Goal: Task Accomplishment & Management: Complete application form

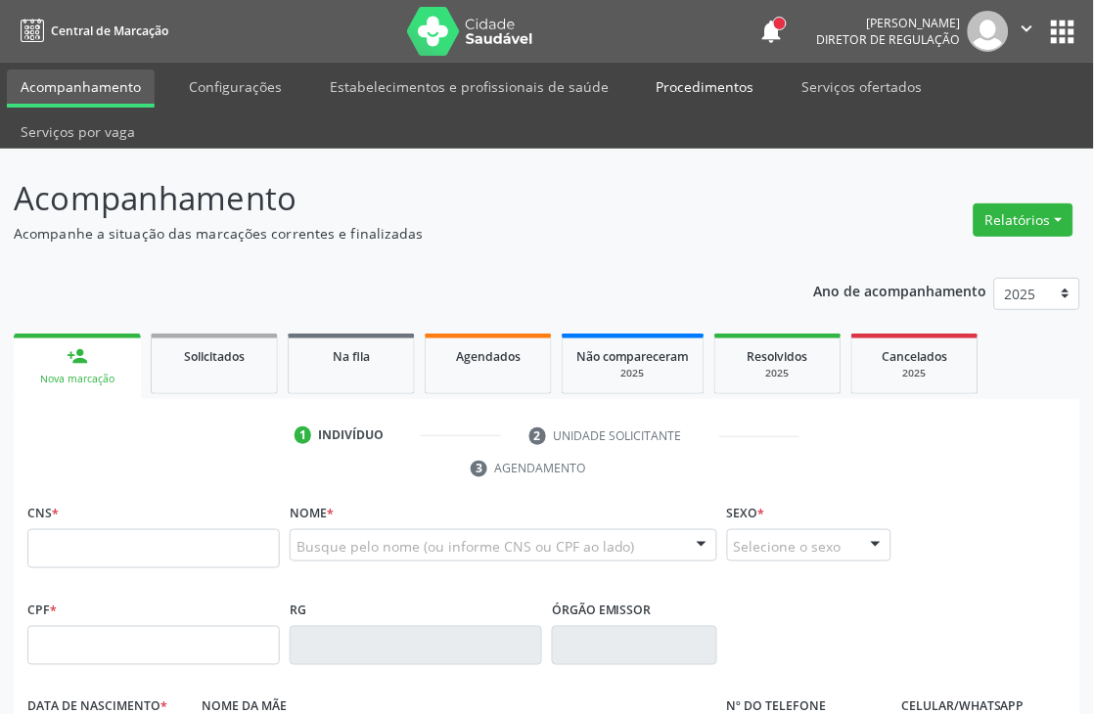
click at [698, 84] on link "Procedimentos" at bounding box center [705, 86] width 125 height 34
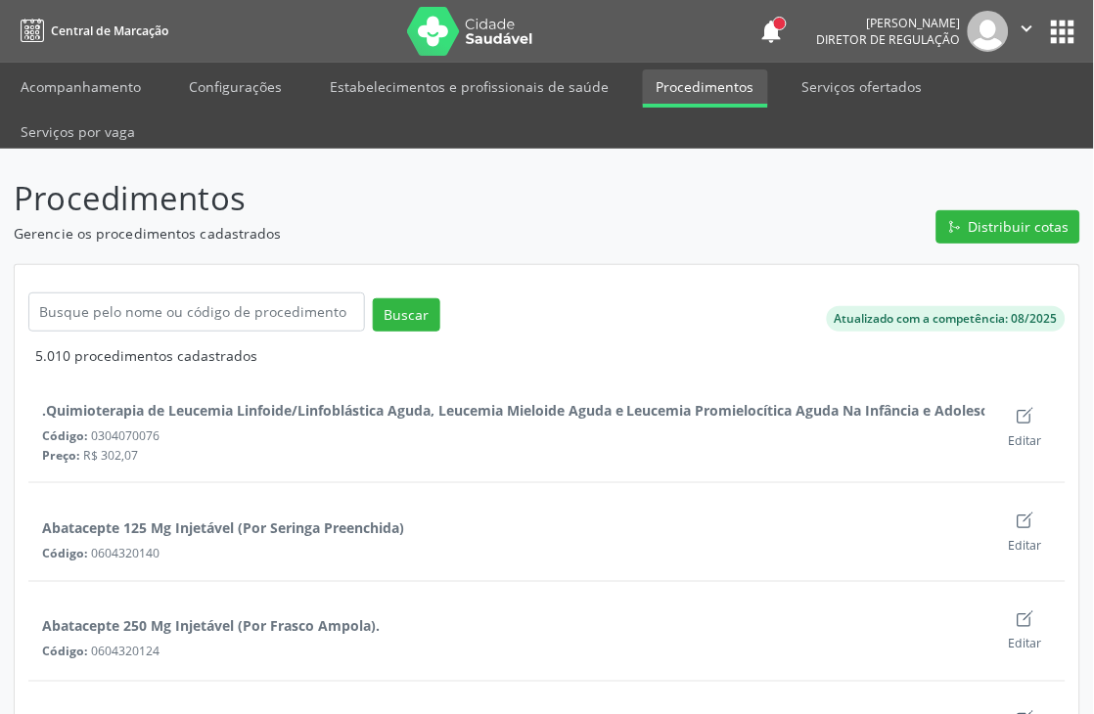
click at [875, 89] on link "Serviços ofertados" at bounding box center [862, 86] width 148 height 34
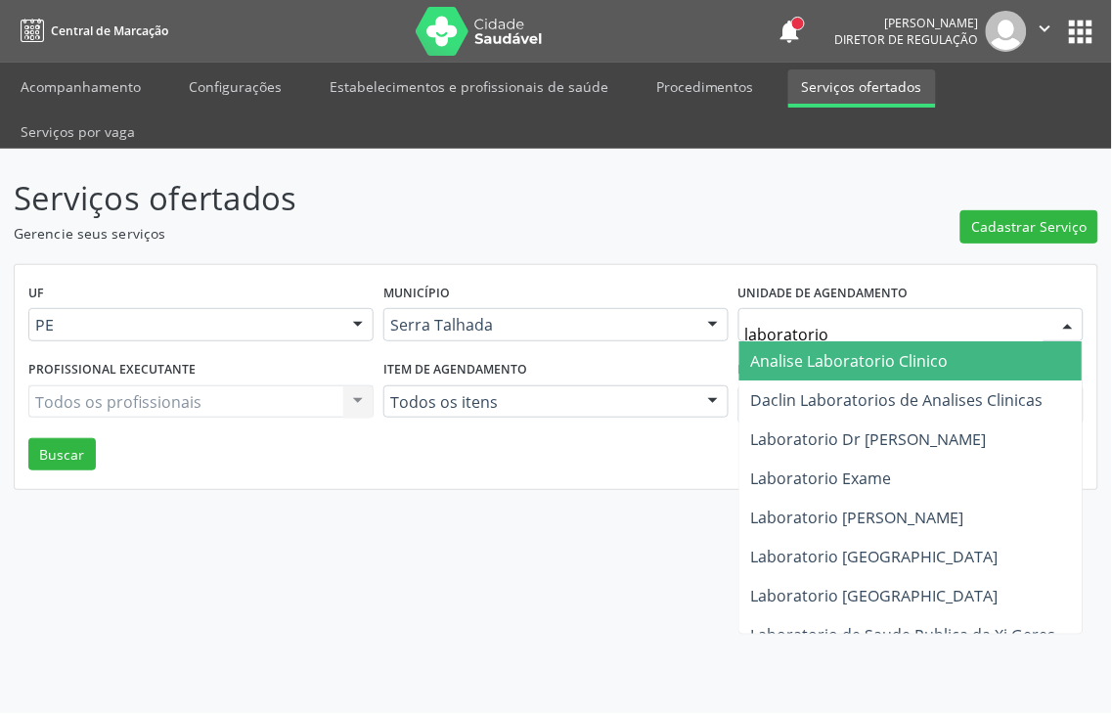
type input "laboratorio s"
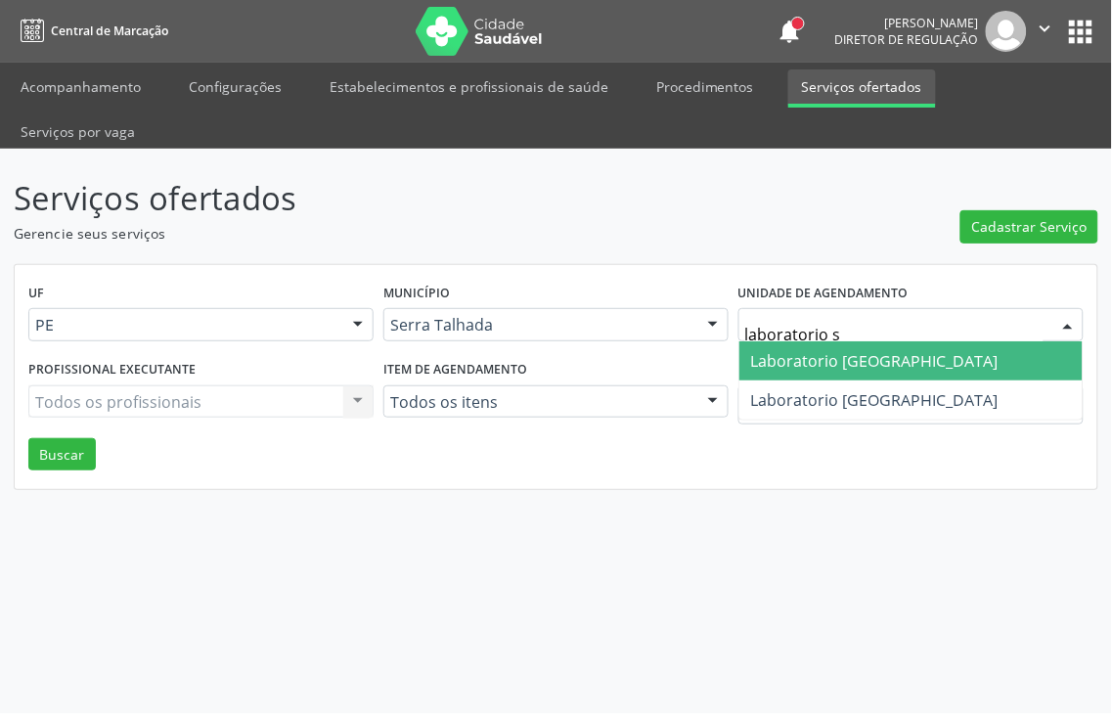
click at [816, 350] on span "Laboratorio [GEOGRAPHIC_DATA]" at bounding box center [874, 361] width 247 height 22
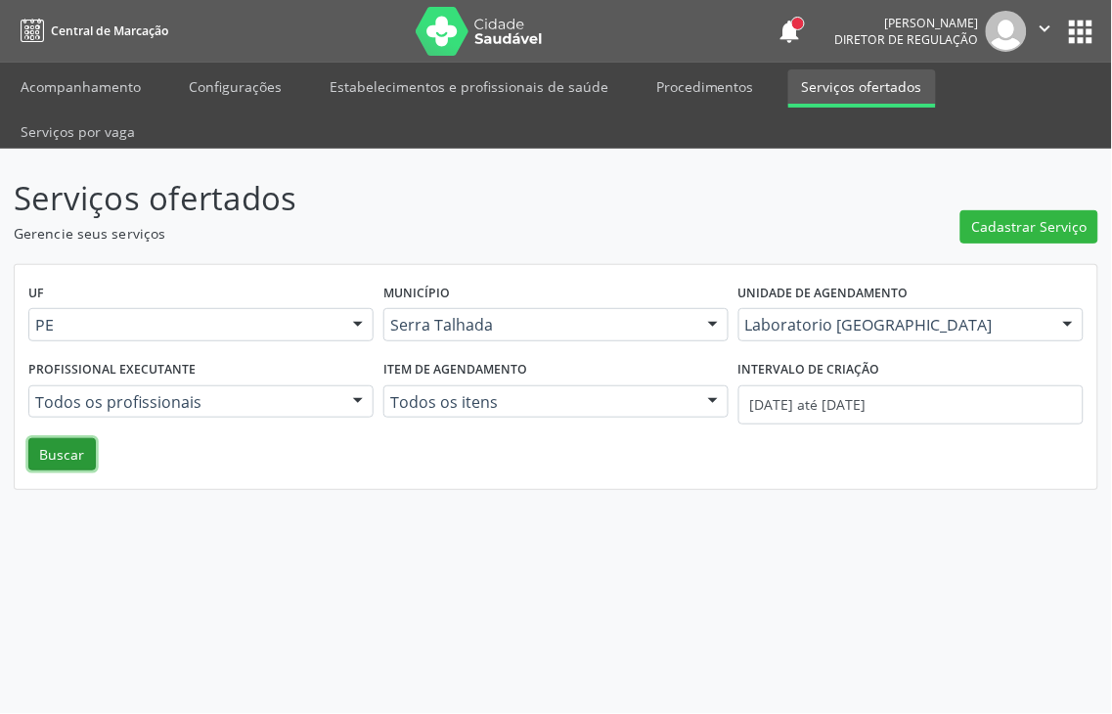
click at [57, 438] on button "Buscar" at bounding box center [61, 454] width 67 height 33
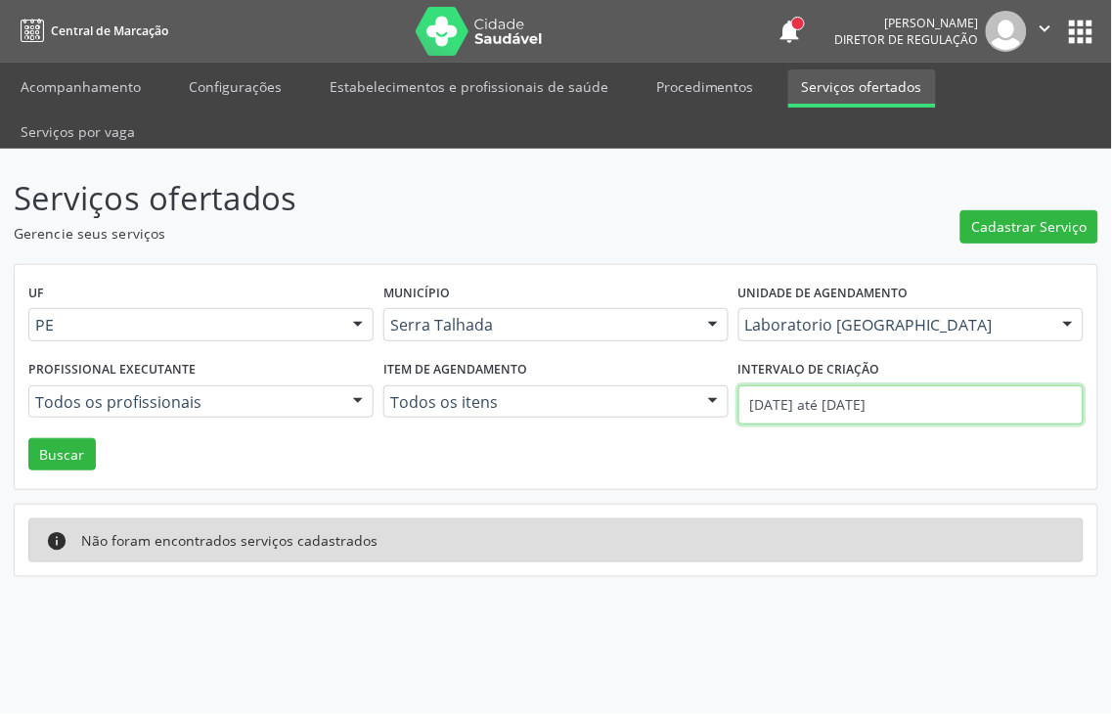
click at [845, 369] on body "Central de Marcação notifications [PERSON_NAME] Diretor de regulação  Configur…" at bounding box center [556, 357] width 1112 height 714
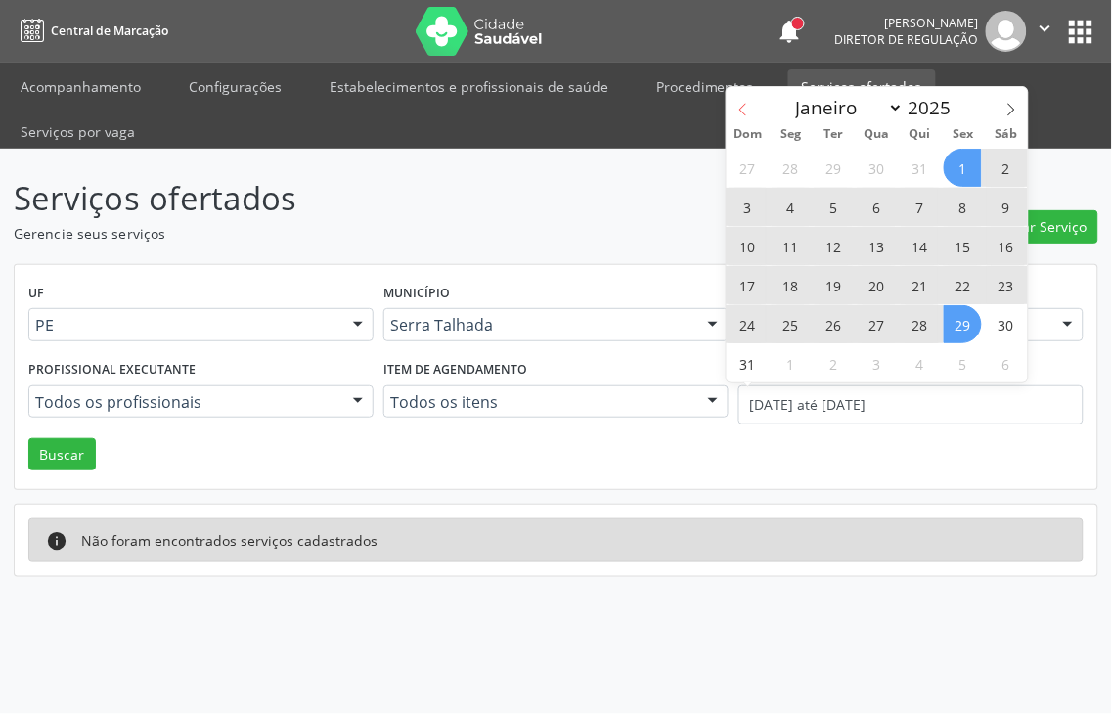
click at [739, 106] on icon at bounding box center [744, 110] width 14 height 14
select select "6"
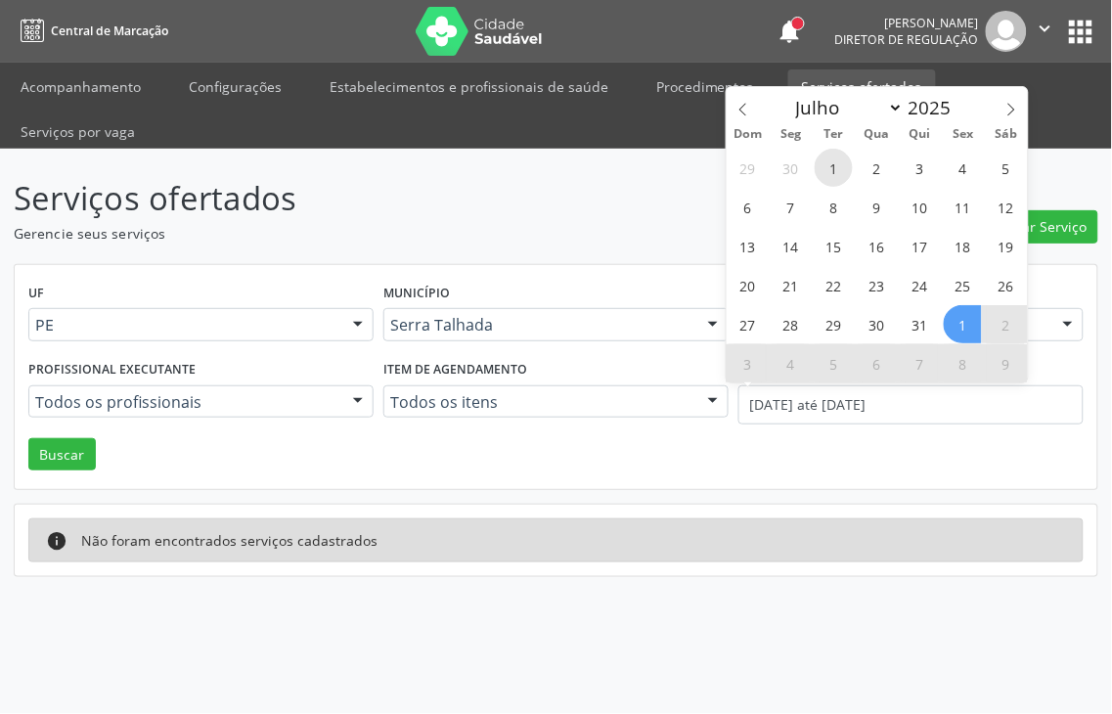
click at [827, 162] on span "1" at bounding box center [834, 168] width 38 height 38
type input "[DATE]"
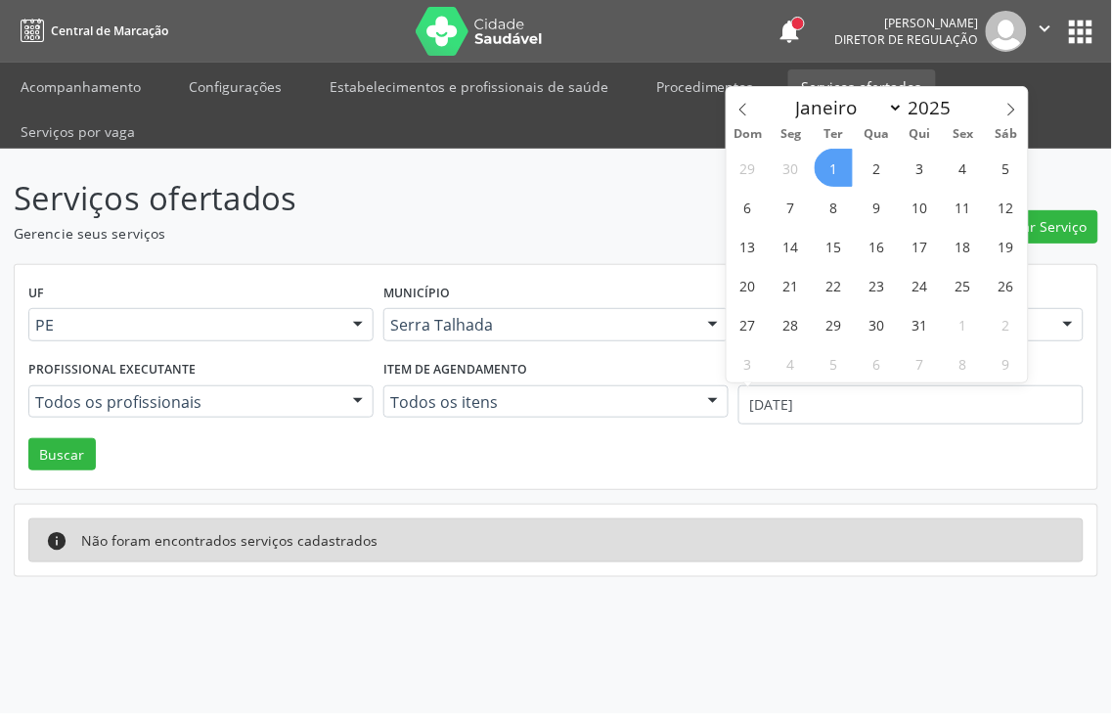
click at [828, 166] on span "1" at bounding box center [834, 168] width 38 height 38
click at [826, 356] on body "Central de Marcação notifications [PERSON_NAME] Diretor de regulação  Configur…" at bounding box center [556, 357] width 1112 height 714
click at [1014, 104] on icon at bounding box center [1012, 110] width 14 height 14
select select "7"
click at [960, 169] on span "1" at bounding box center [963, 168] width 38 height 38
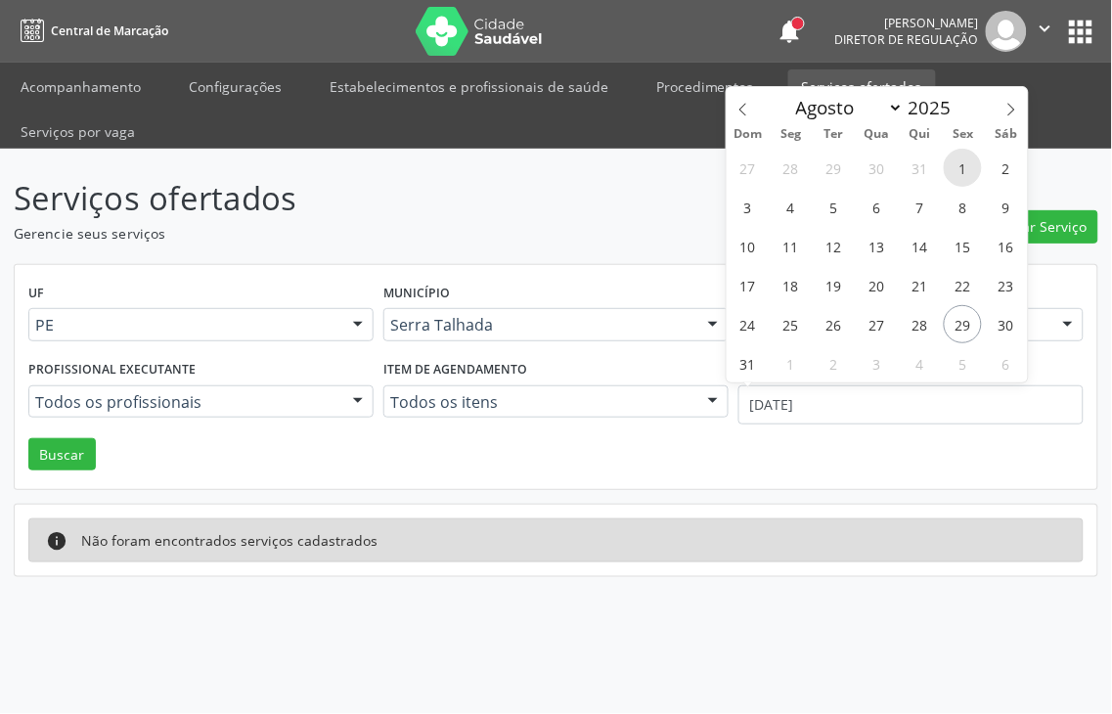
type input "01/08/2025"
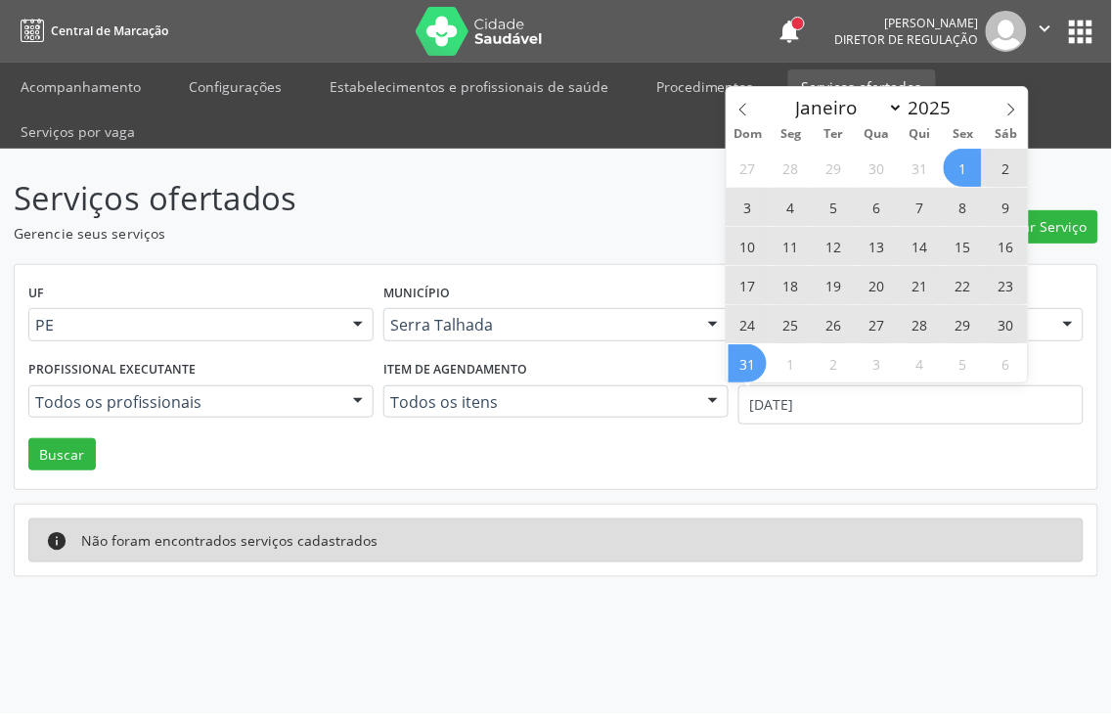
click at [751, 359] on span "31" at bounding box center [748, 363] width 38 height 38
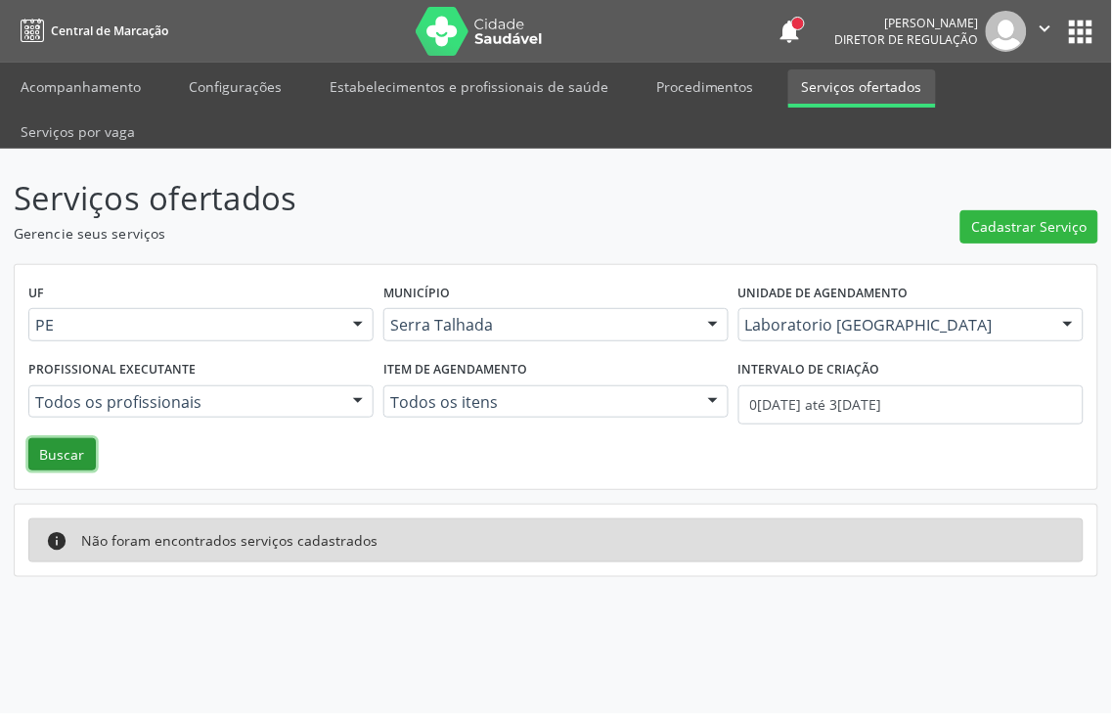
click at [70, 438] on button "Buscar" at bounding box center [61, 454] width 67 height 33
click at [808, 355] on label "Intervalo de criação" at bounding box center [810, 370] width 142 height 30
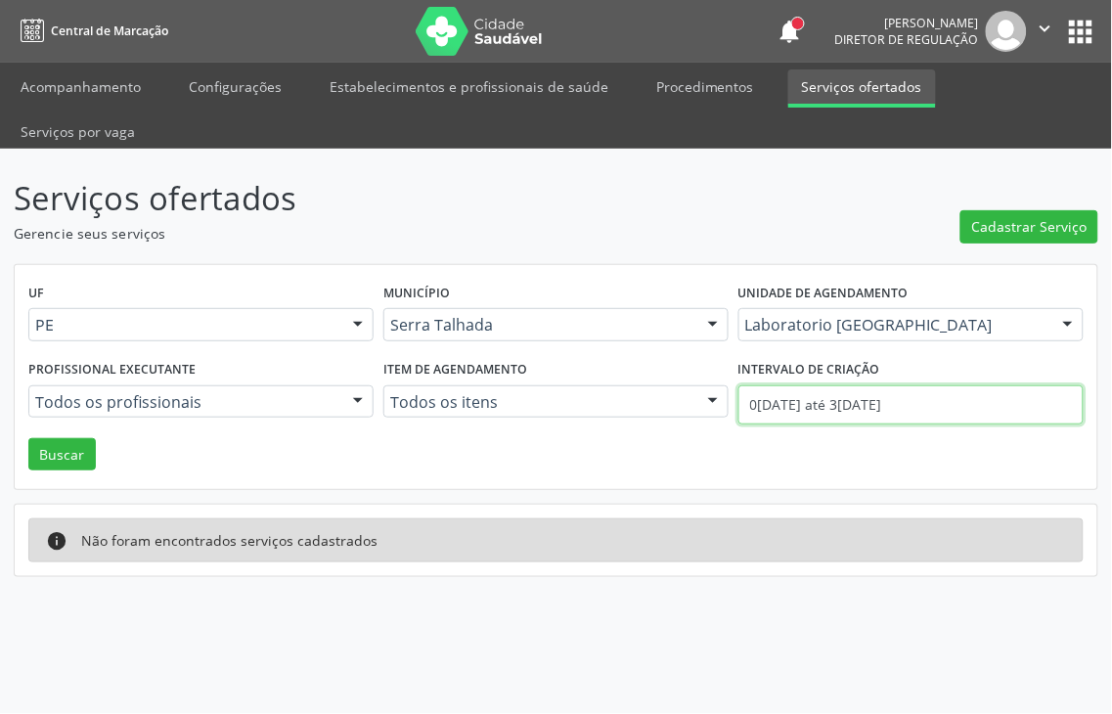
click at [804, 356] on body "Central de Marcação notifications [PERSON_NAME] Diretor de regulação  Configur…" at bounding box center [556, 357] width 1112 height 714
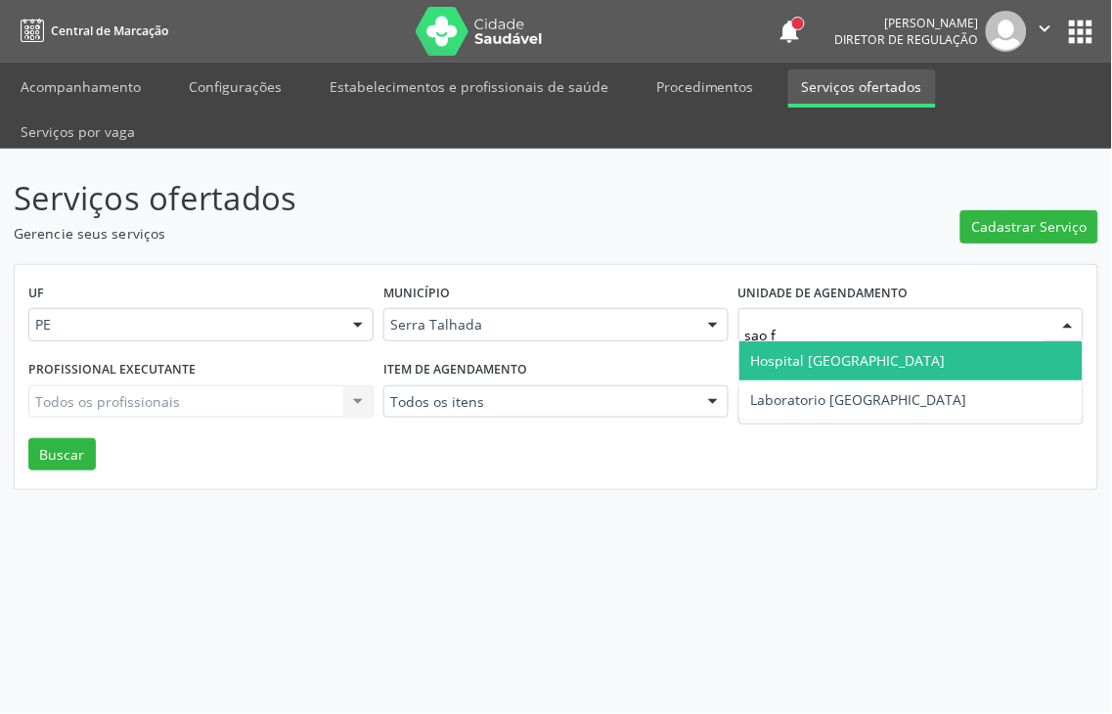
type input "sao fr"
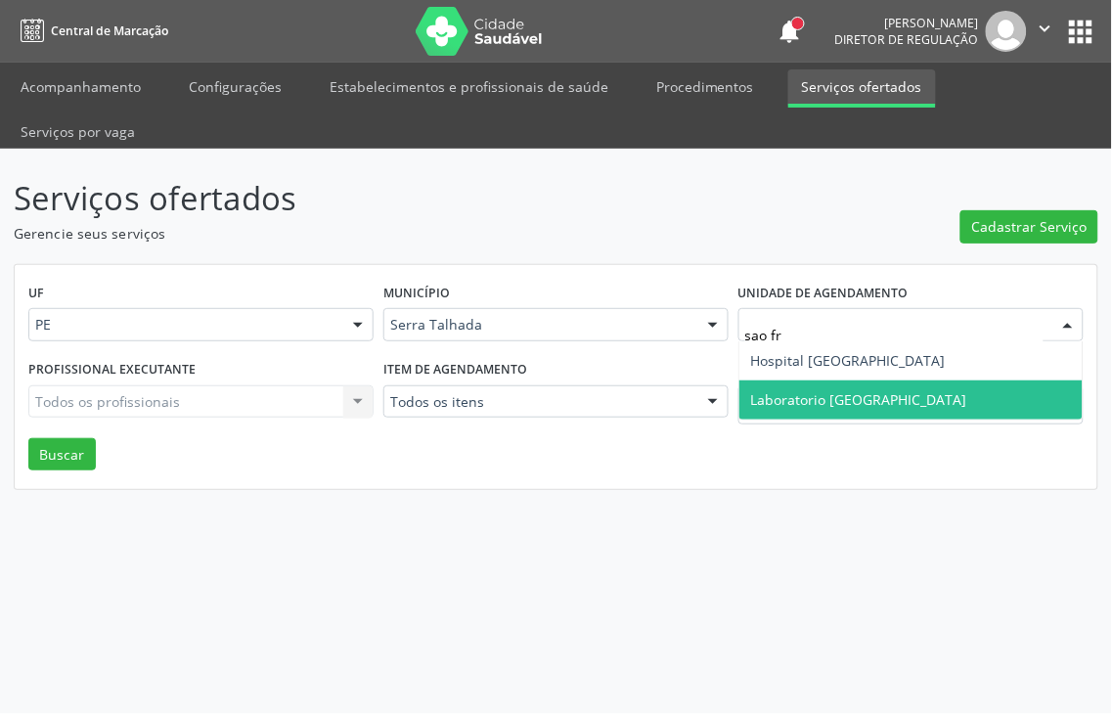
click at [773, 390] on span "Laboratorio [GEOGRAPHIC_DATA]" at bounding box center [859, 399] width 216 height 19
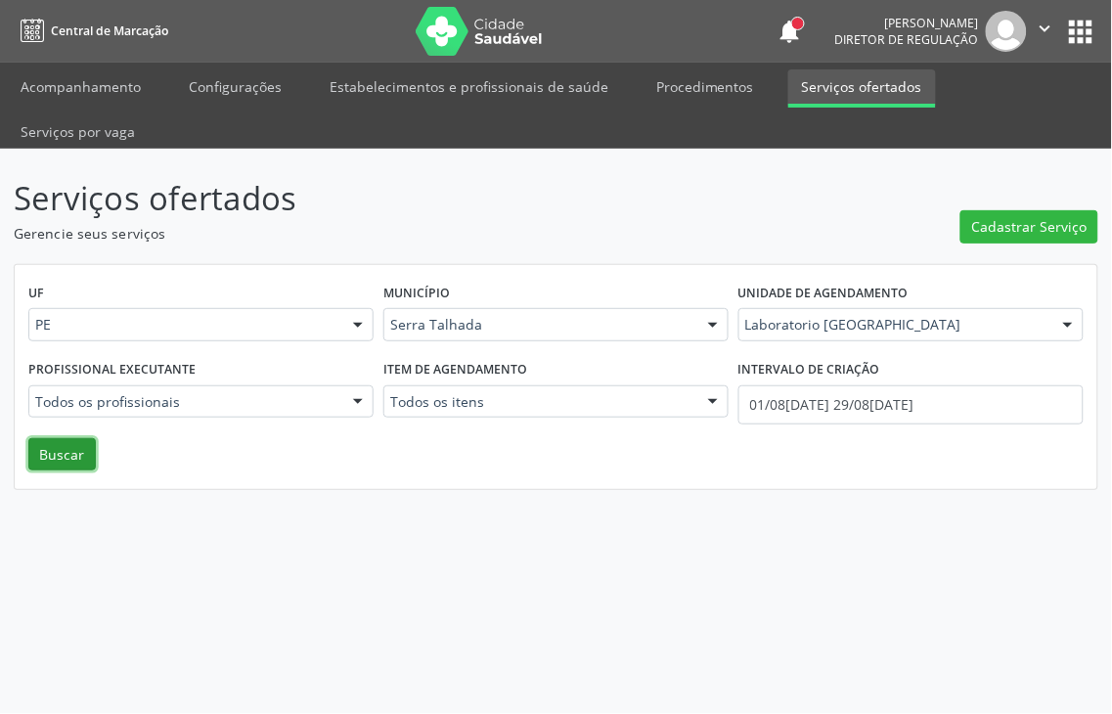
click at [60, 438] on button "Buscar" at bounding box center [61, 454] width 67 height 33
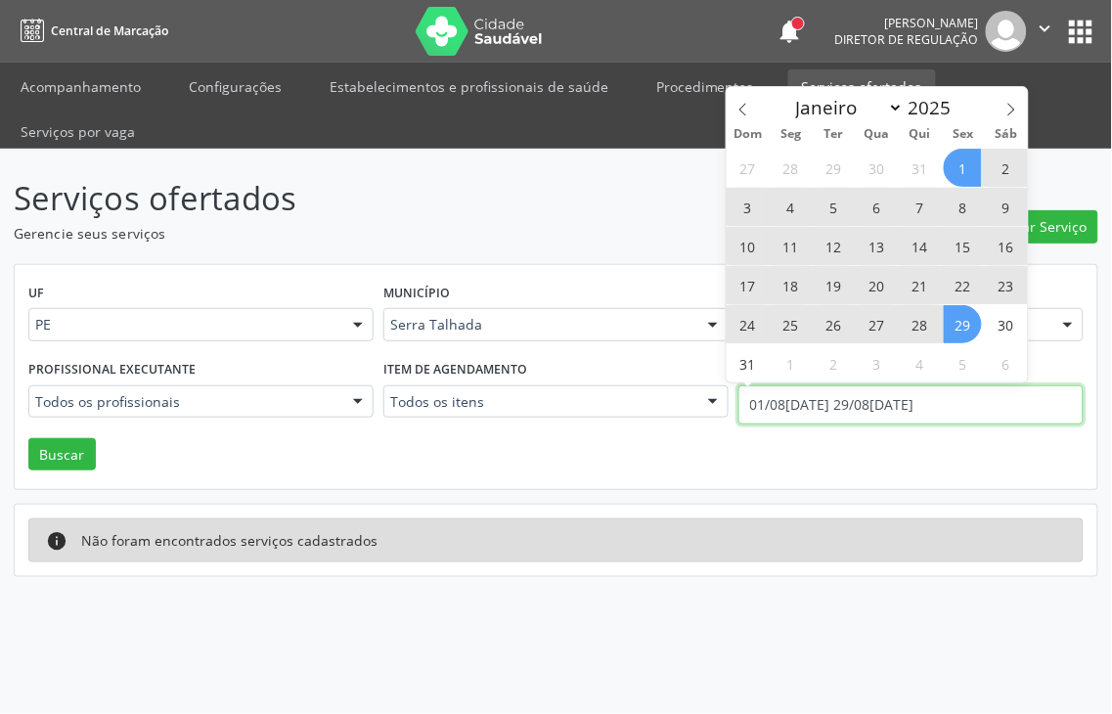
click at [809, 359] on body "Central de Marcação notifications [PERSON_NAME] Diretor de regulação  Configur…" at bounding box center [556, 357] width 1112 height 714
click at [738, 103] on icon at bounding box center [744, 110] width 14 height 14
select select "6"
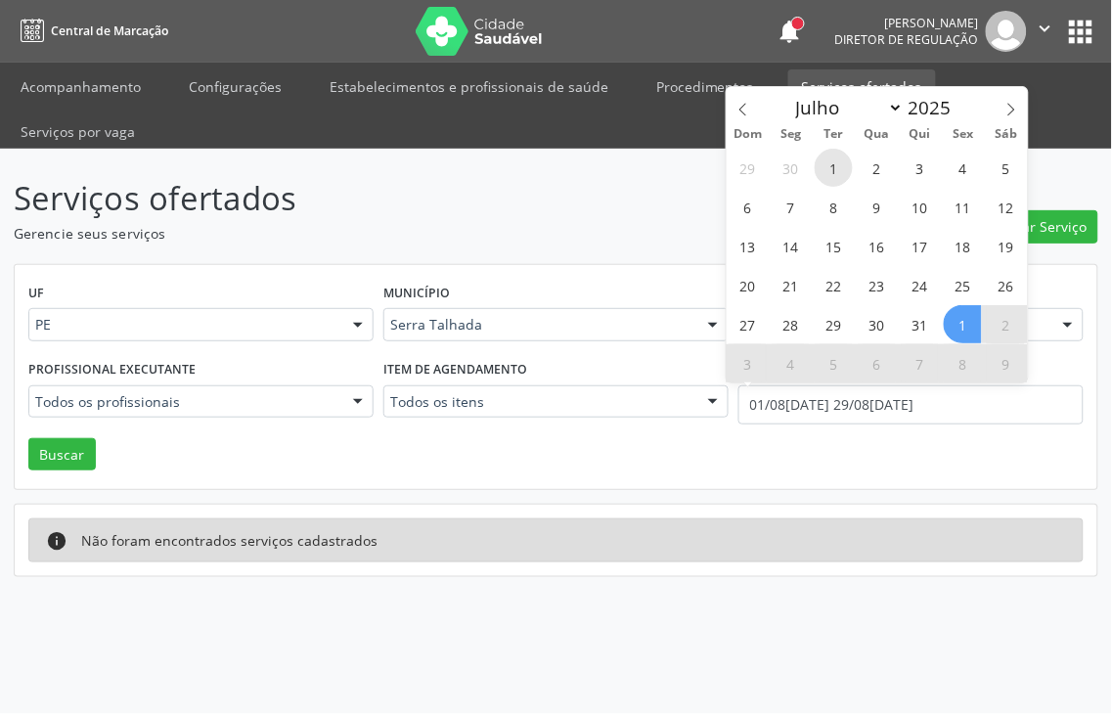
click at [826, 164] on span "1" at bounding box center [834, 168] width 38 height 38
type input "[DATE]"
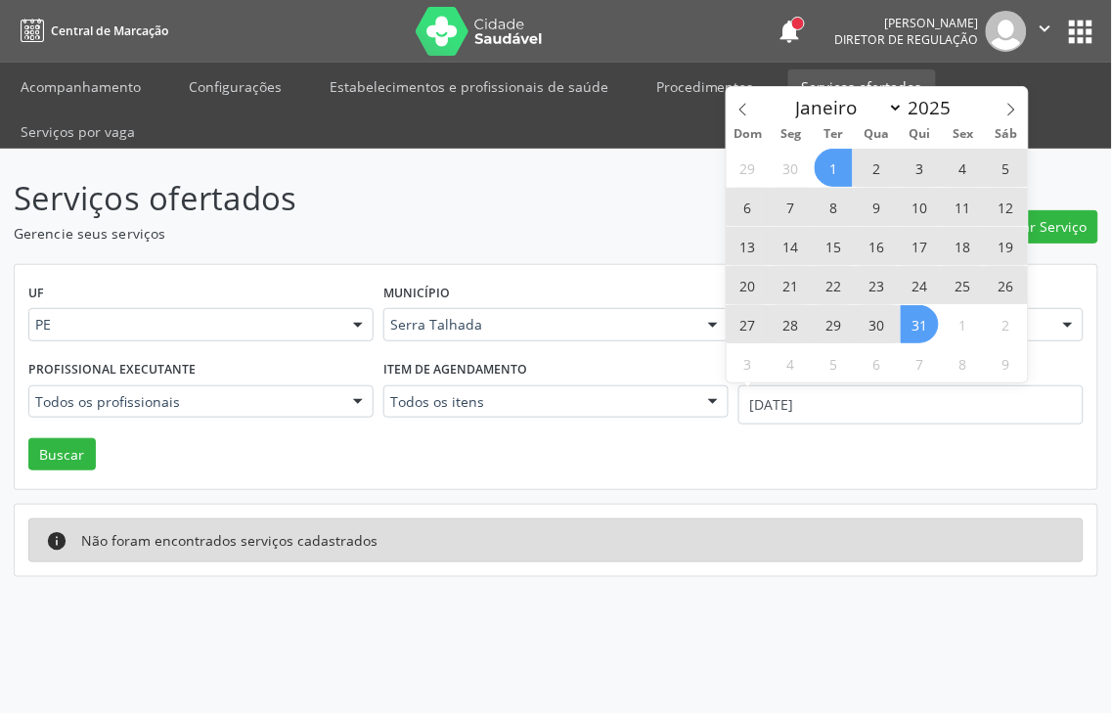
click at [913, 310] on span "31" at bounding box center [920, 324] width 38 height 38
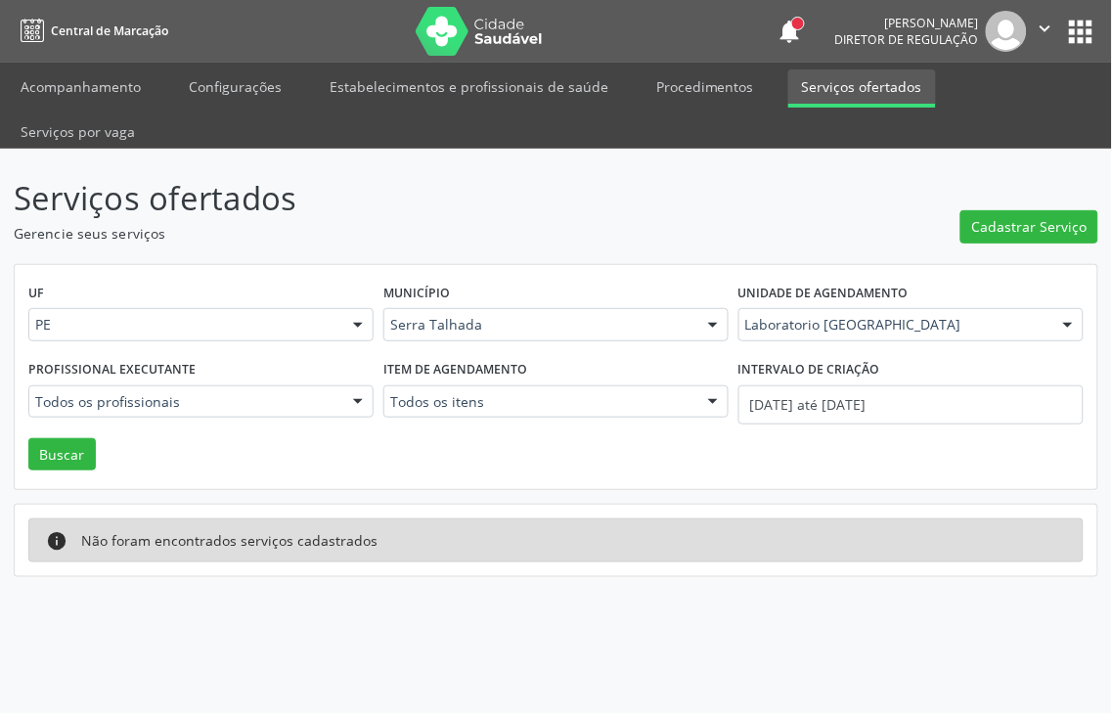
click at [60, 433] on div "UF PE PE Nenhum resultado encontrado para: " " Não há nenhuma opção para ser ex…" at bounding box center [556, 377] width 1083 height 225
click at [60, 438] on button "Buscar" at bounding box center [61, 454] width 67 height 33
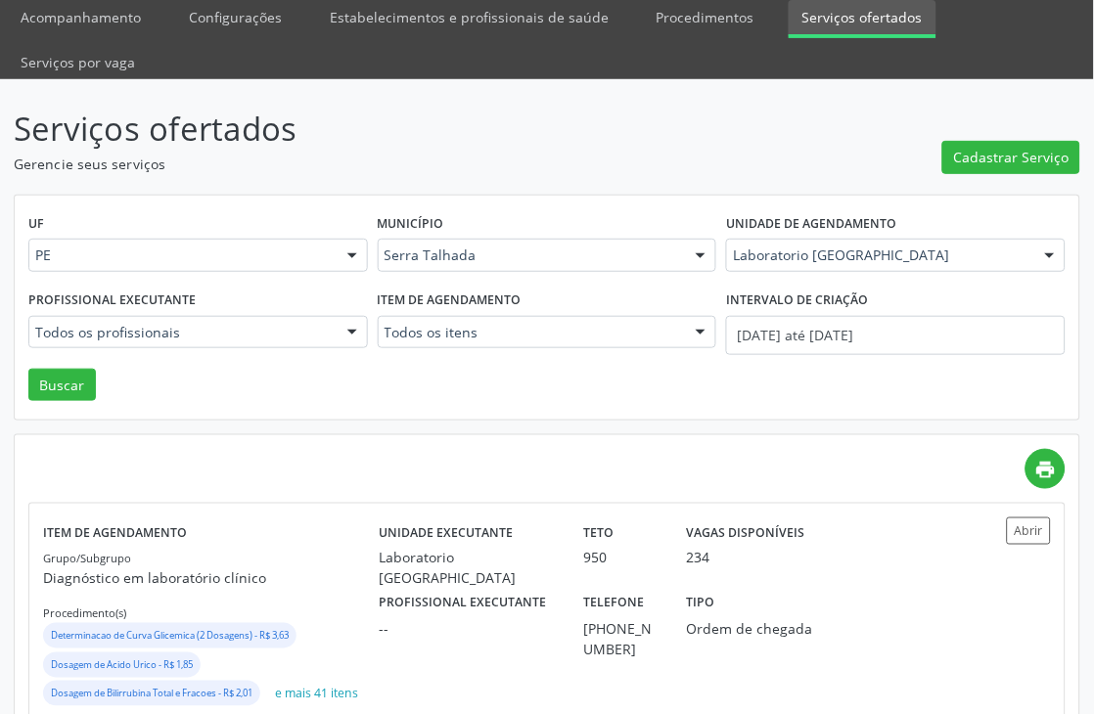
scroll to position [121, 0]
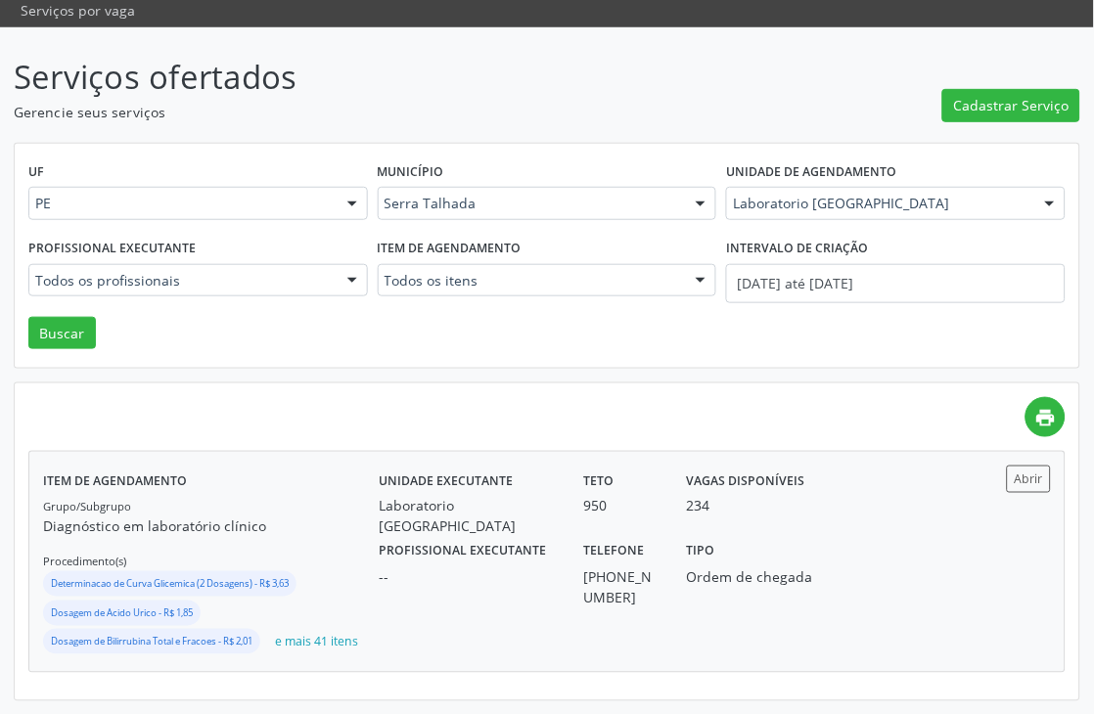
click at [553, 537] on div "Profissional executante --" at bounding box center [467, 572] width 205 height 71
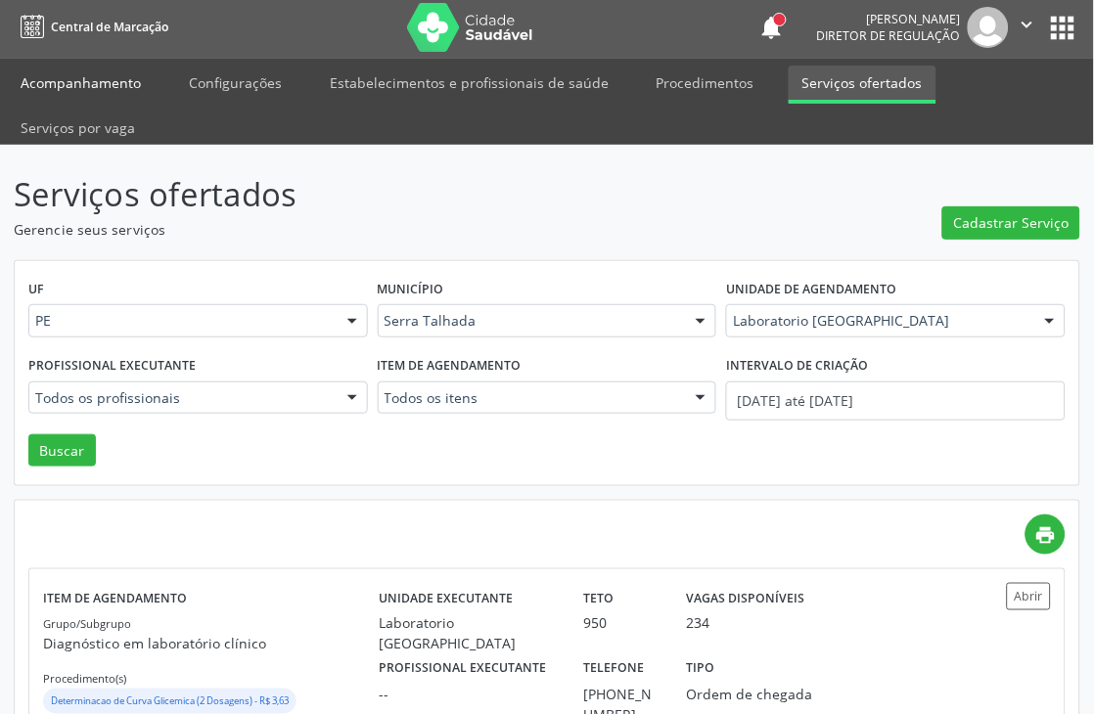
scroll to position [0, 0]
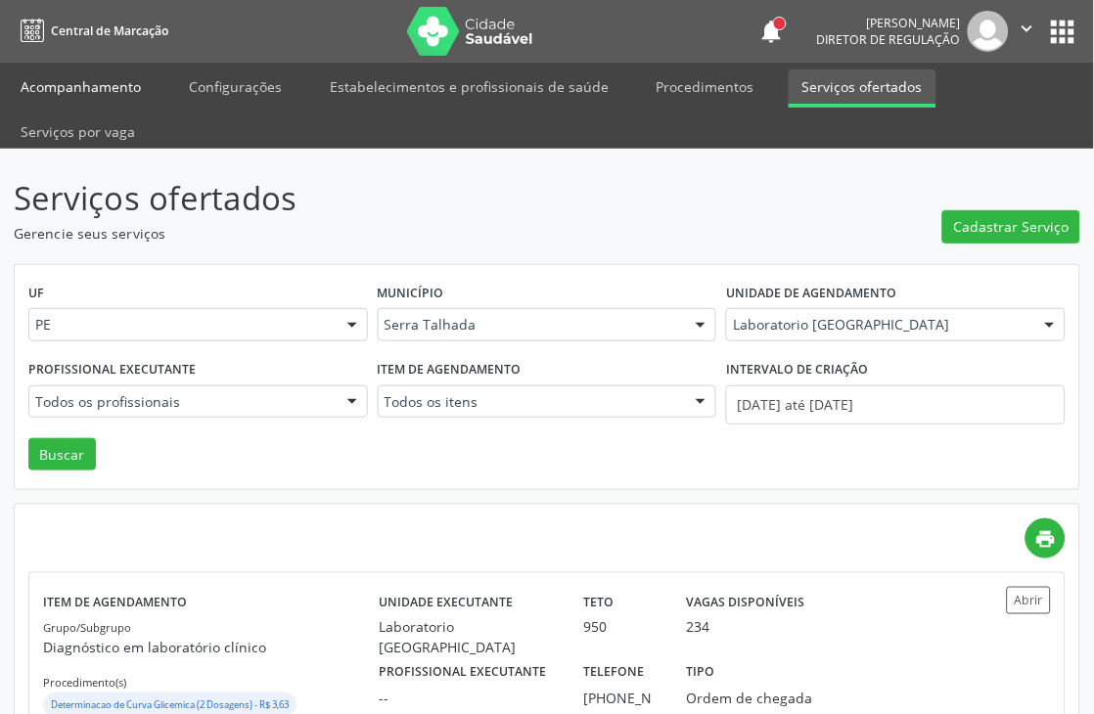
click at [84, 74] on link "Acompanhamento" at bounding box center [81, 86] width 148 height 34
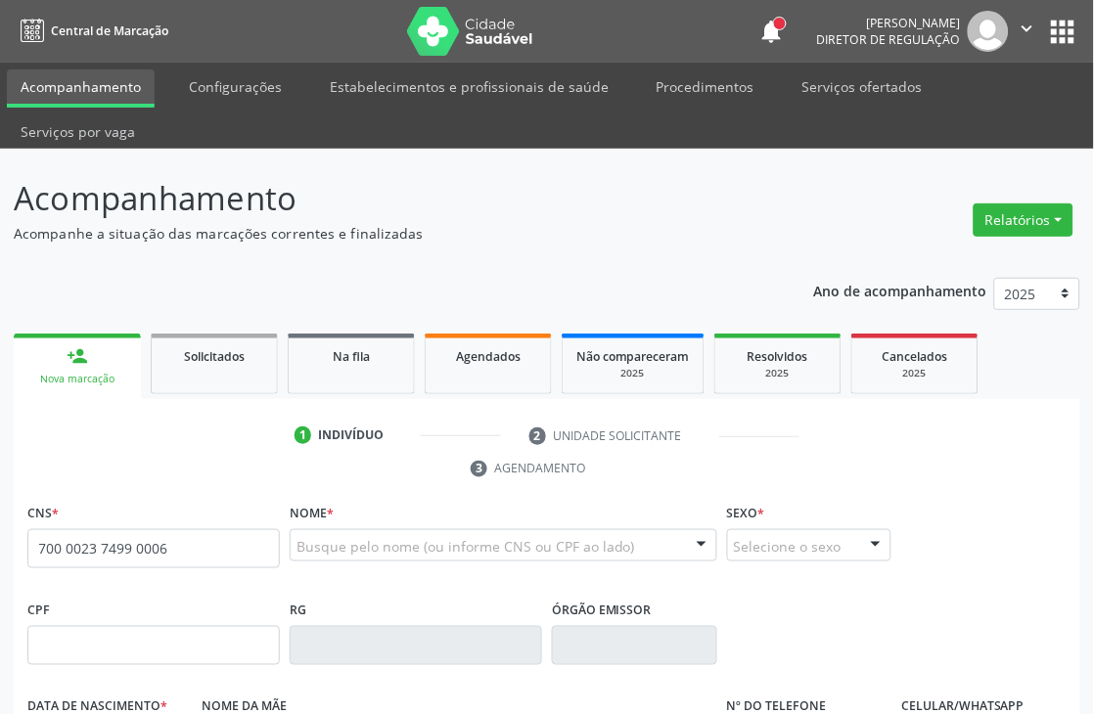
type input "700 0023 7499 0006"
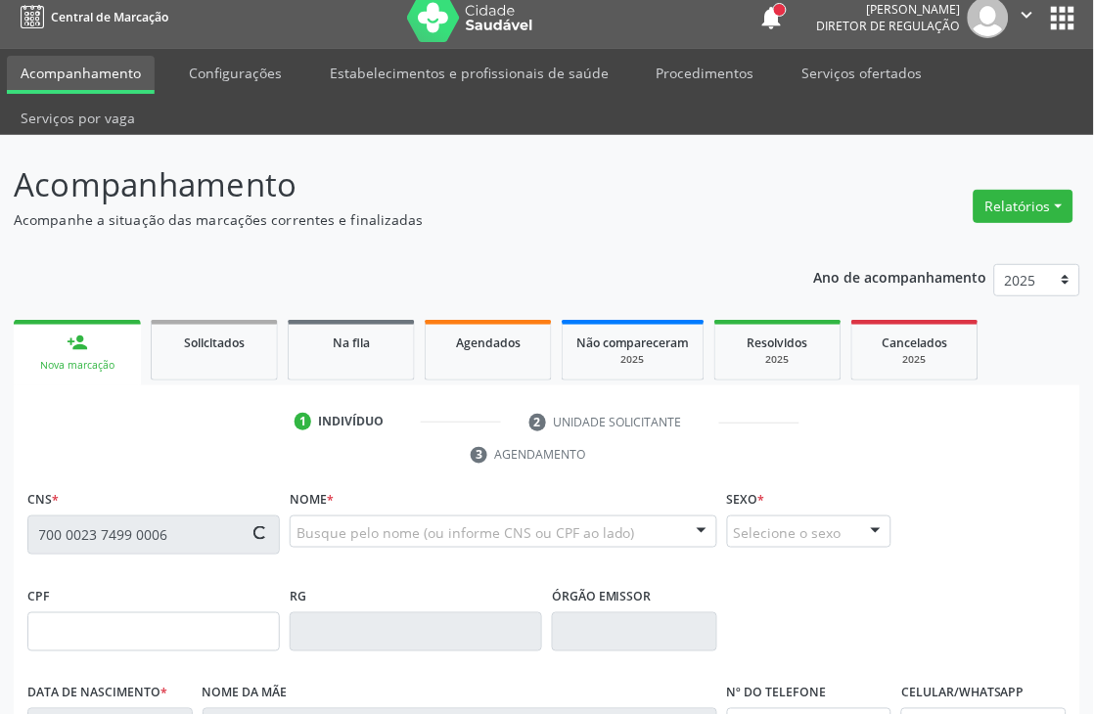
type input "1[DATE]"
type input "[PERSON_NAME]"
type input "[PHONE_NUMBER]"
type input "065.425.784-12"
type input "475"
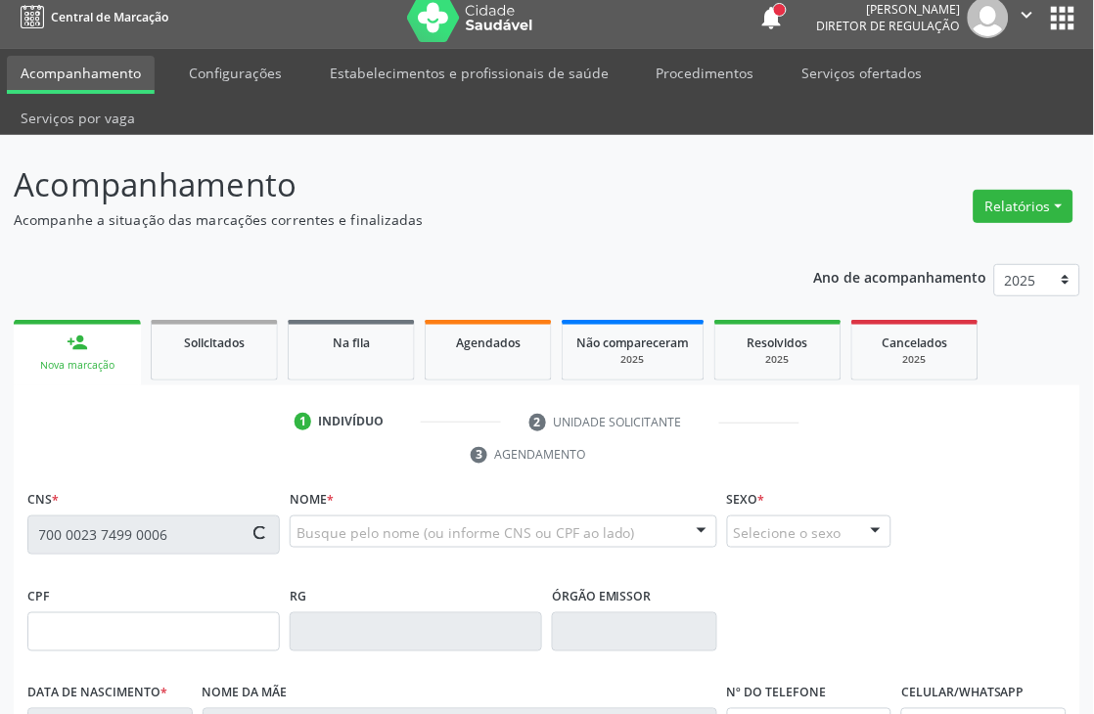
type input "126.847.314-62"
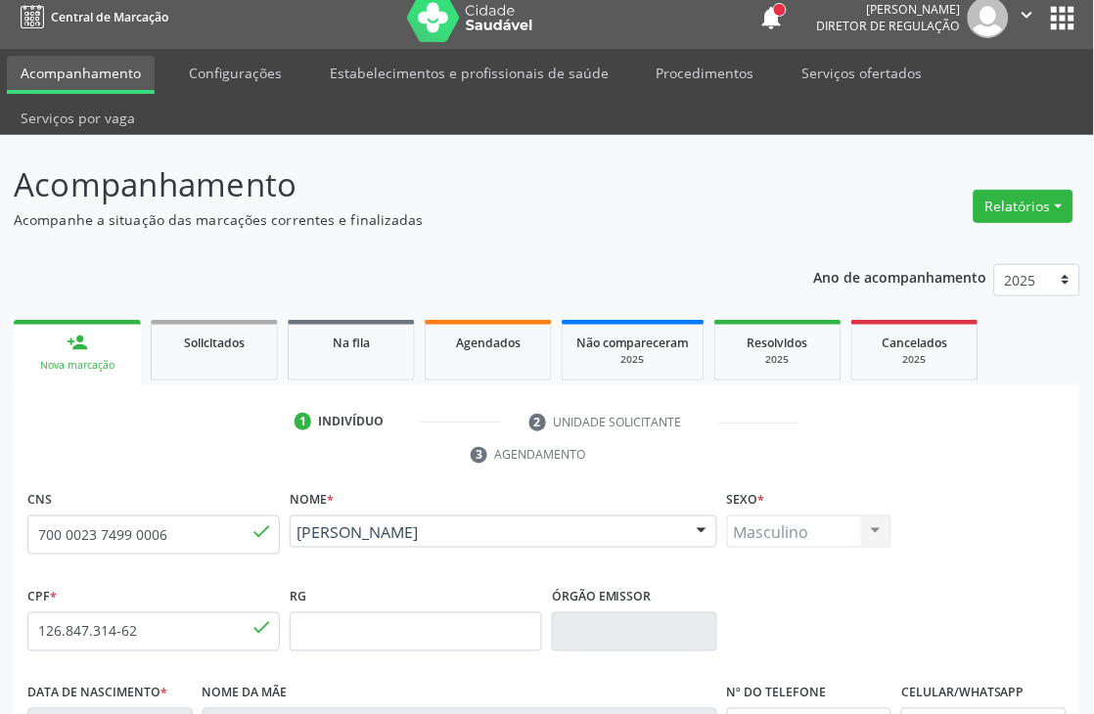
scroll to position [419, 0]
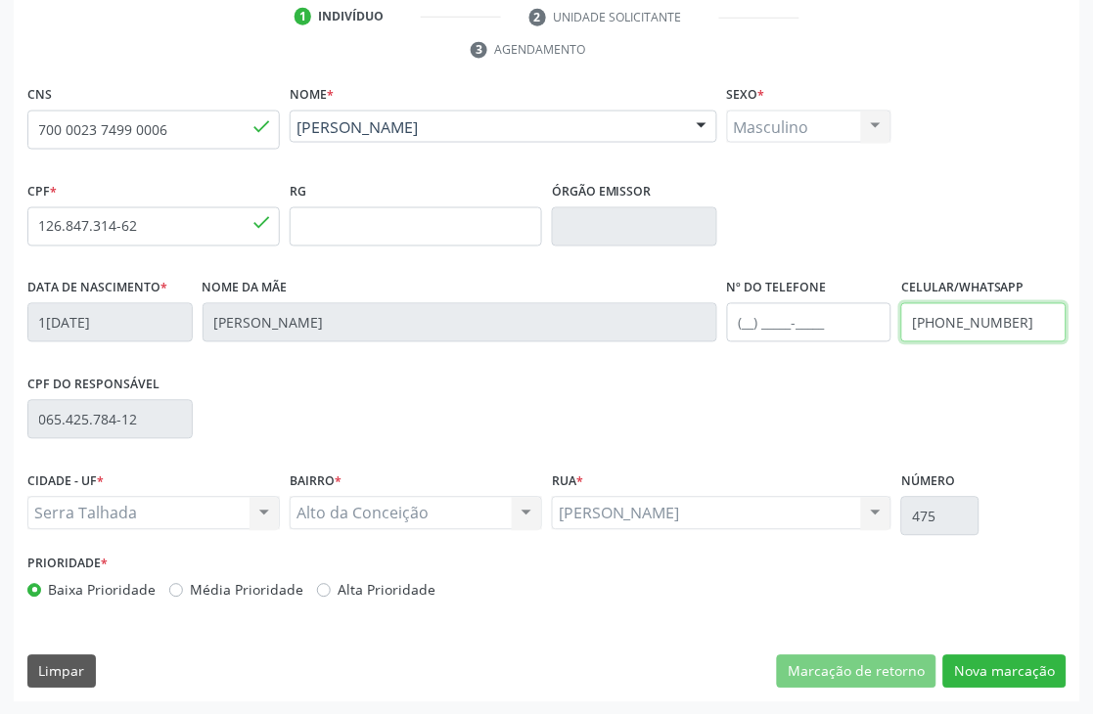
click at [968, 329] on input "[PHONE_NUMBER]" at bounding box center [983, 322] width 165 height 39
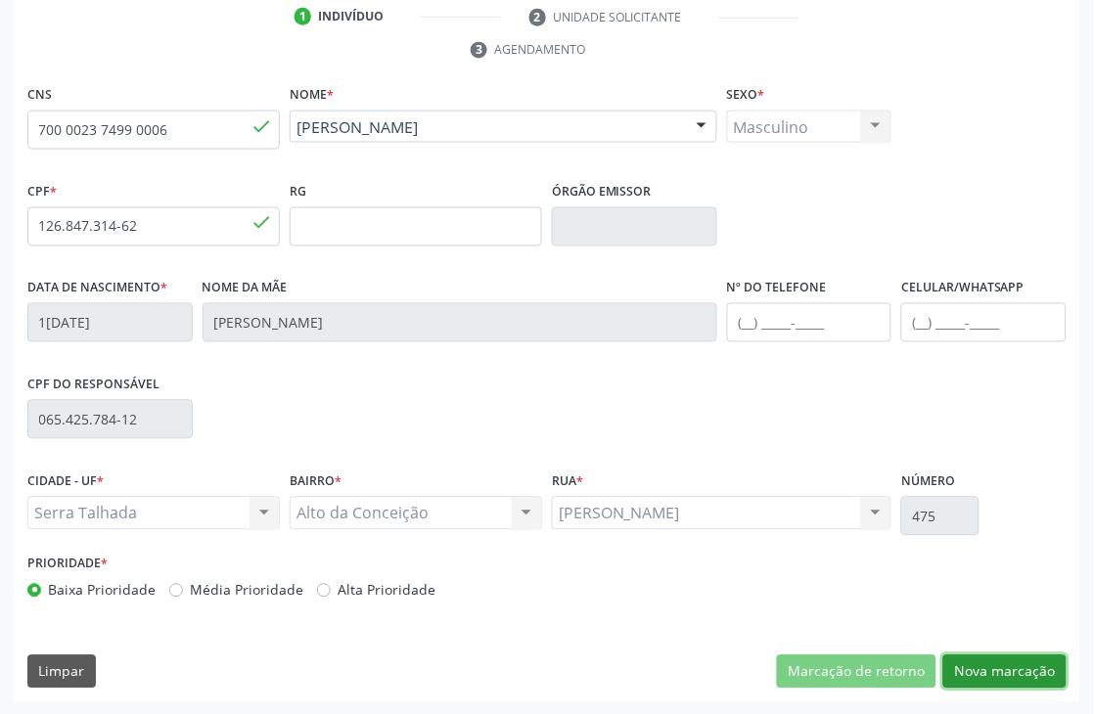
click at [1021, 676] on button "Nova marcação" at bounding box center [1004, 671] width 123 height 33
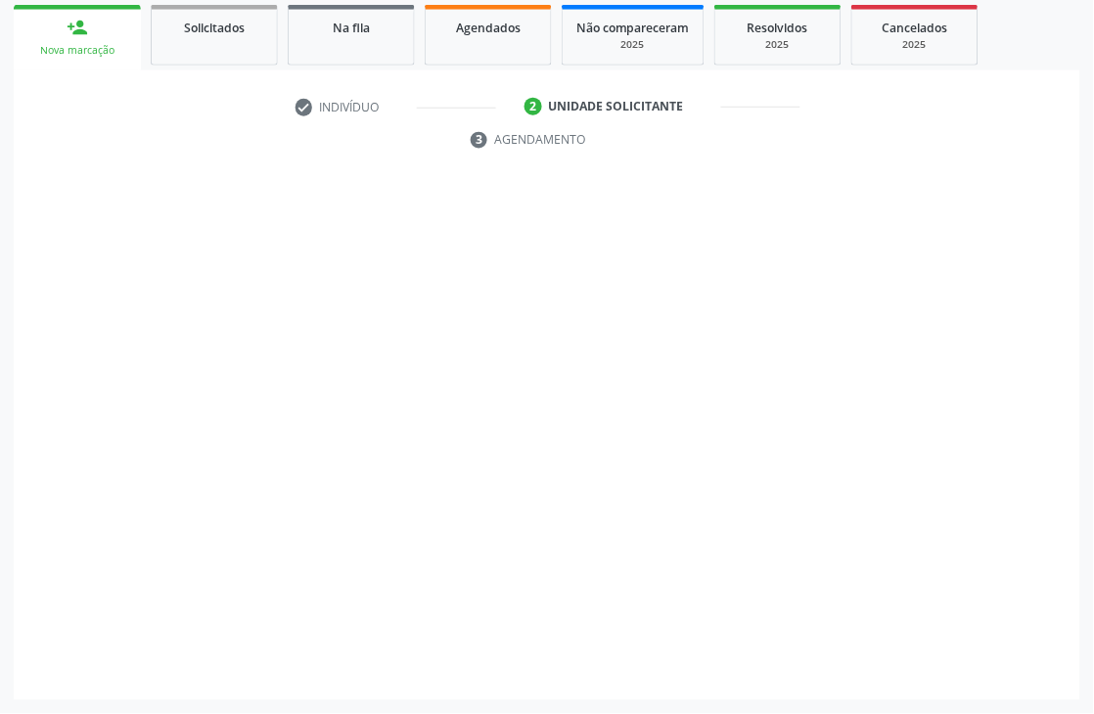
scroll to position [329, 0]
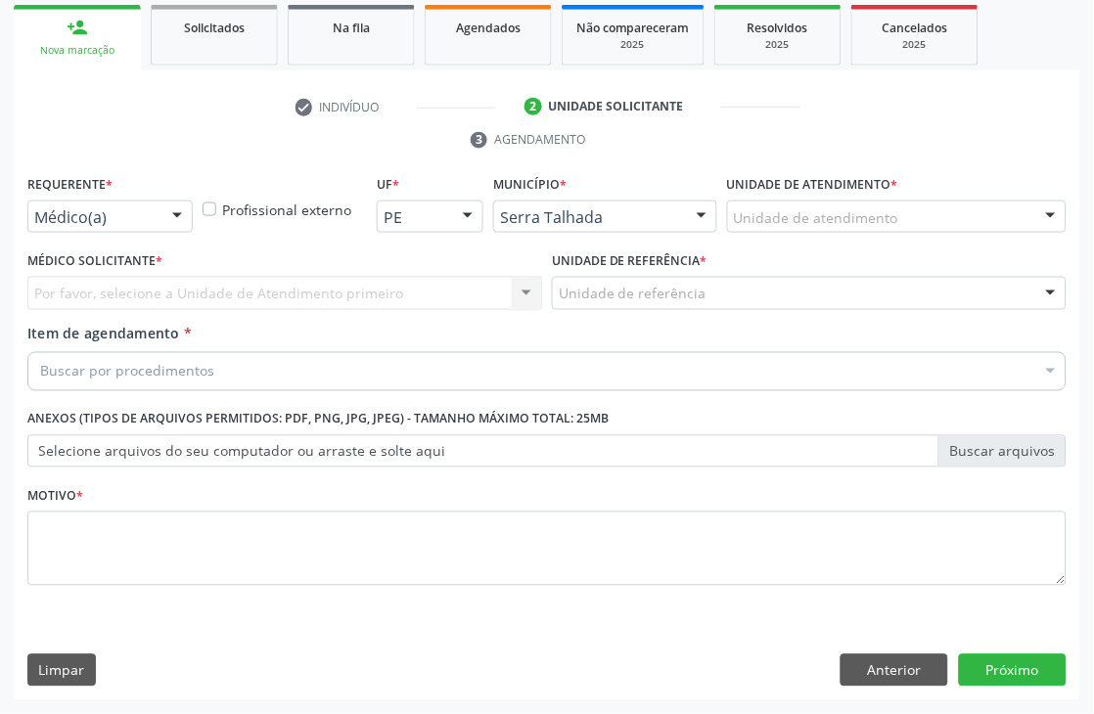
click at [148, 228] on div "Médico(a)" at bounding box center [109, 217] width 165 height 33
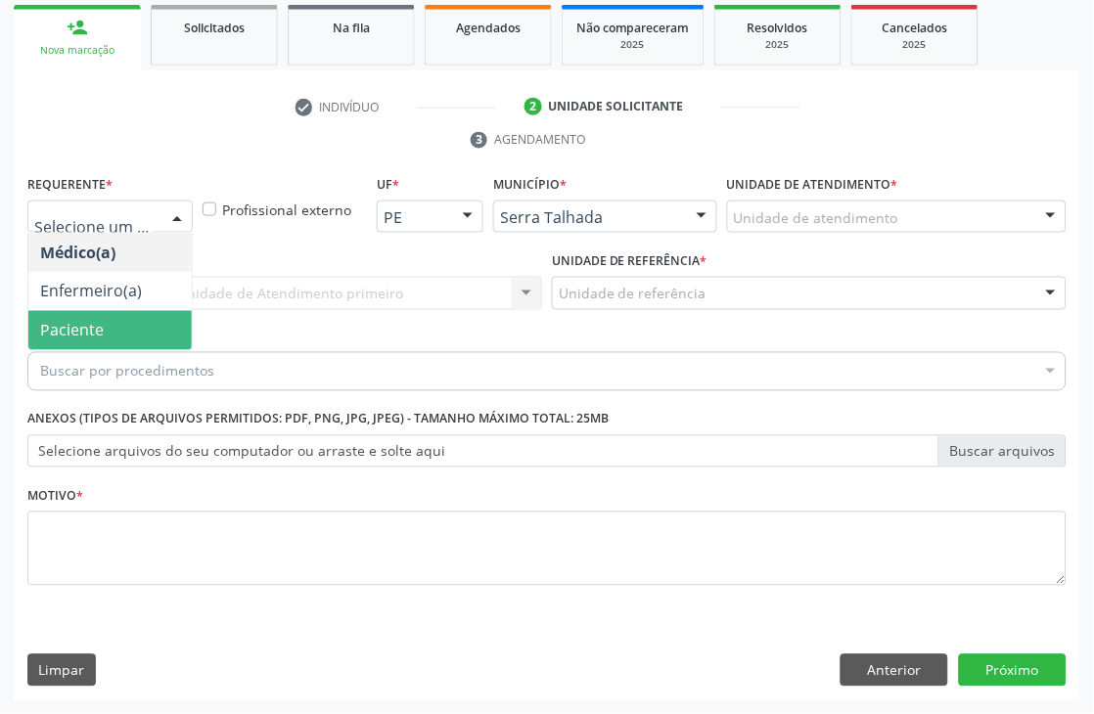
click at [115, 324] on span "Paciente" at bounding box center [109, 330] width 163 height 39
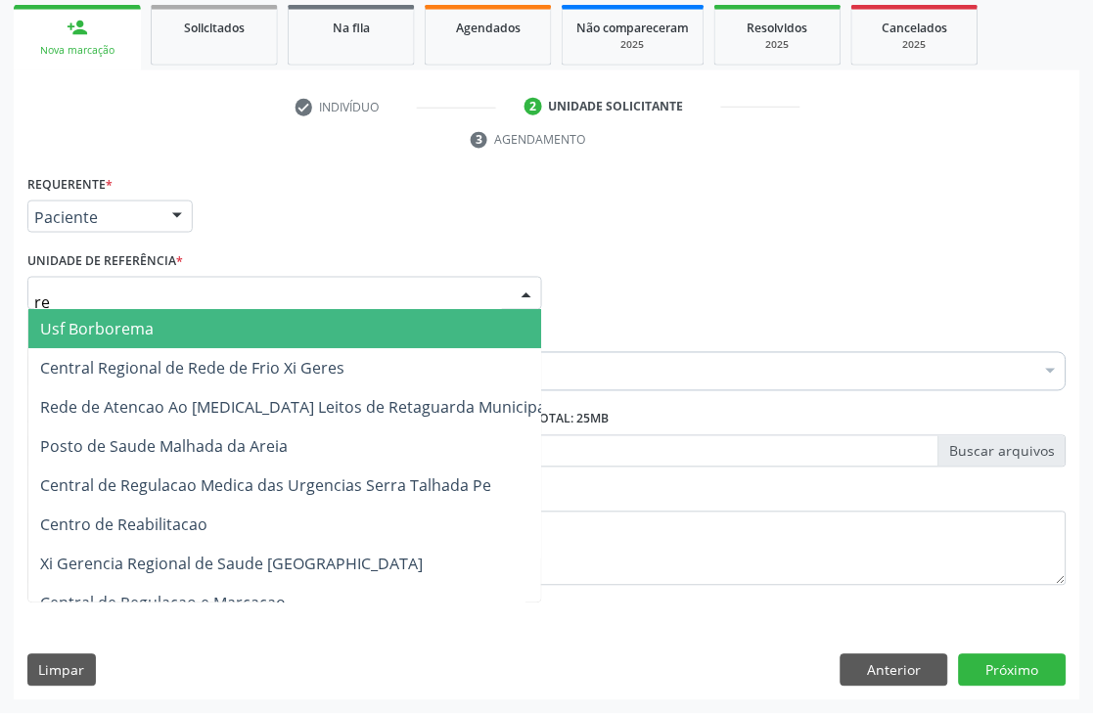
type input "rea"
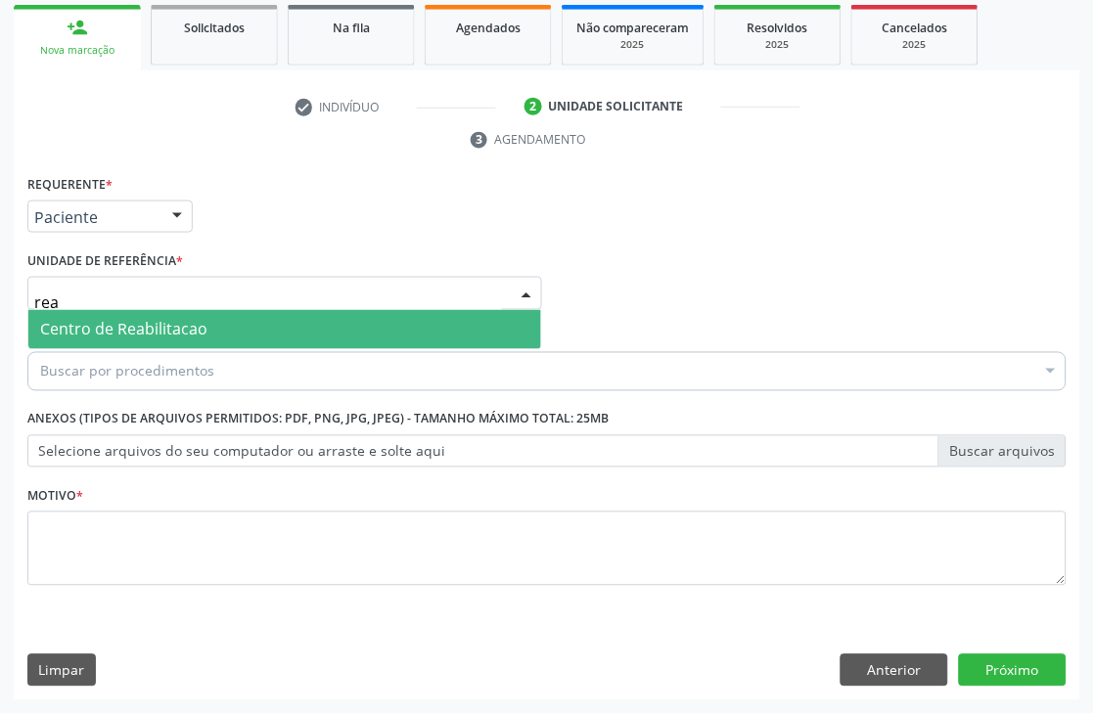
click at [141, 319] on span "Centro de Reabilitacao" at bounding box center [123, 330] width 167 height 22
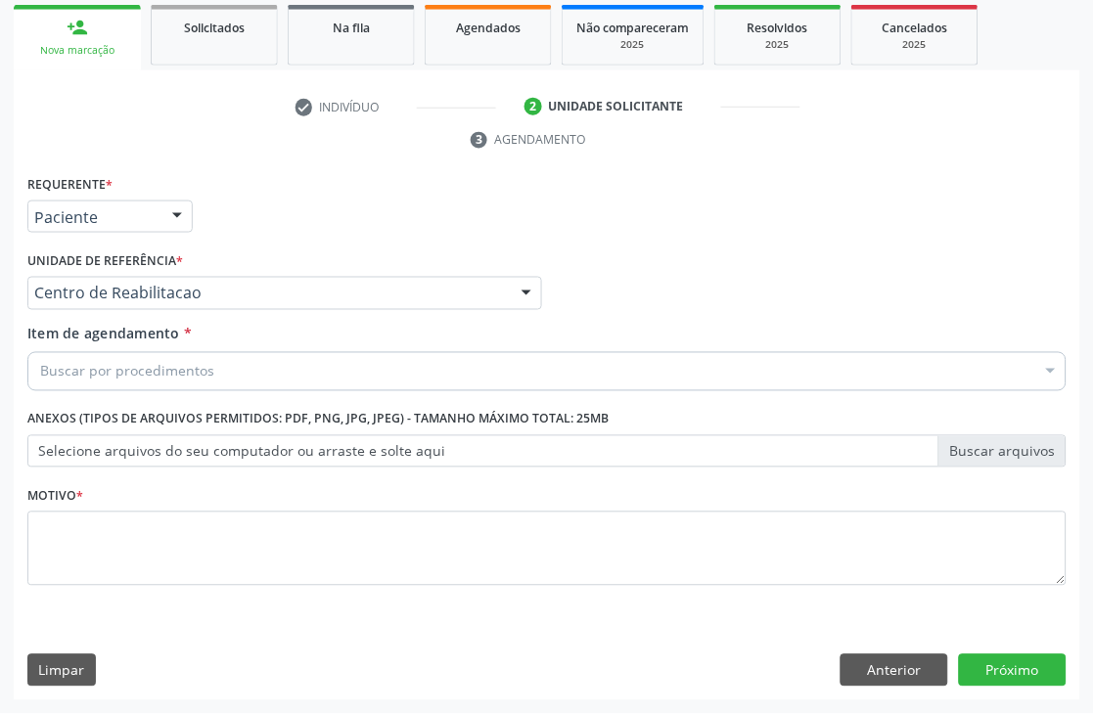
click at [140, 356] on div "Buscar por procedimentos" at bounding box center [546, 371] width 1039 height 39
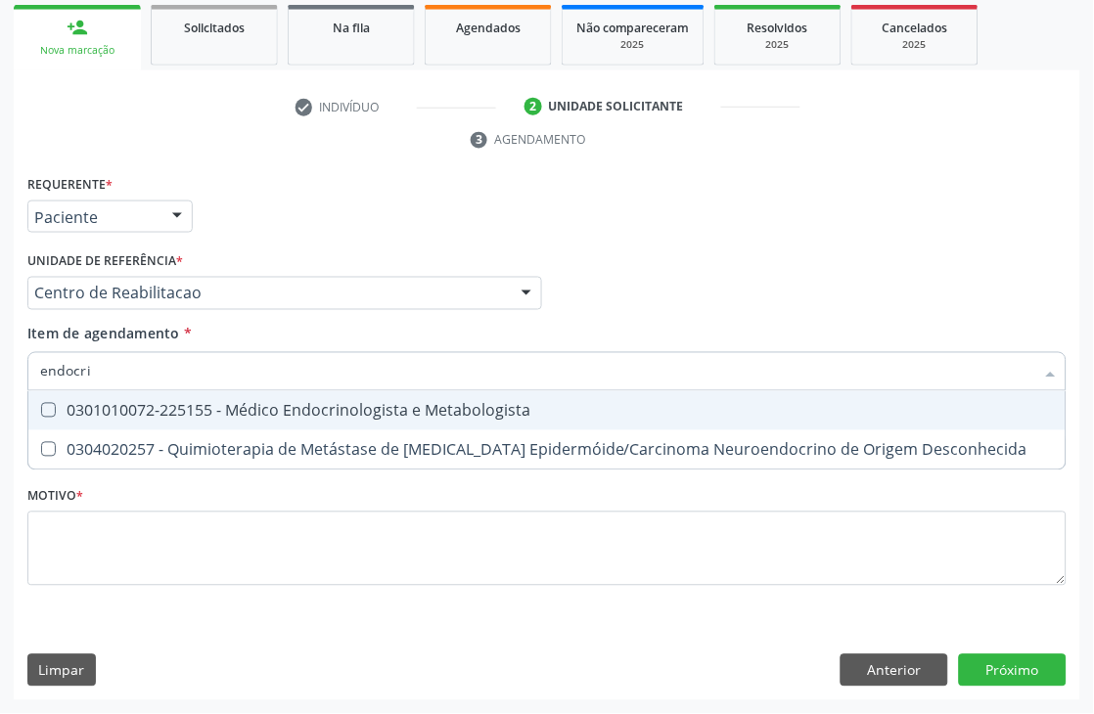
type input "endocrin"
click at [138, 414] on div "0301010072-225155 - Médico Endocrinologista e Metabologista" at bounding box center [546, 411] width 1013 height 16
checkbox Metabologista "true"
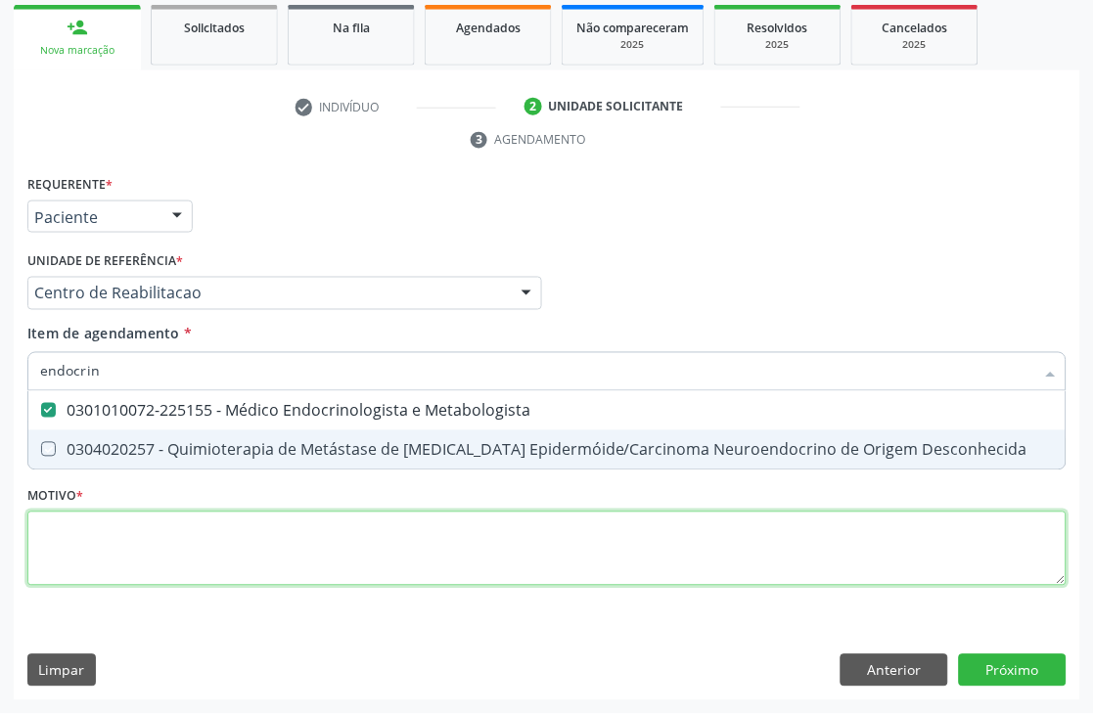
click at [123, 540] on div "Requerente * Paciente Médico(a) Enfermeiro(a) Paciente Nenhum resultado encontr…" at bounding box center [546, 391] width 1039 height 443
checkbox Desconhecida "true"
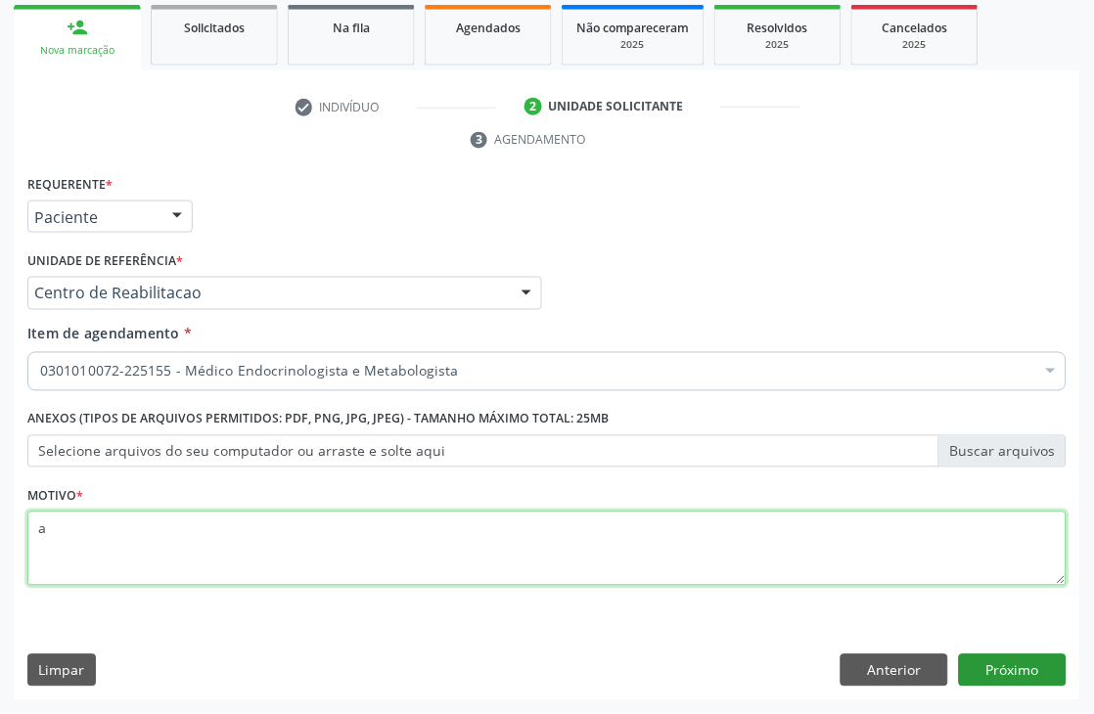
type textarea "a"
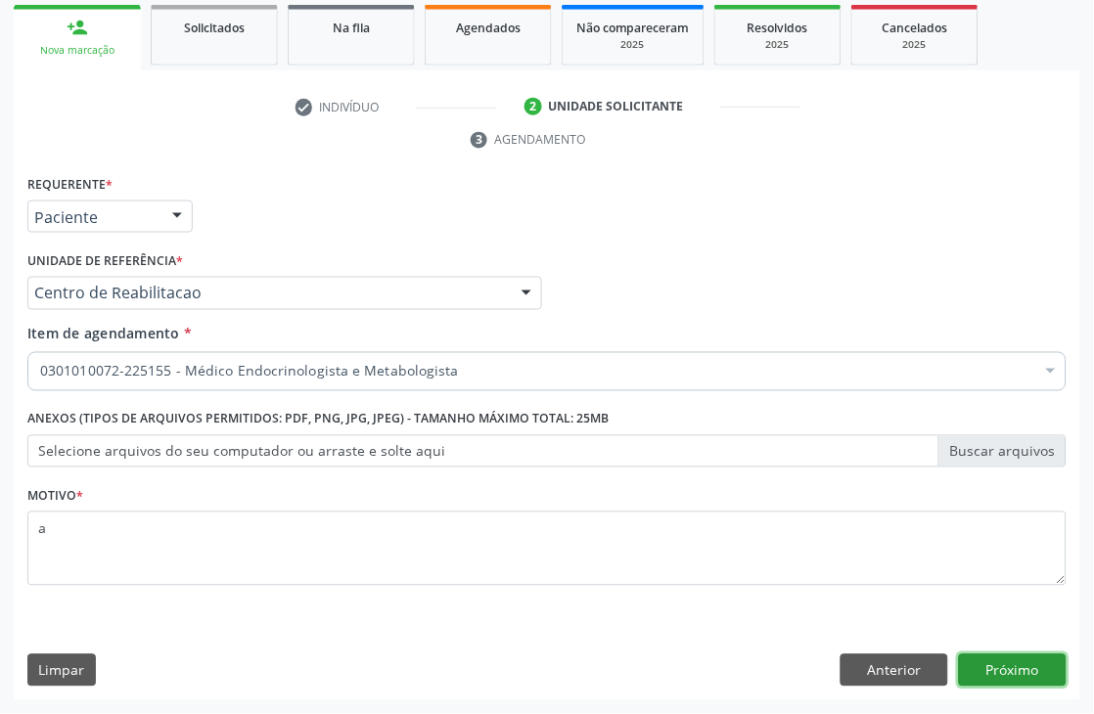
click at [1028, 676] on button "Próximo" at bounding box center [1013, 670] width 108 height 33
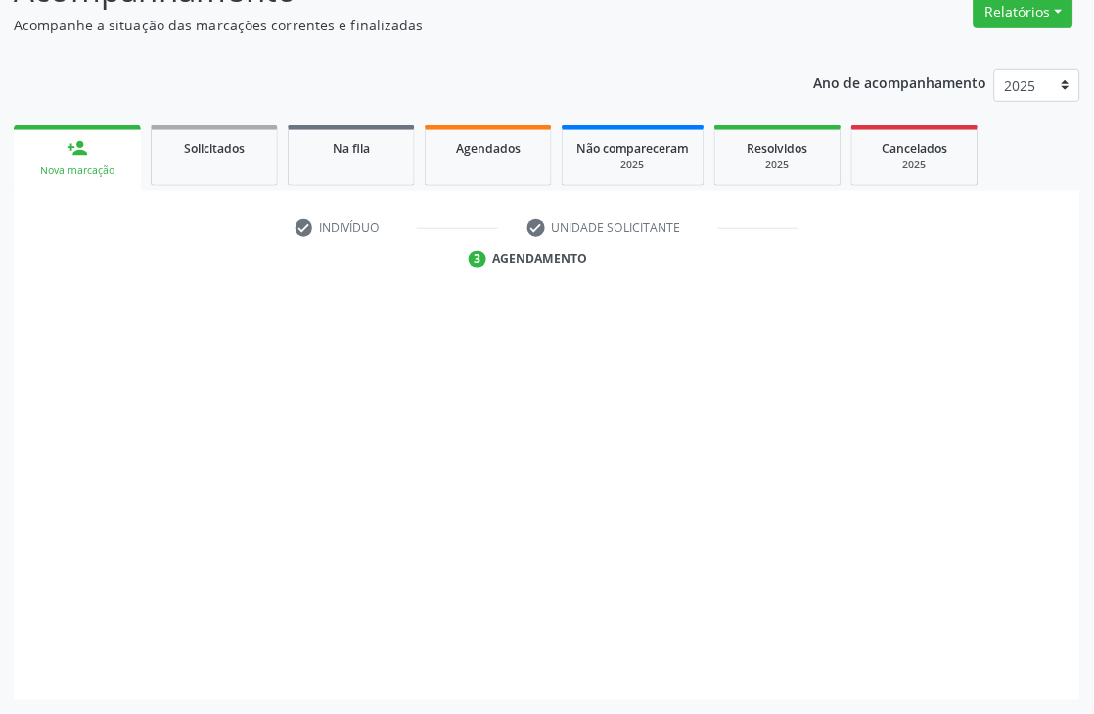
scroll to position [208, 0]
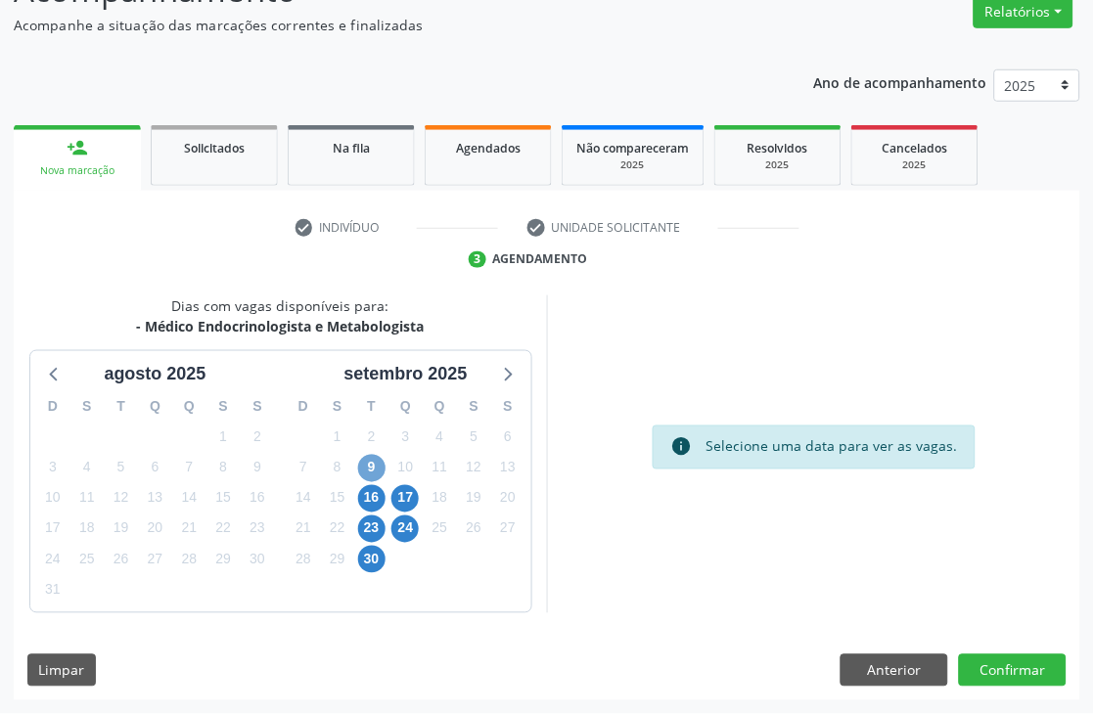
click at [377, 468] on span "9" at bounding box center [371, 468] width 27 height 27
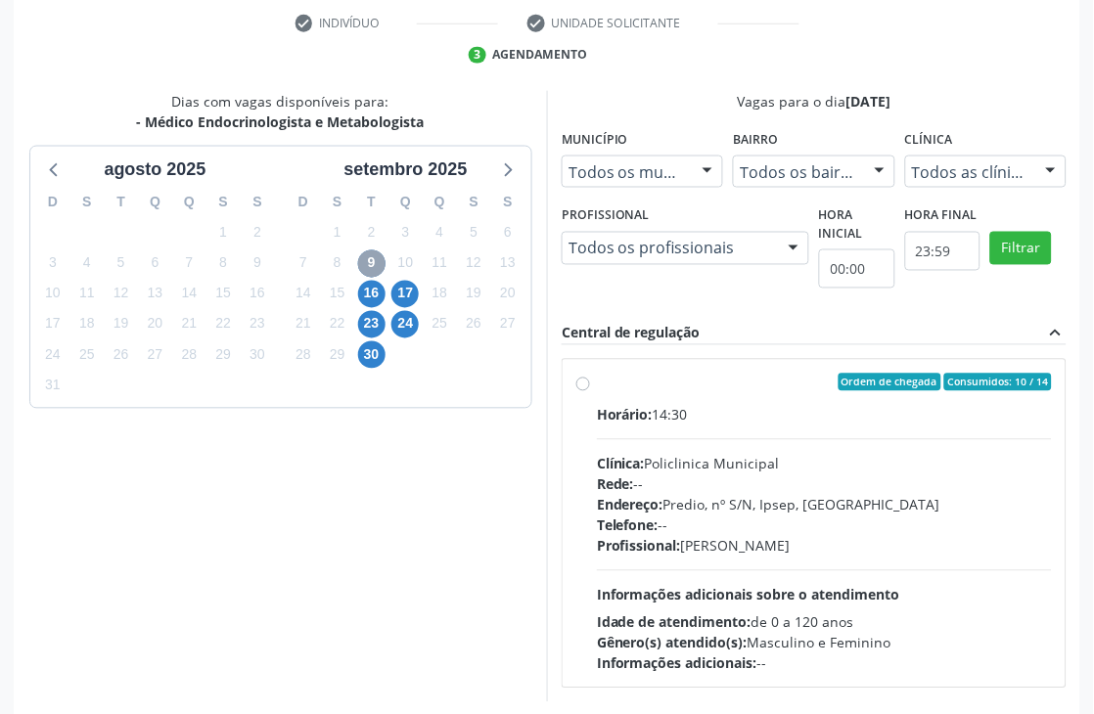
scroll to position [425, 0]
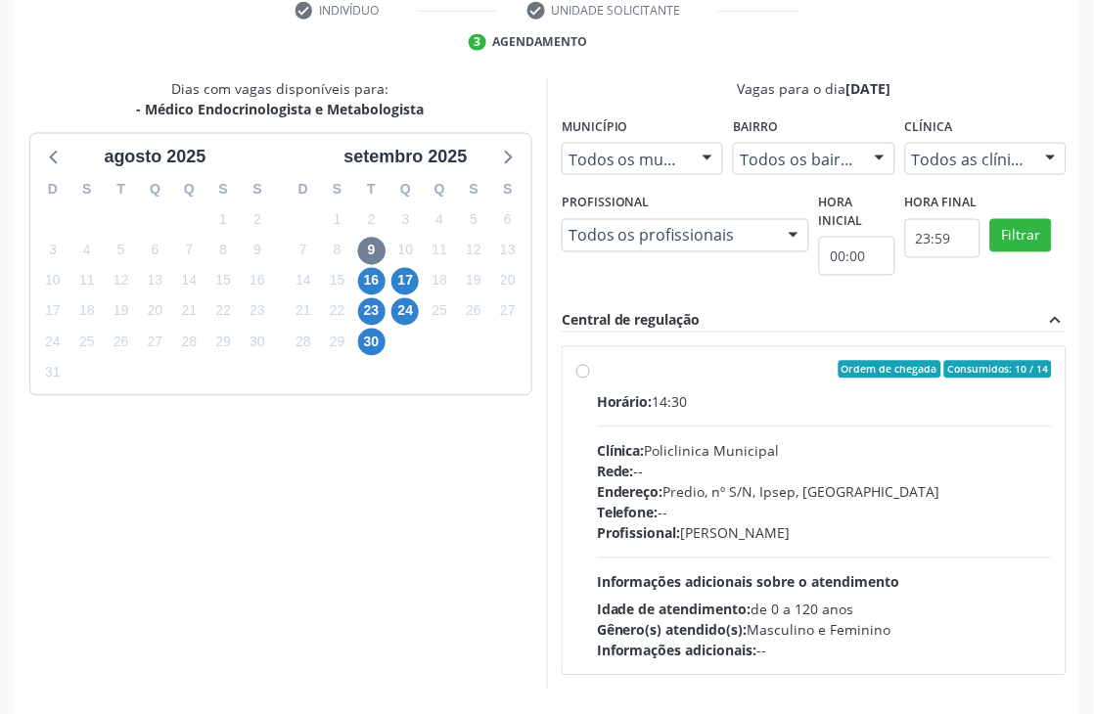
click at [724, 375] on div "Ordem de chegada Consumidos: 10 / 14" at bounding box center [824, 370] width 455 height 18
click at [590, 375] on input "Ordem de chegada Consumidos: 10 / 14 Horário: 14:30 Clínica: Policlinica Munici…" at bounding box center [583, 370] width 14 height 18
radio input "true"
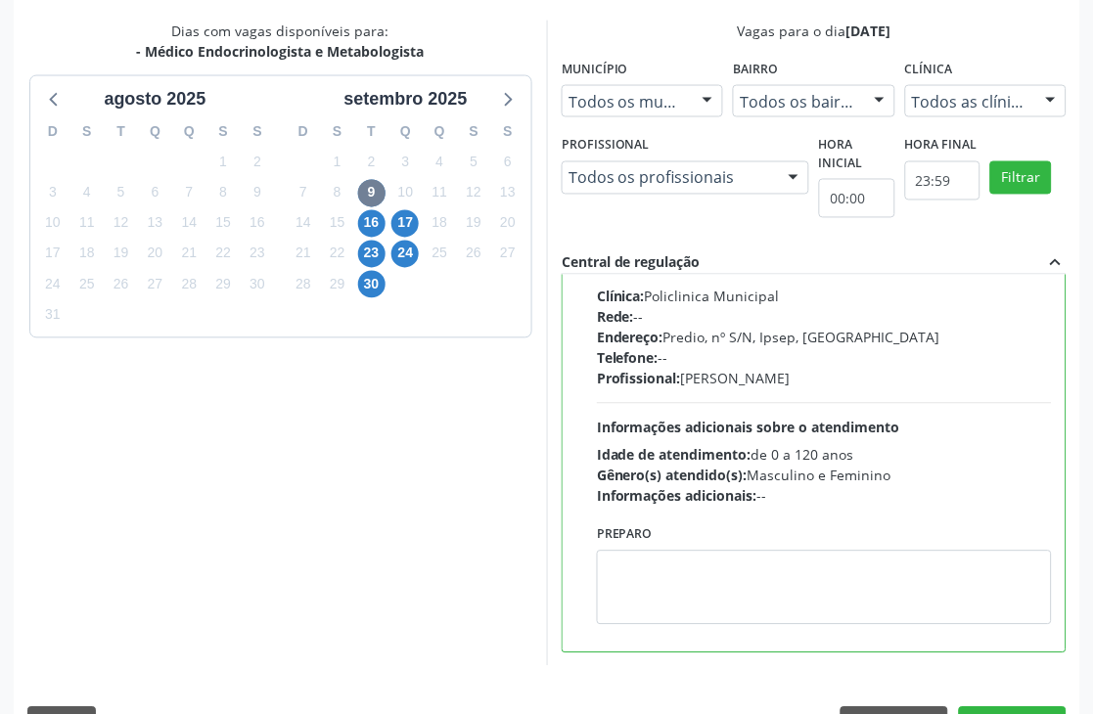
scroll to position [536, 0]
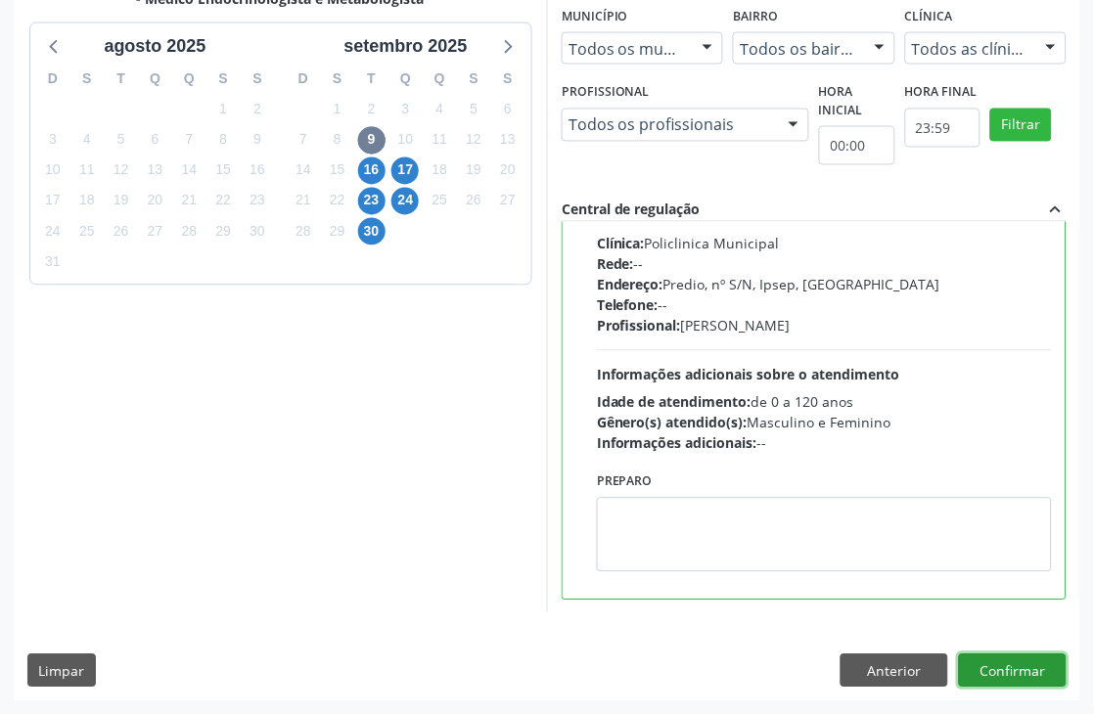
click at [1035, 660] on button "Confirmar" at bounding box center [1013, 670] width 108 height 33
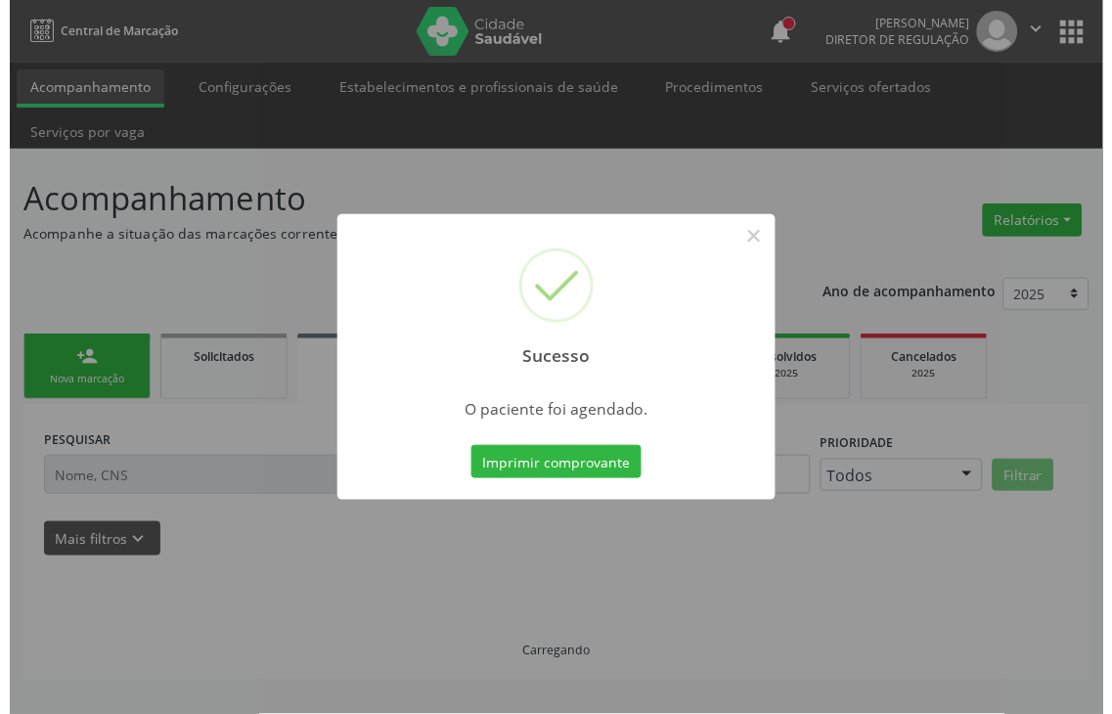
scroll to position [0, 0]
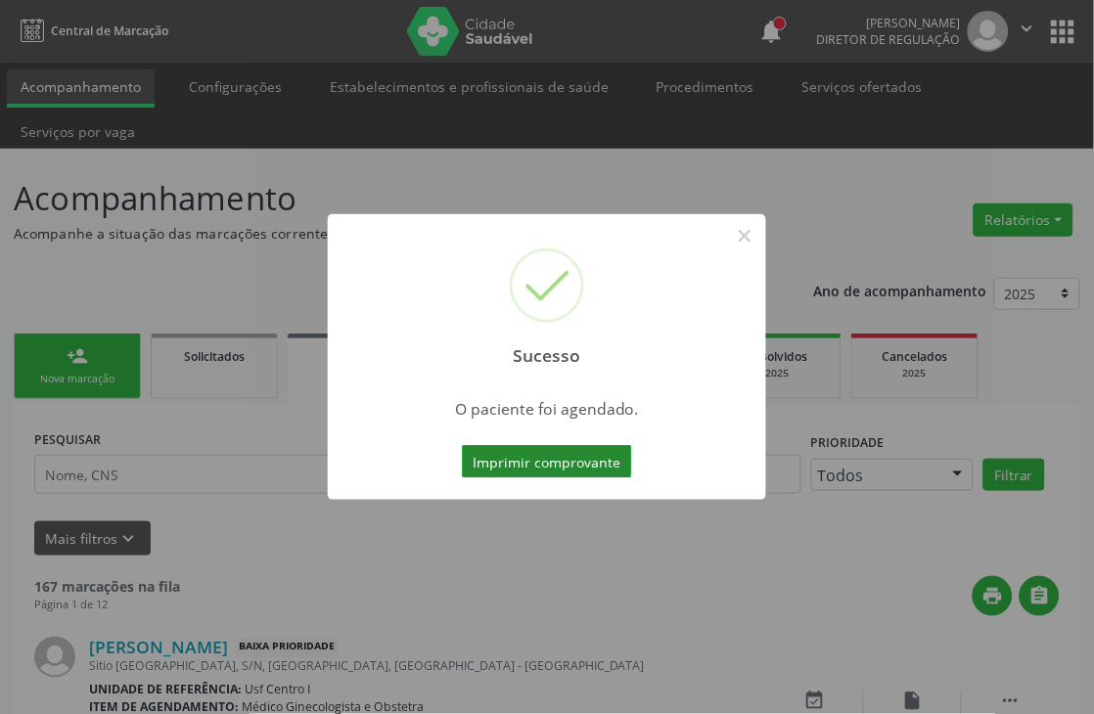
click at [526, 468] on button "Imprimir comprovante" at bounding box center [547, 461] width 170 height 33
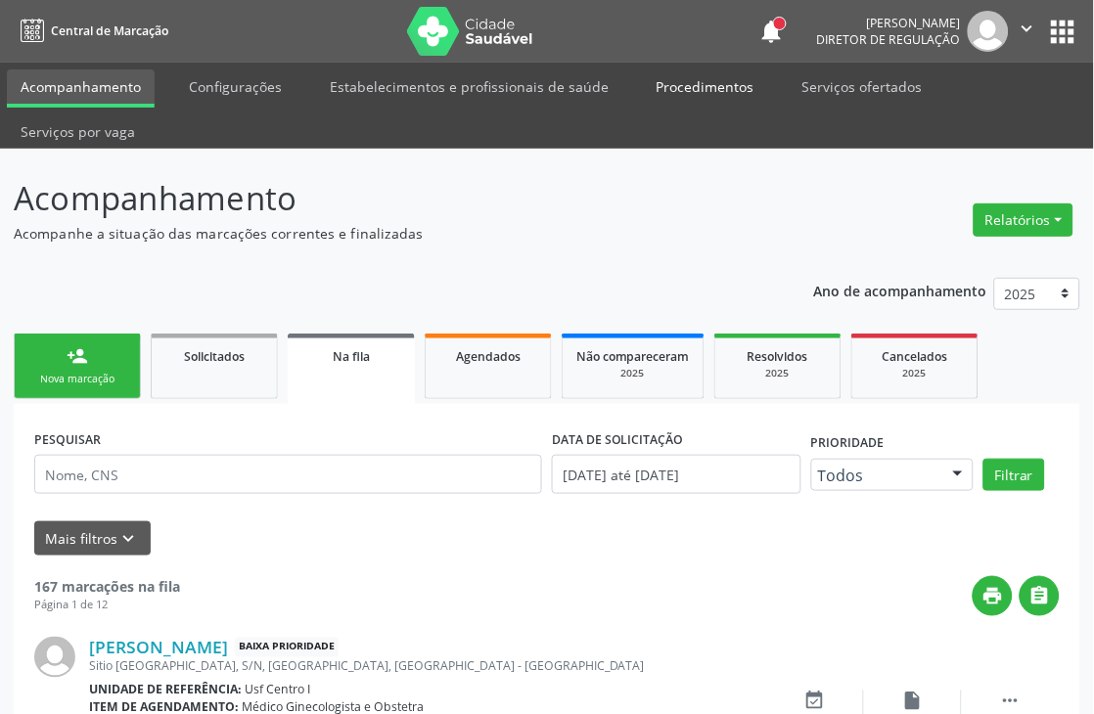
click at [718, 85] on link "Procedimentos" at bounding box center [705, 86] width 125 height 34
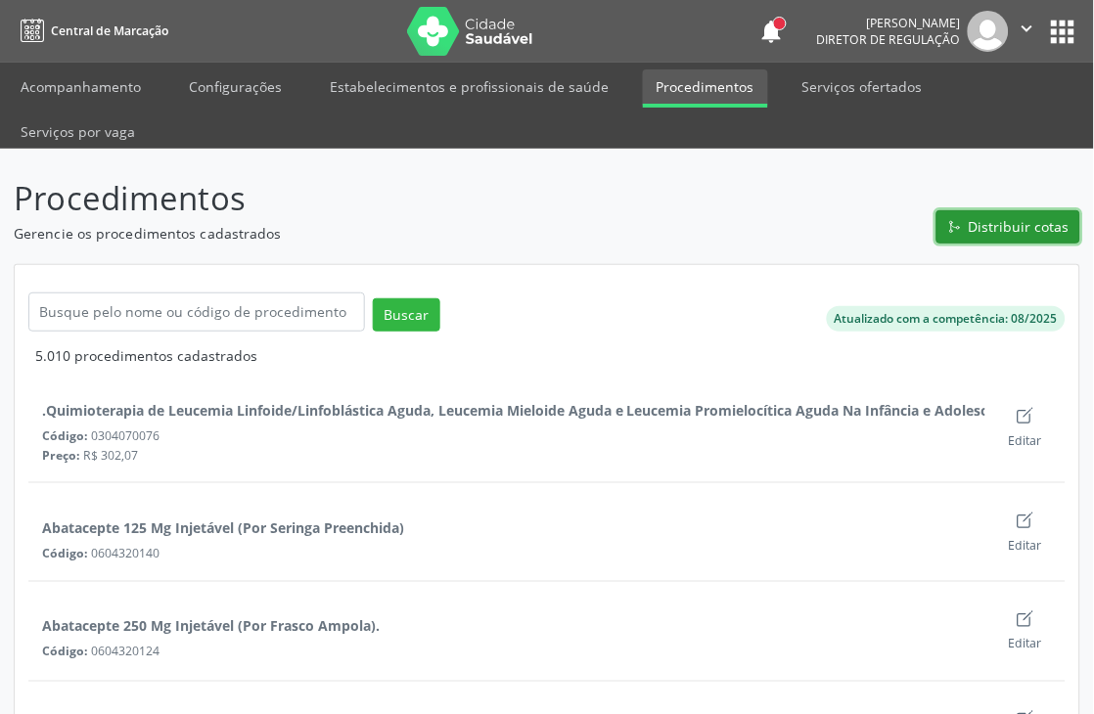
click at [1038, 229] on span "Distribuir cotas" at bounding box center [1018, 226] width 101 height 21
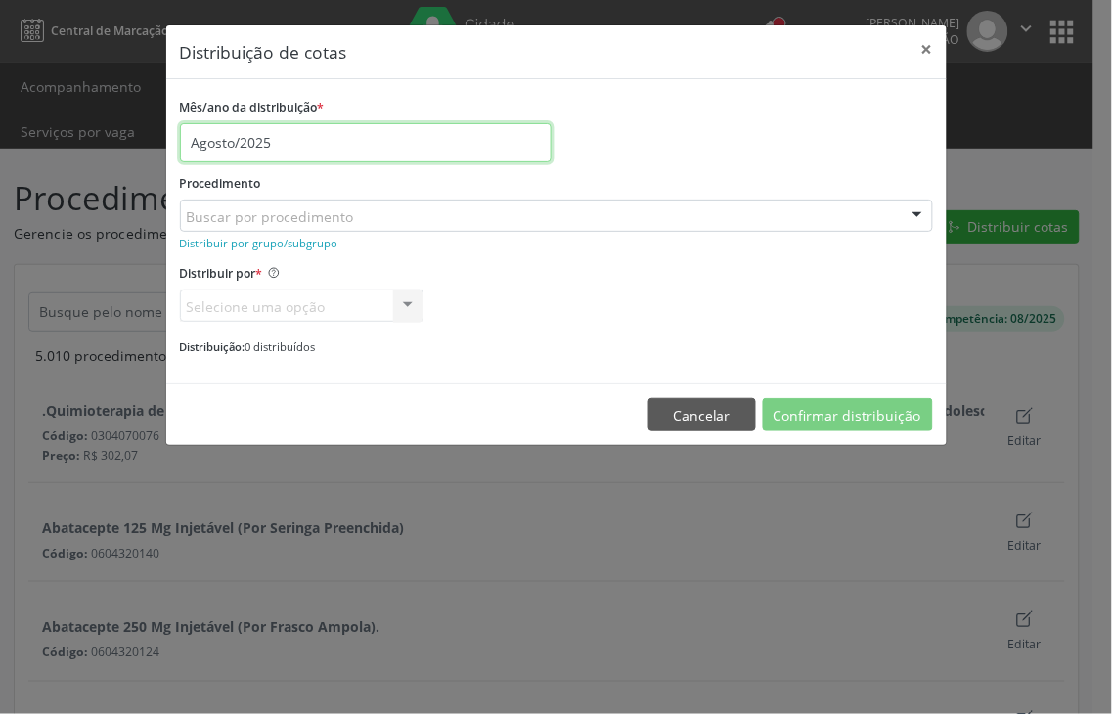
click at [345, 135] on input "Agosto/2025" at bounding box center [366, 142] width 372 height 39
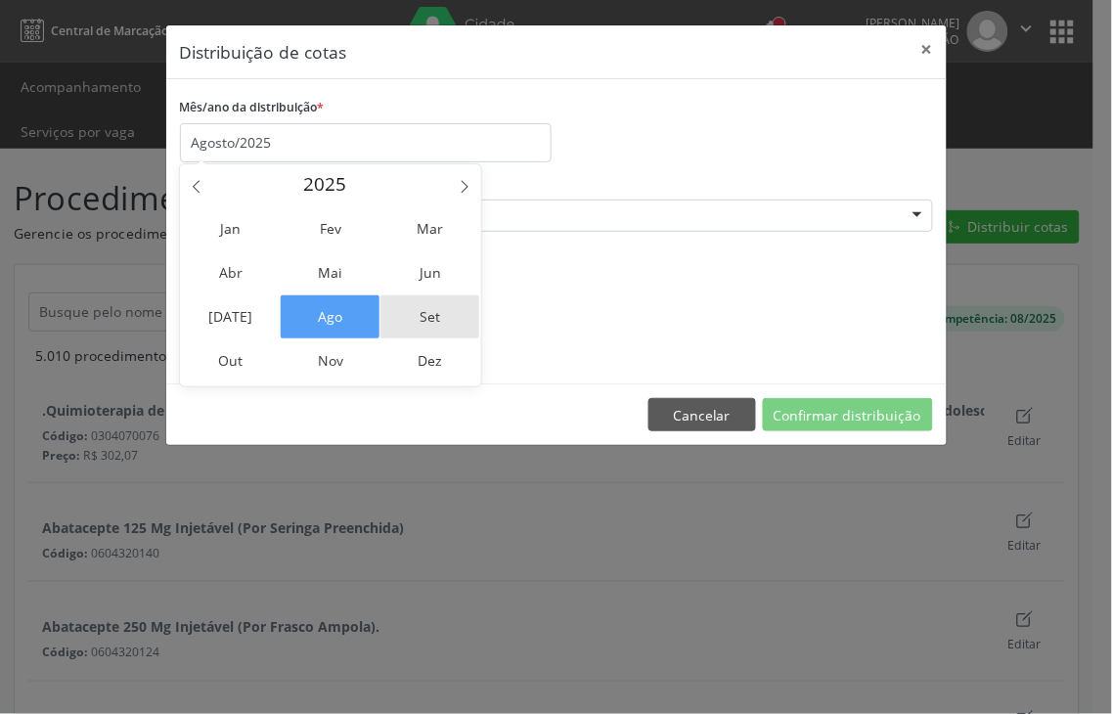
click at [396, 303] on span "Set" at bounding box center [430, 316] width 99 height 43
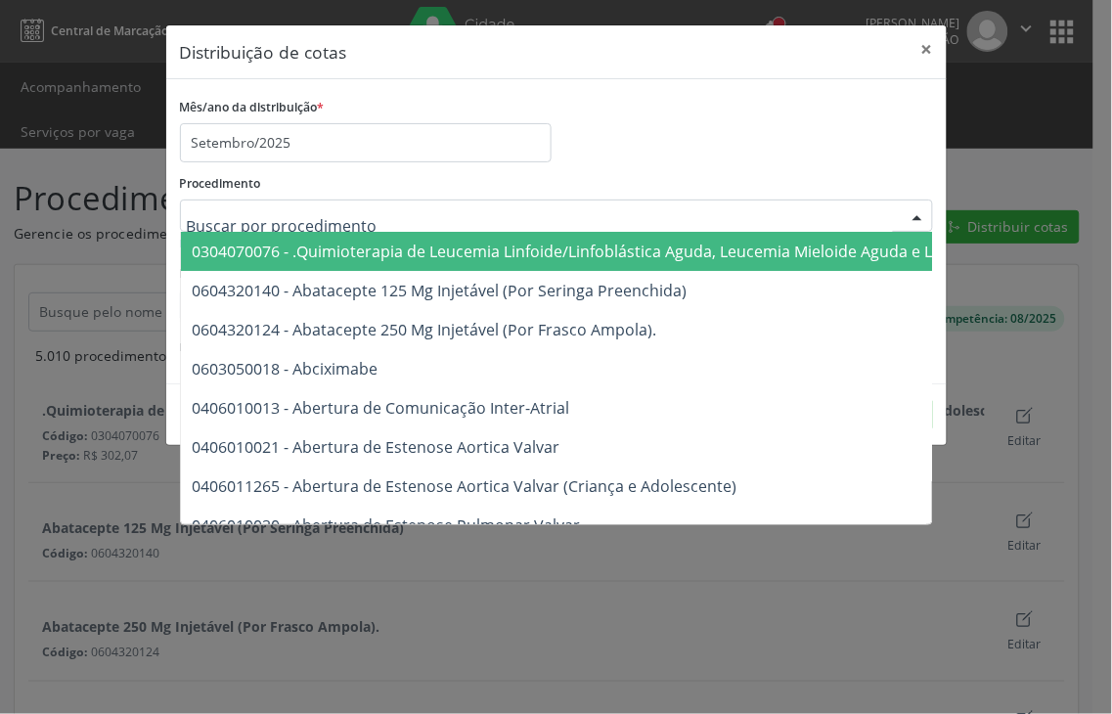
click at [391, 217] on div at bounding box center [556, 216] width 753 height 33
drag, startPoint x: 430, startPoint y: 170, endPoint x: 419, endPoint y: 182, distance: 16.6
click at [430, 171] on div "Procedimento 0304070076 - .Quimioterapia de Leucemia Linfoide/Linfoblástica Agu…" at bounding box center [556, 200] width 753 height 63
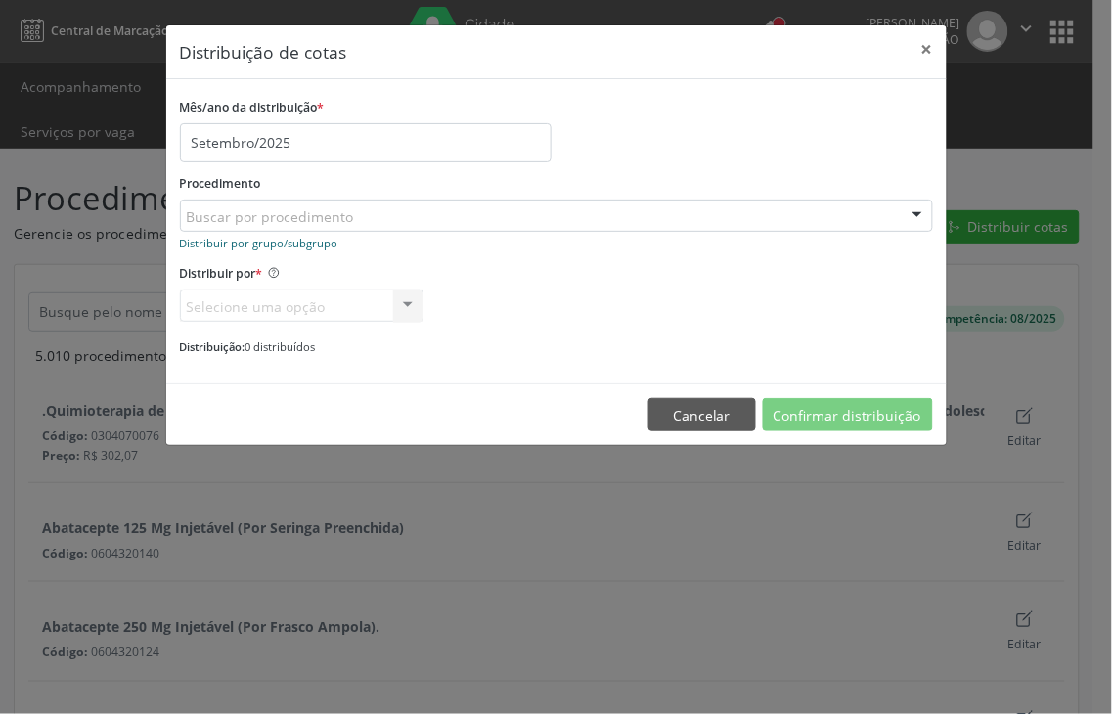
click at [278, 236] on small "Distribuir por grupo/subgrupo" at bounding box center [259, 243] width 158 height 15
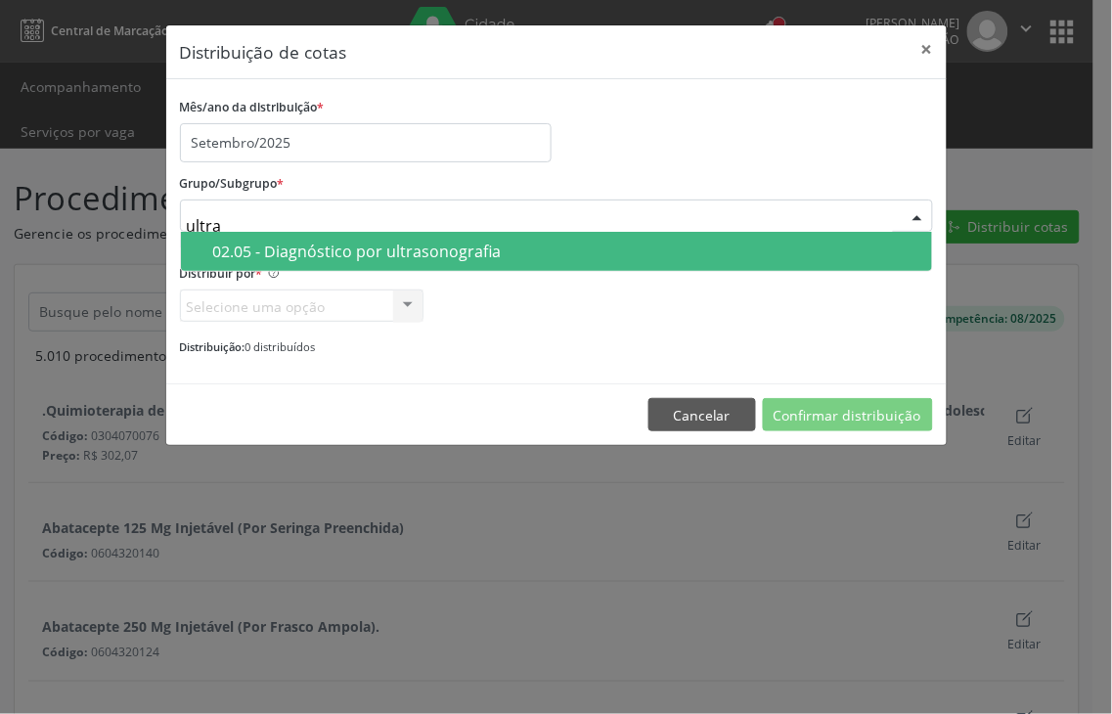
type input "ultras"
click at [315, 254] on div "02.05 - Diagnóstico por ultrasonografia" at bounding box center [566, 252] width 707 height 16
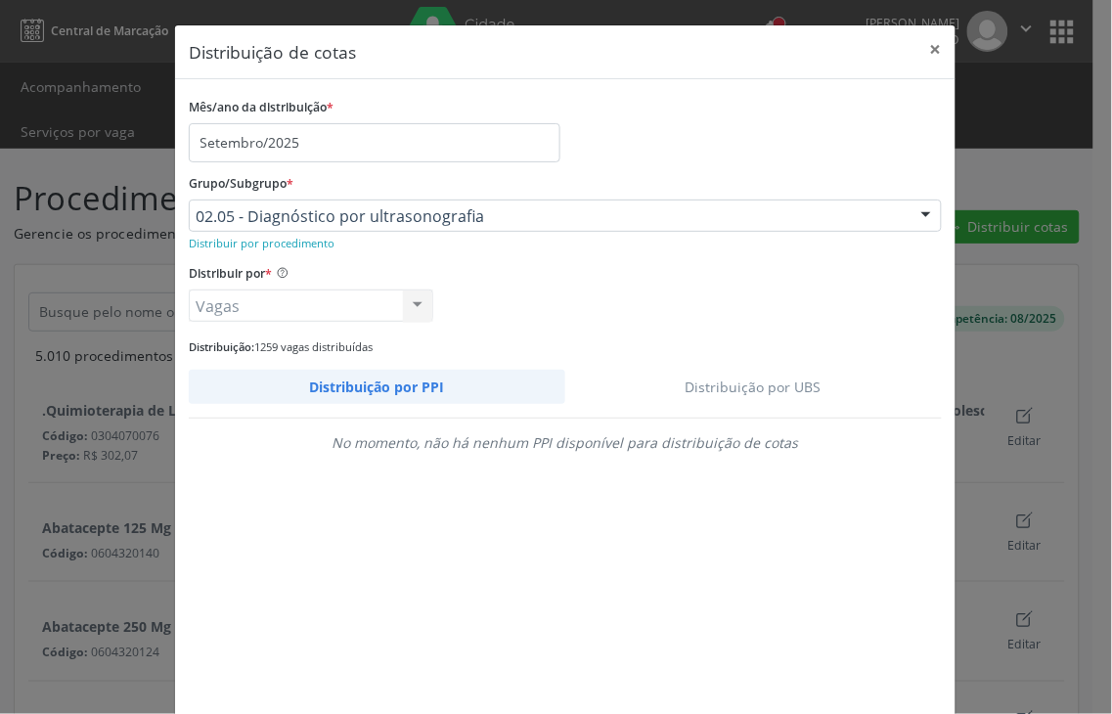
click at [744, 384] on link "Distribuição por UBS" at bounding box center [754, 387] width 378 height 34
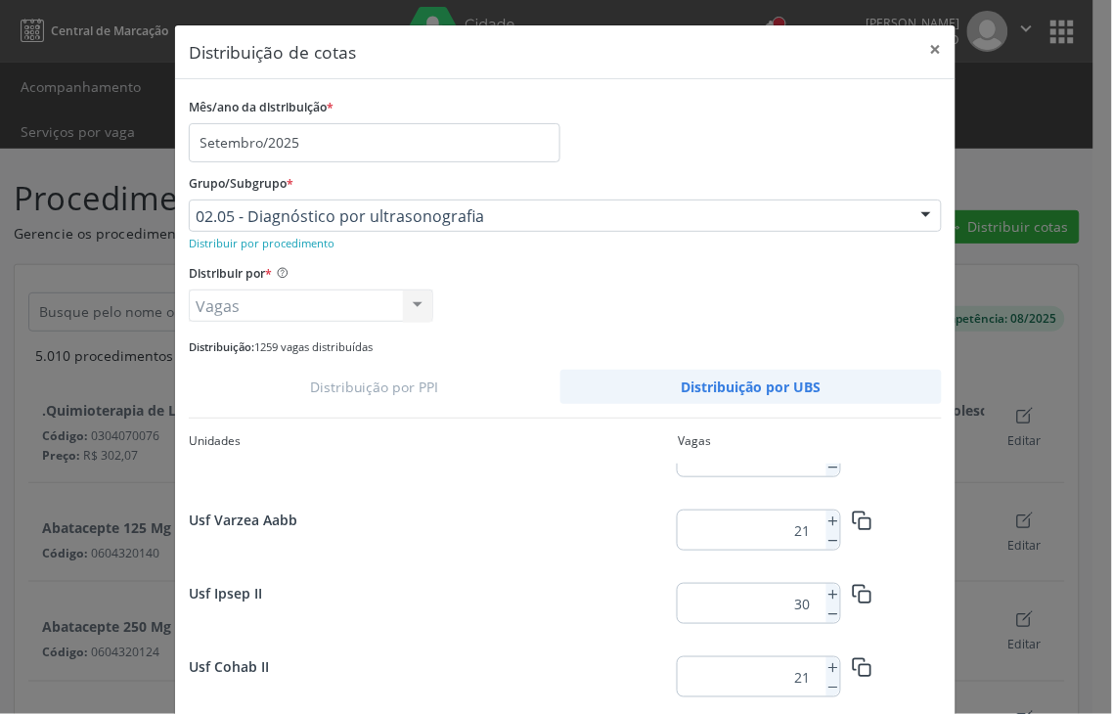
scroll to position [340, 0]
click at [827, 589] on icon at bounding box center [834, 595] width 14 height 14
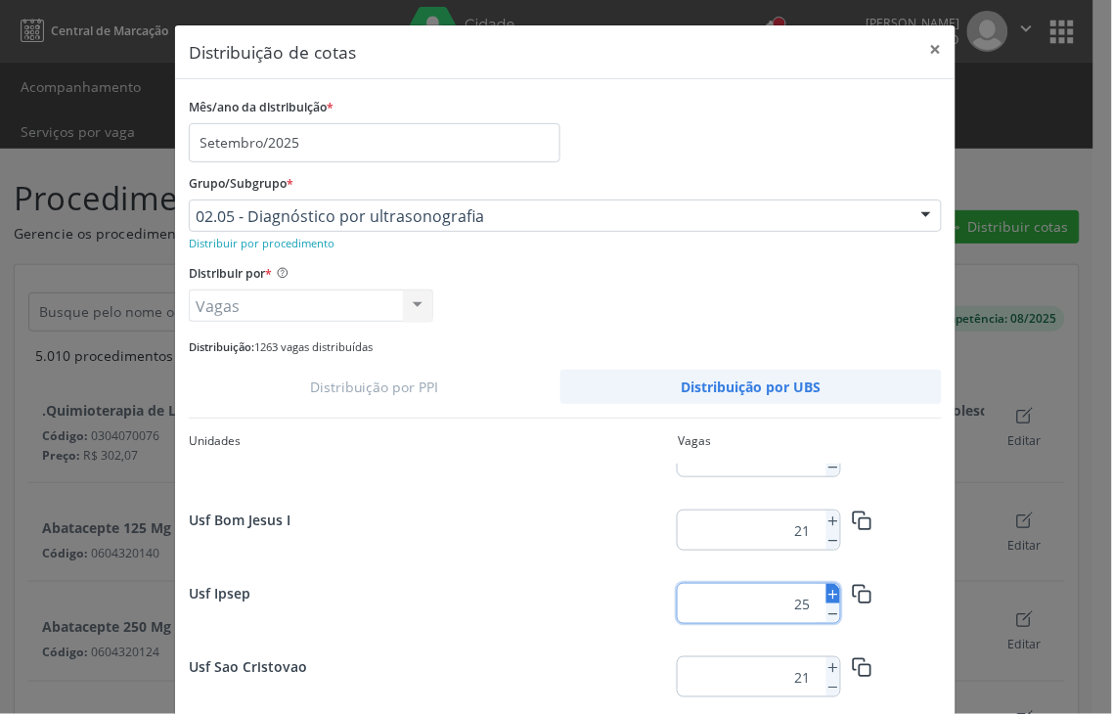
click at [827, 589] on icon at bounding box center [834, 595] width 14 height 14
type input "27"
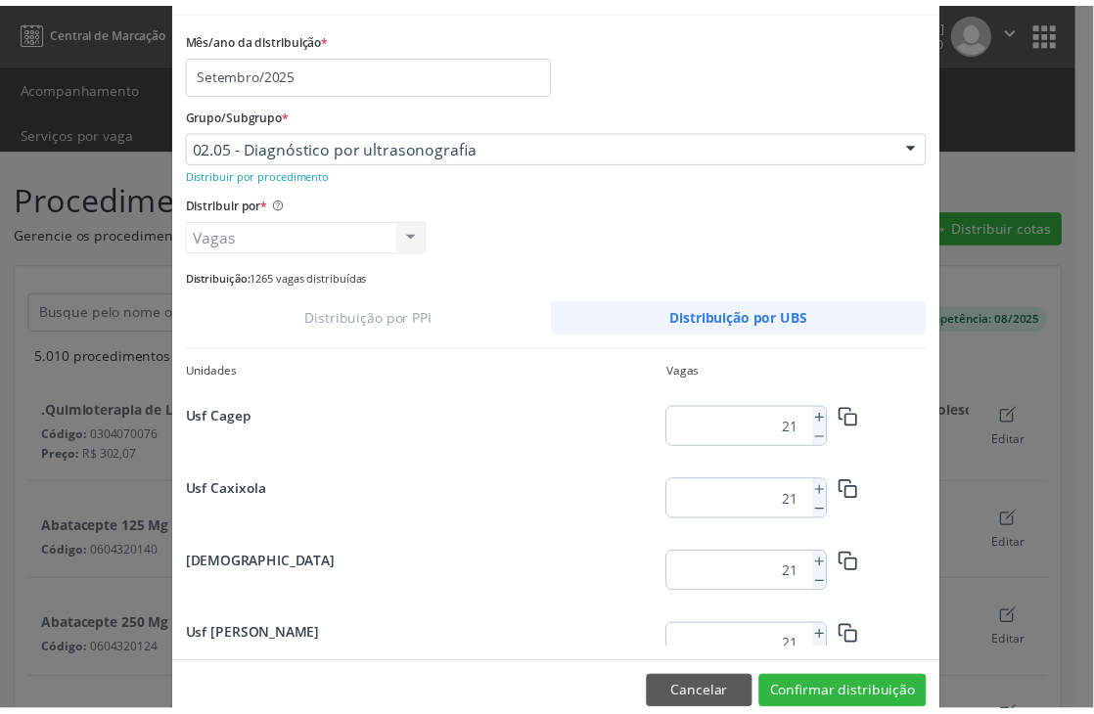
scroll to position [108, 0]
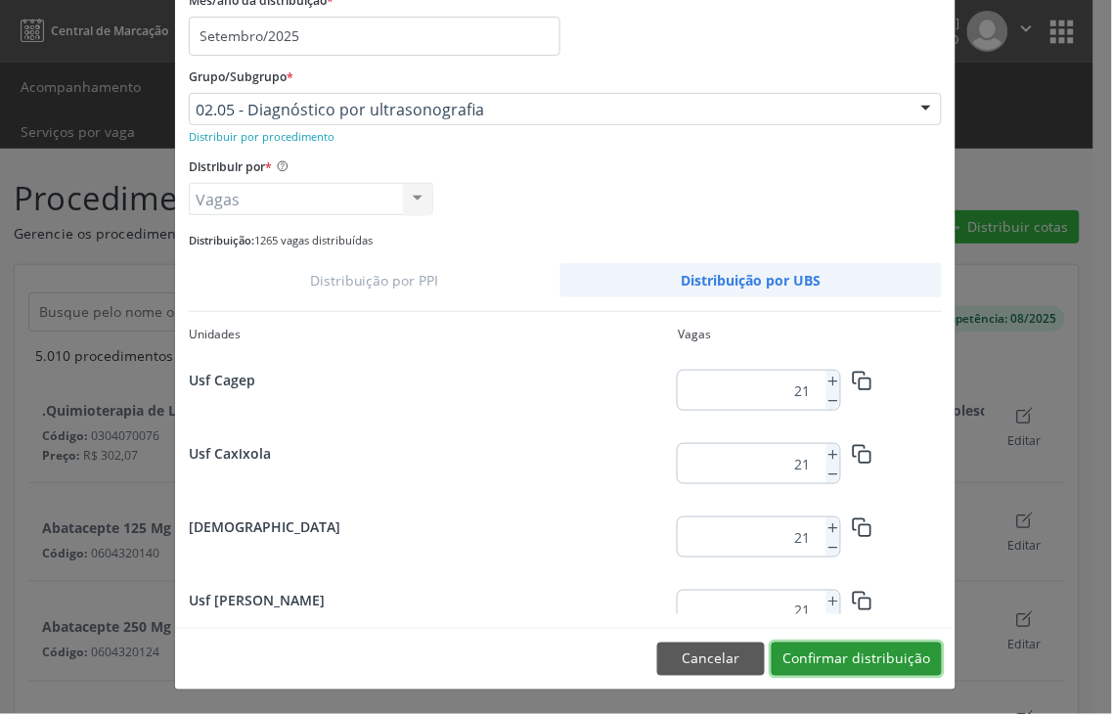
click at [853, 662] on button "Confirmar distribuição" at bounding box center [857, 659] width 170 height 33
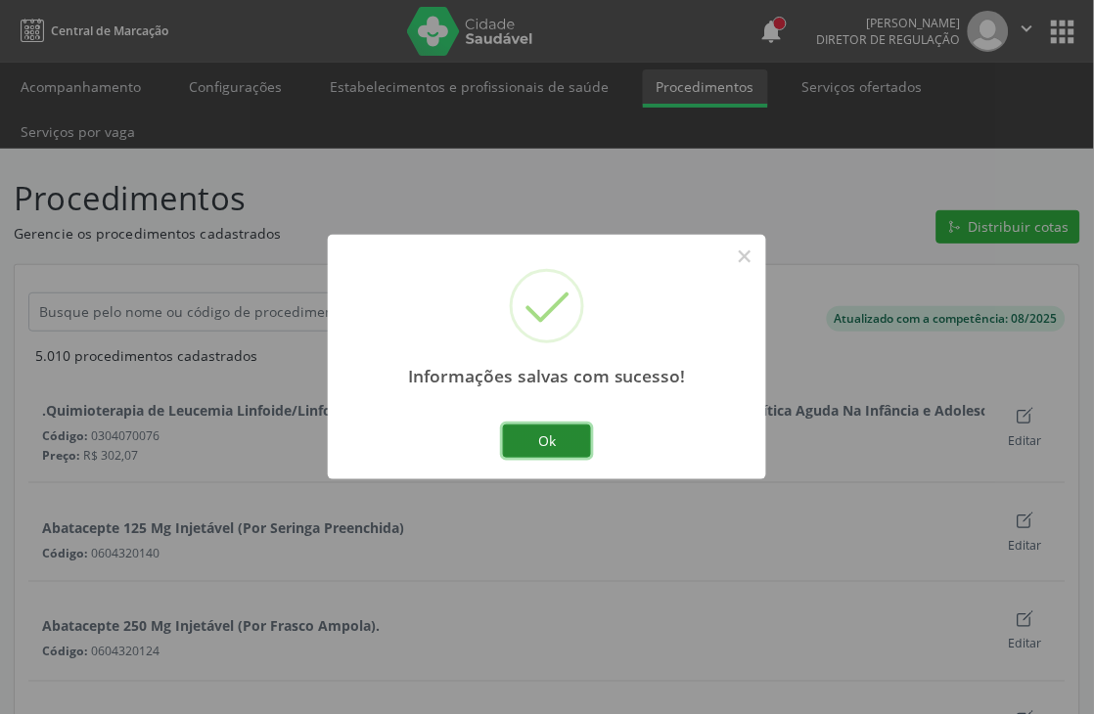
click at [531, 425] on button "Ok" at bounding box center [547, 441] width 88 height 33
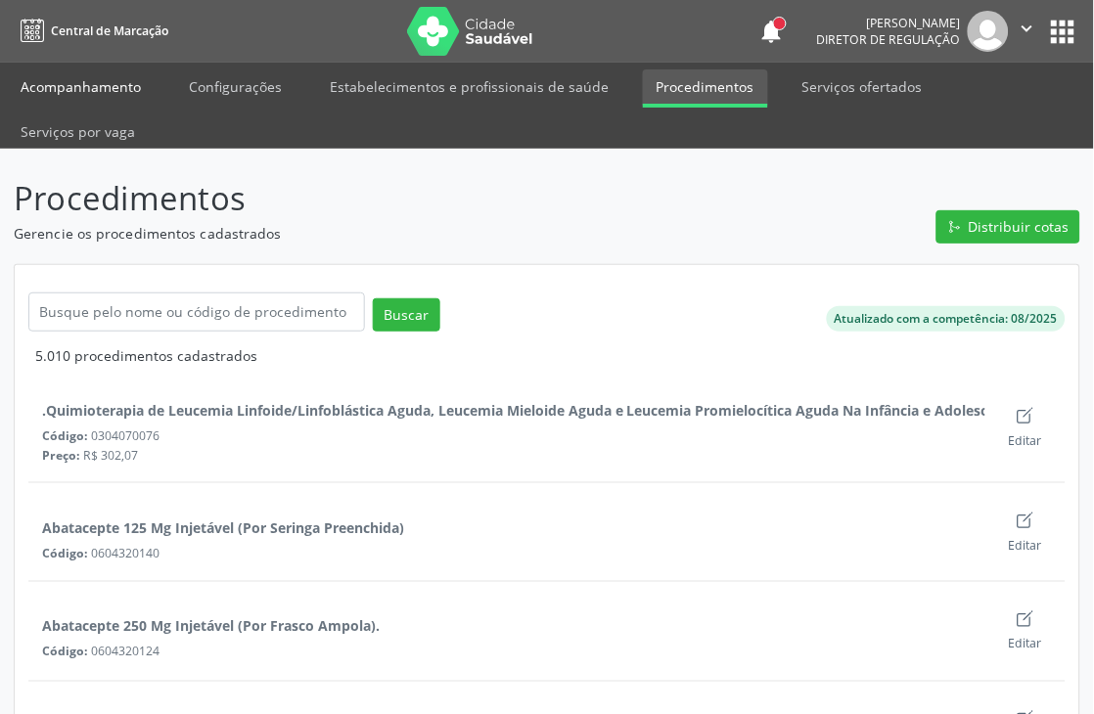
click at [74, 70] on link "Acompanhamento" at bounding box center [81, 86] width 148 height 34
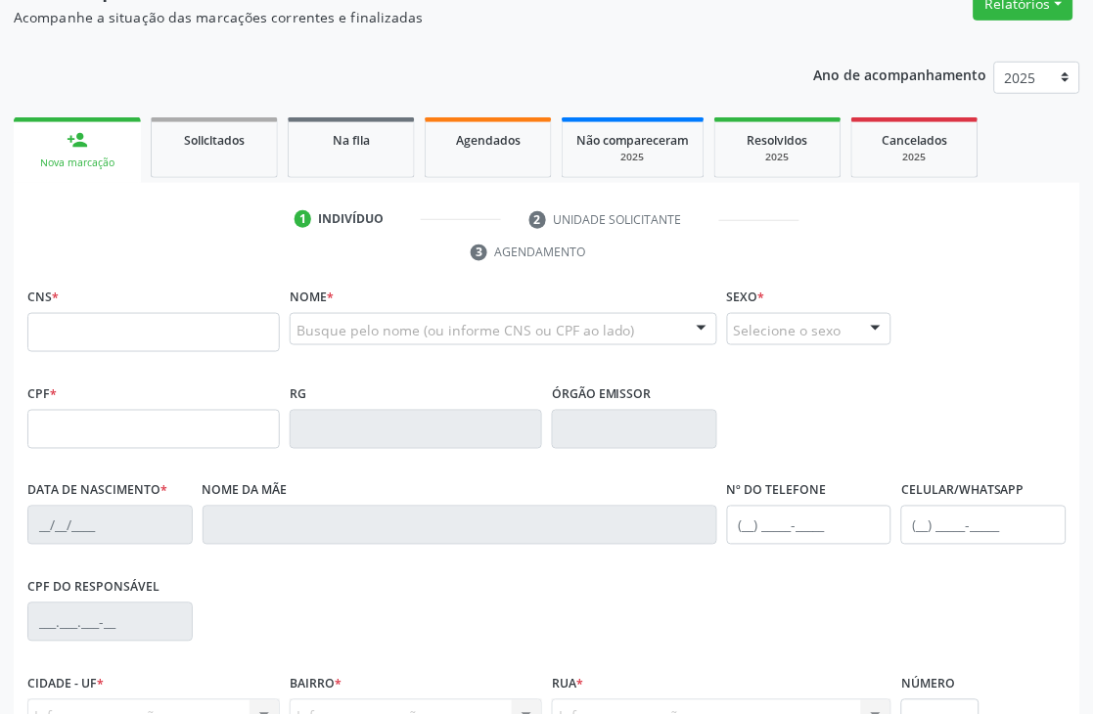
scroll to position [217, 0]
click at [84, 321] on input "text" at bounding box center [153, 331] width 252 height 39
paste input "700 1049 2041 5013"
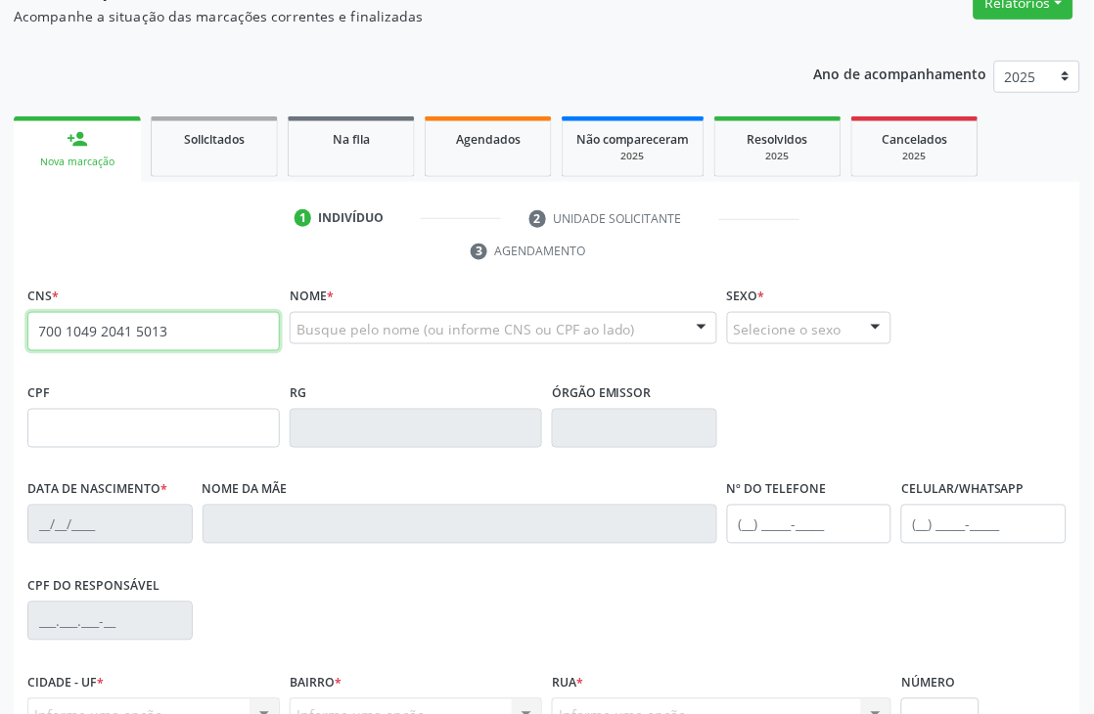
type input "700 1049 2041 5013"
type input "123.086.814-38"
type input "[DATE]"
type input "[PERSON_NAME]"
type input "[PHONE_NUMBER]"
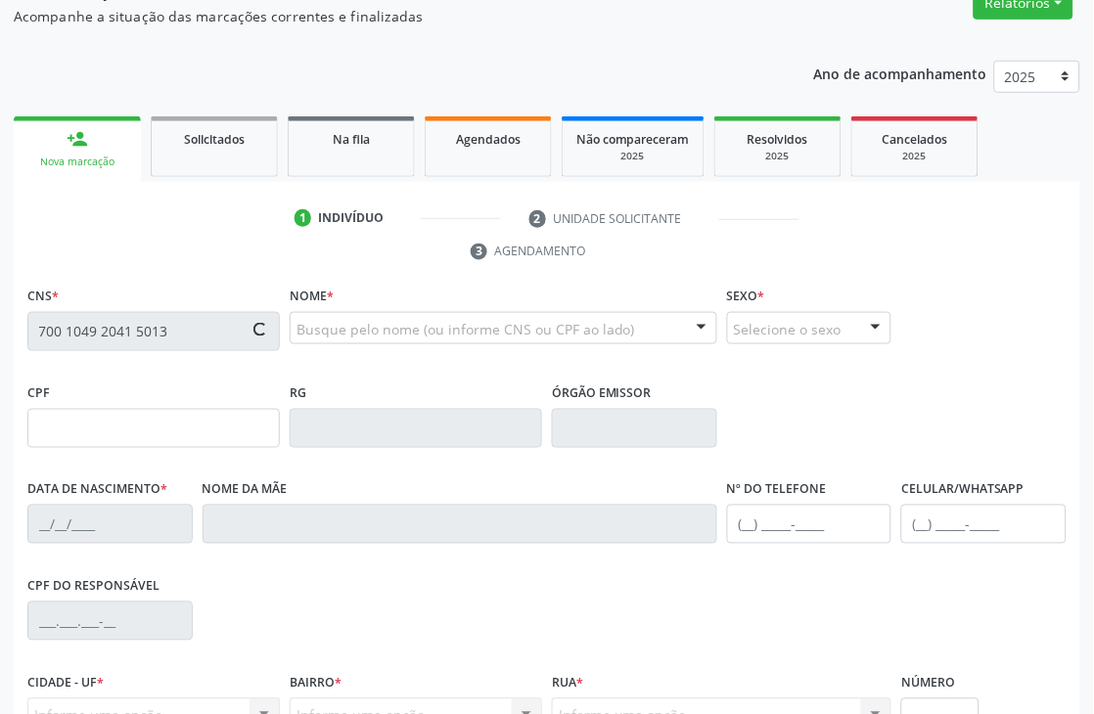
type input "[PHONE_NUMBER]"
type input "S/N"
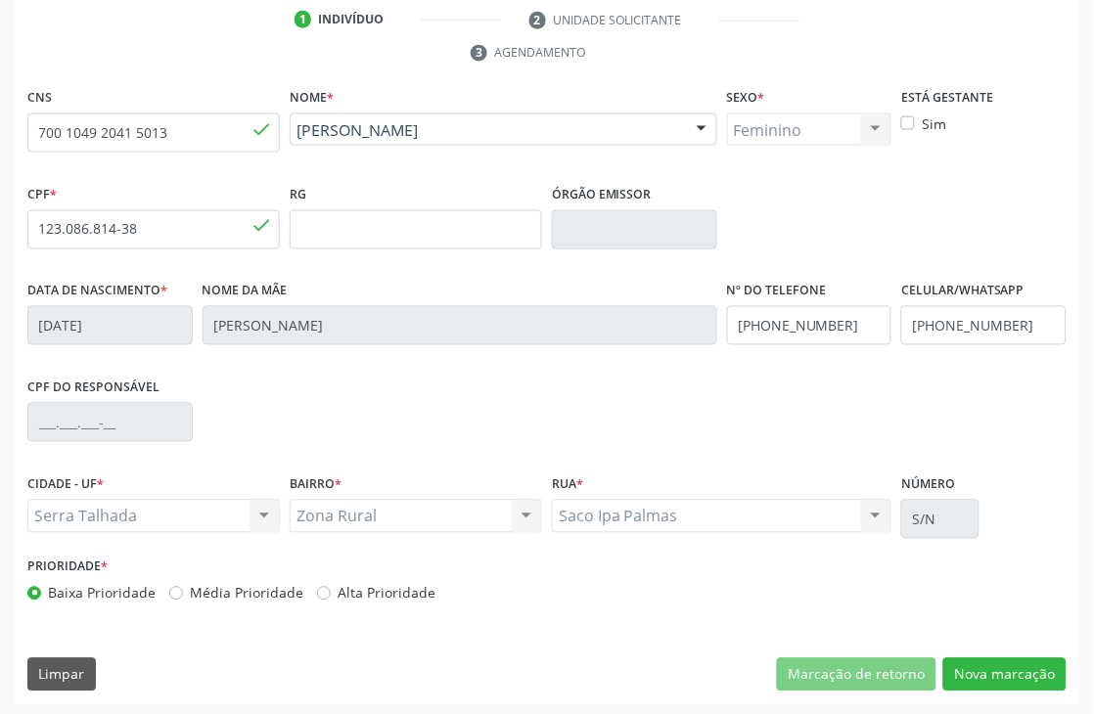
scroll to position [419, 0]
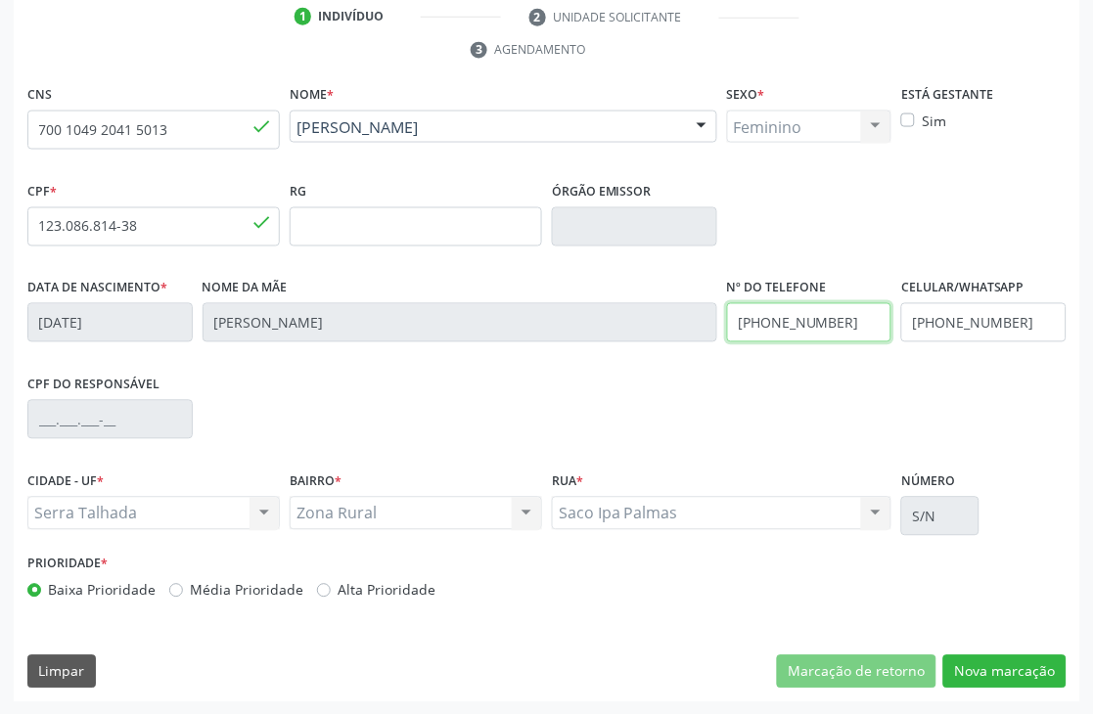
click at [854, 319] on input "[PHONE_NUMBER]" at bounding box center [809, 322] width 165 height 39
click at [1033, 328] on input "[PHONE_NUMBER]" at bounding box center [983, 322] width 165 height 39
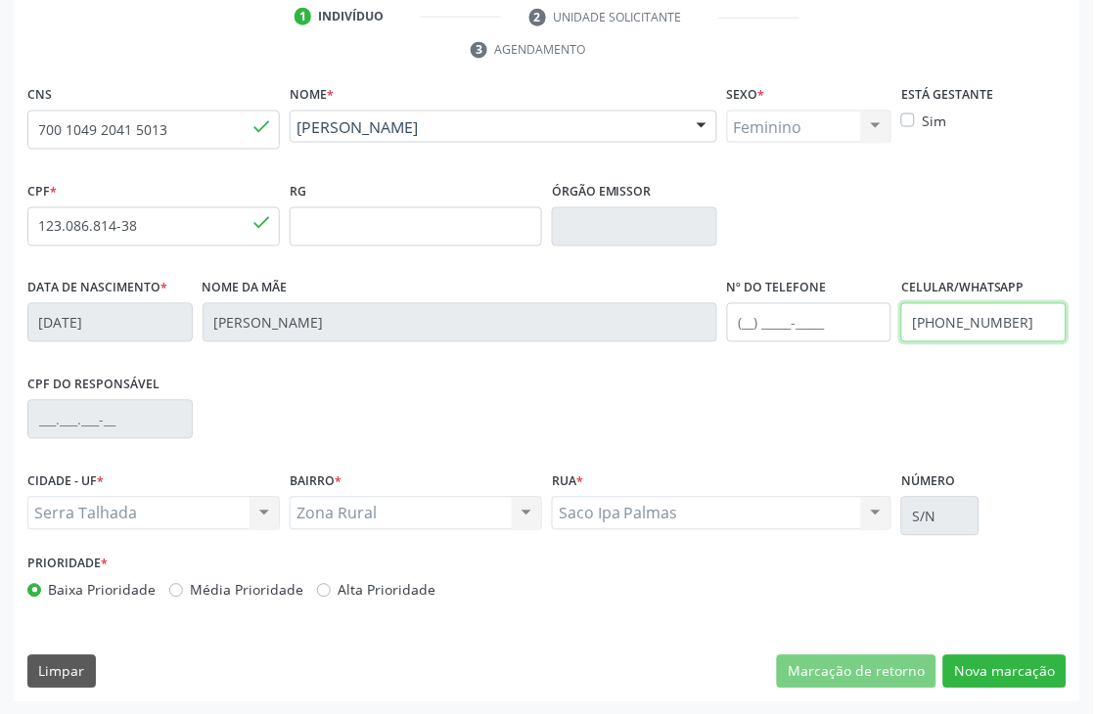
click at [1033, 328] on input "[PHONE_NUMBER]" at bounding box center [983, 322] width 165 height 39
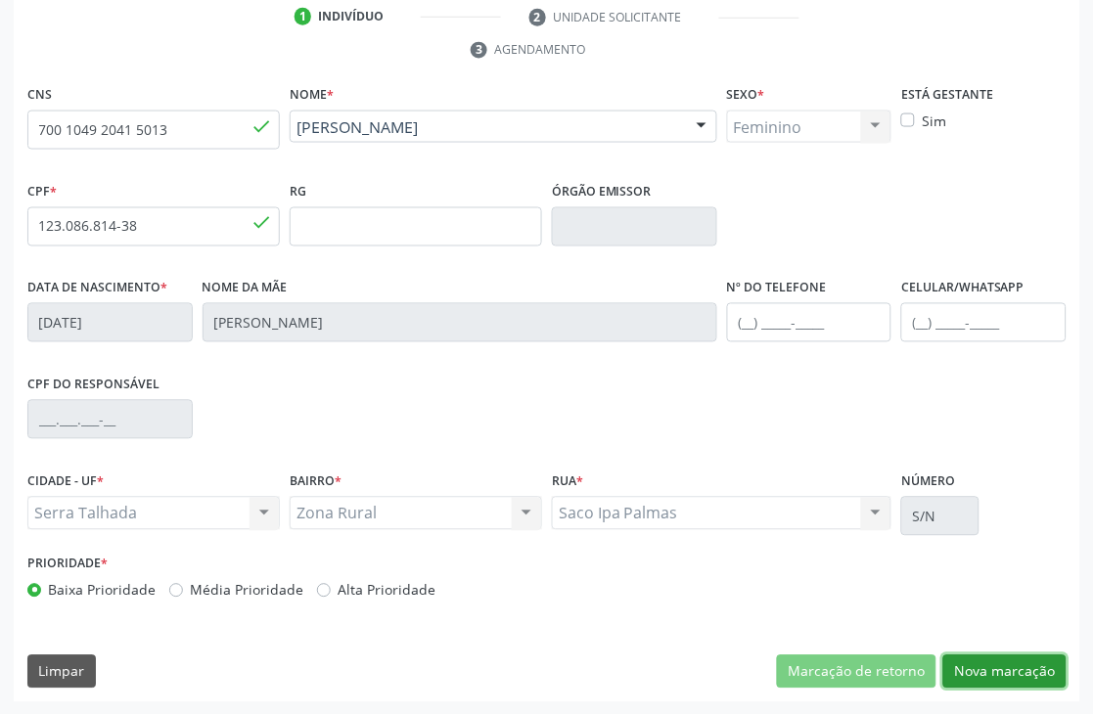
click at [975, 655] on button "Nova marcação" at bounding box center [1004, 671] width 123 height 33
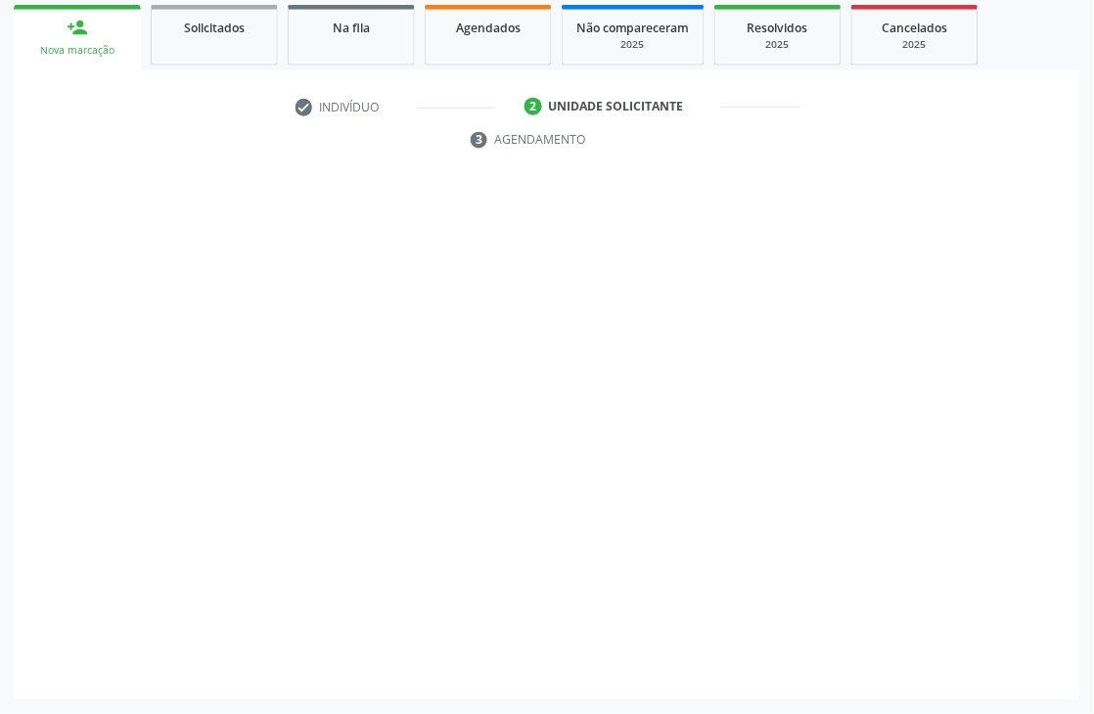
scroll to position [329, 0]
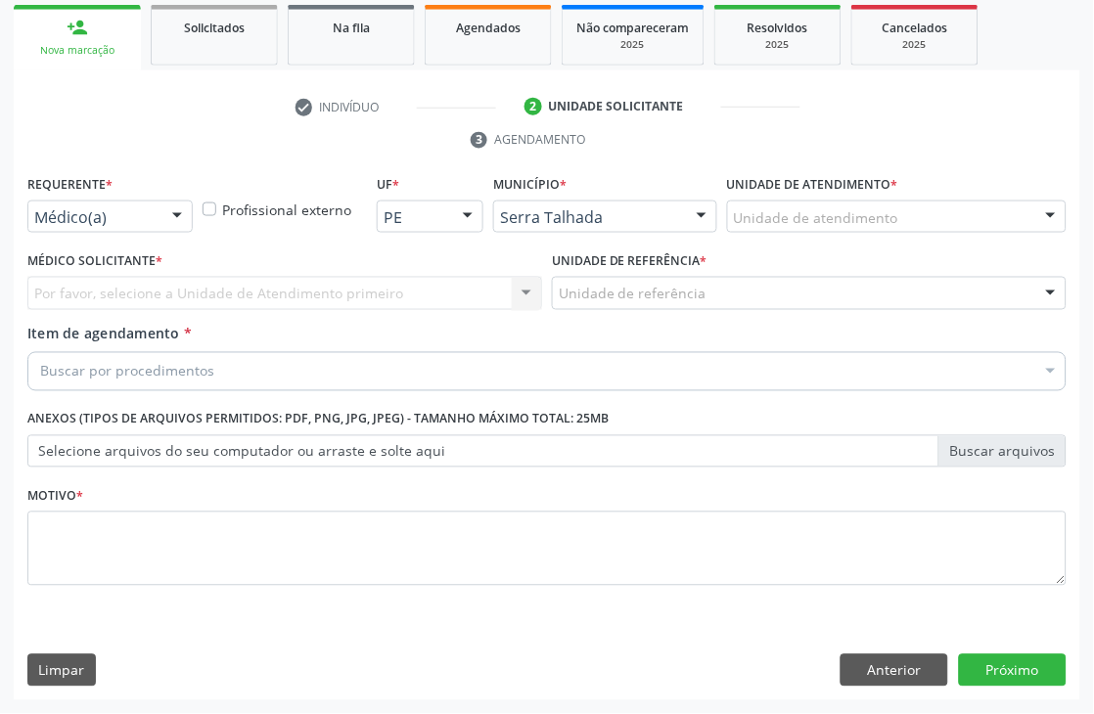
click at [66, 226] on div "Médico(a)" at bounding box center [109, 217] width 165 height 33
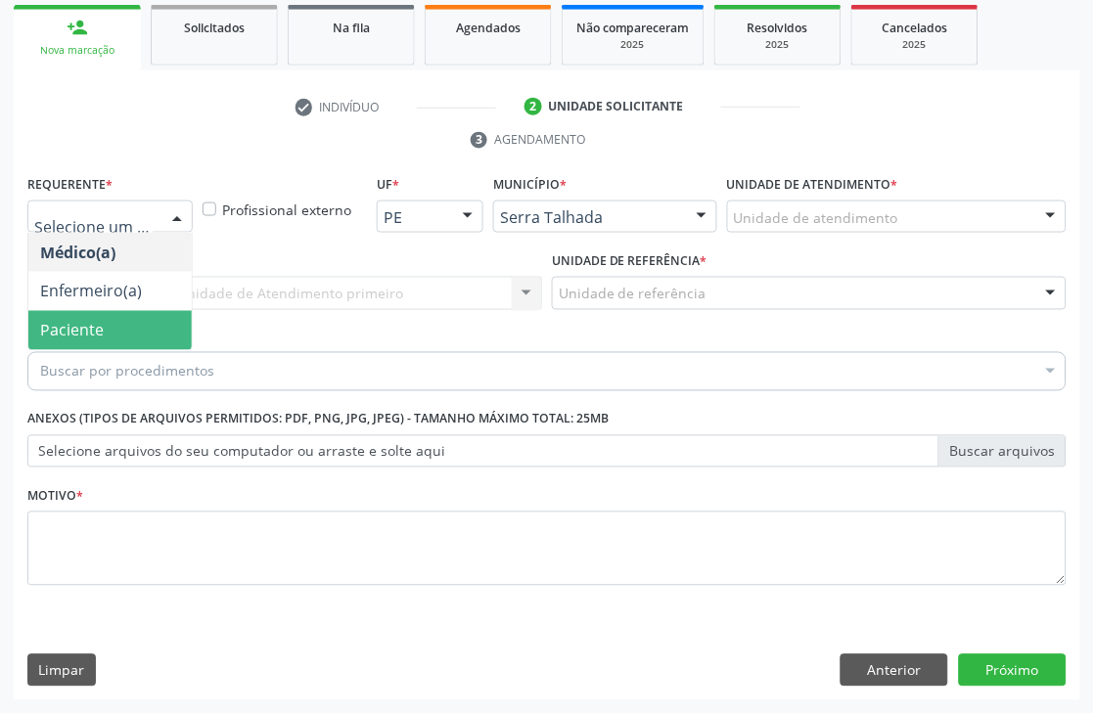
click at [70, 320] on span "Paciente" at bounding box center [72, 331] width 64 height 22
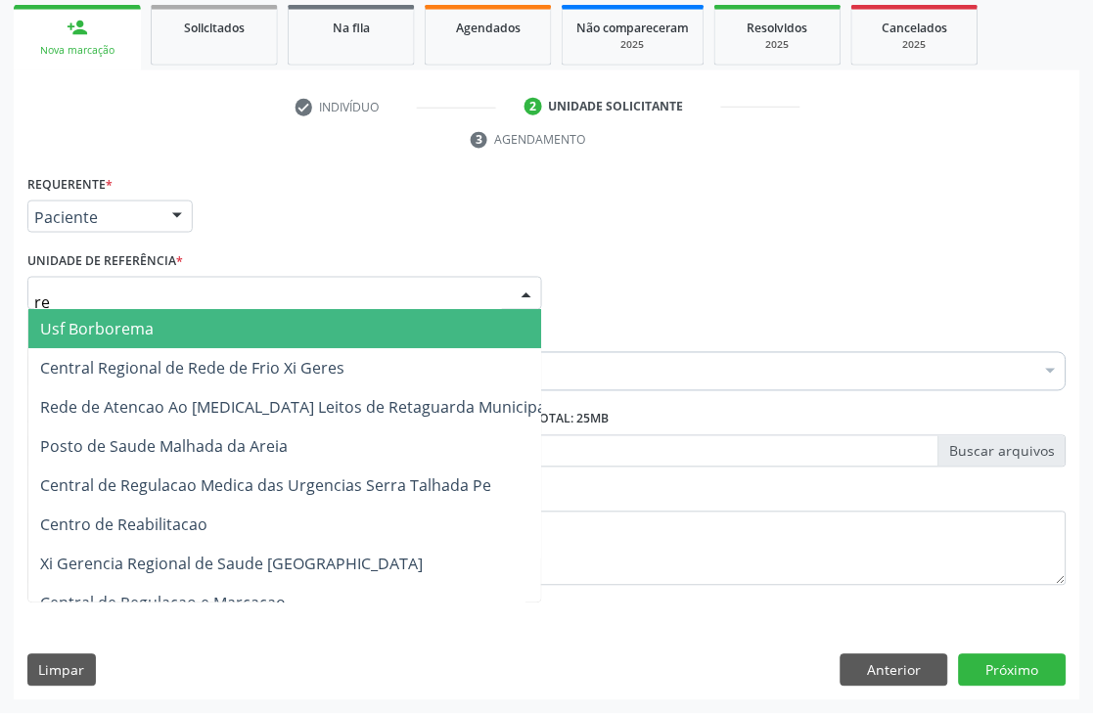
type input "rea"
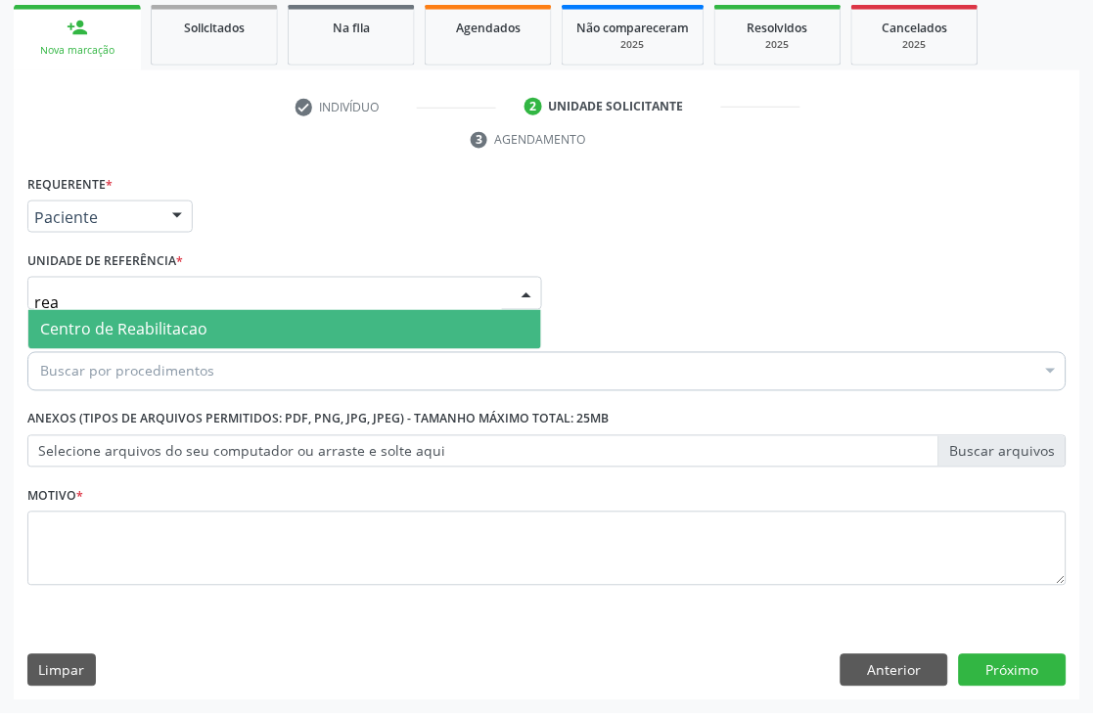
click at [92, 345] on span "Centro de Reabilitacao" at bounding box center [284, 329] width 513 height 39
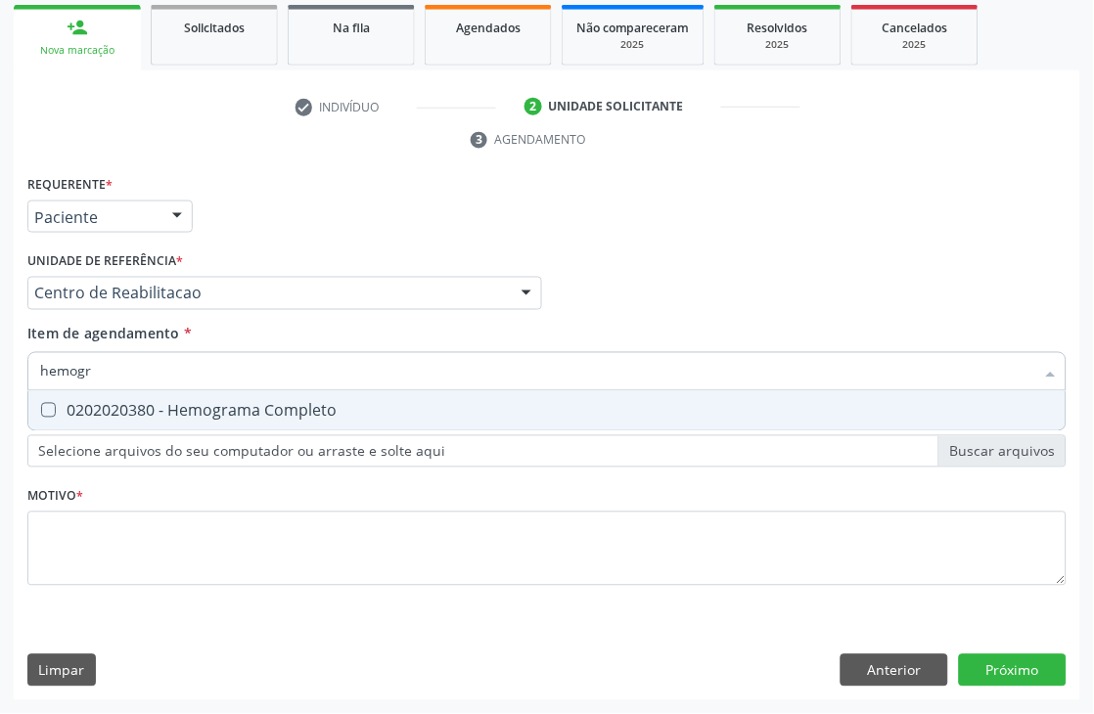
type input "hemogra"
click at [103, 423] on span "0202020380 - Hemograma Completo" at bounding box center [546, 410] width 1037 height 39
checkbox Completo "true"
click at [108, 382] on input "hemogra" at bounding box center [537, 371] width 994 height 39
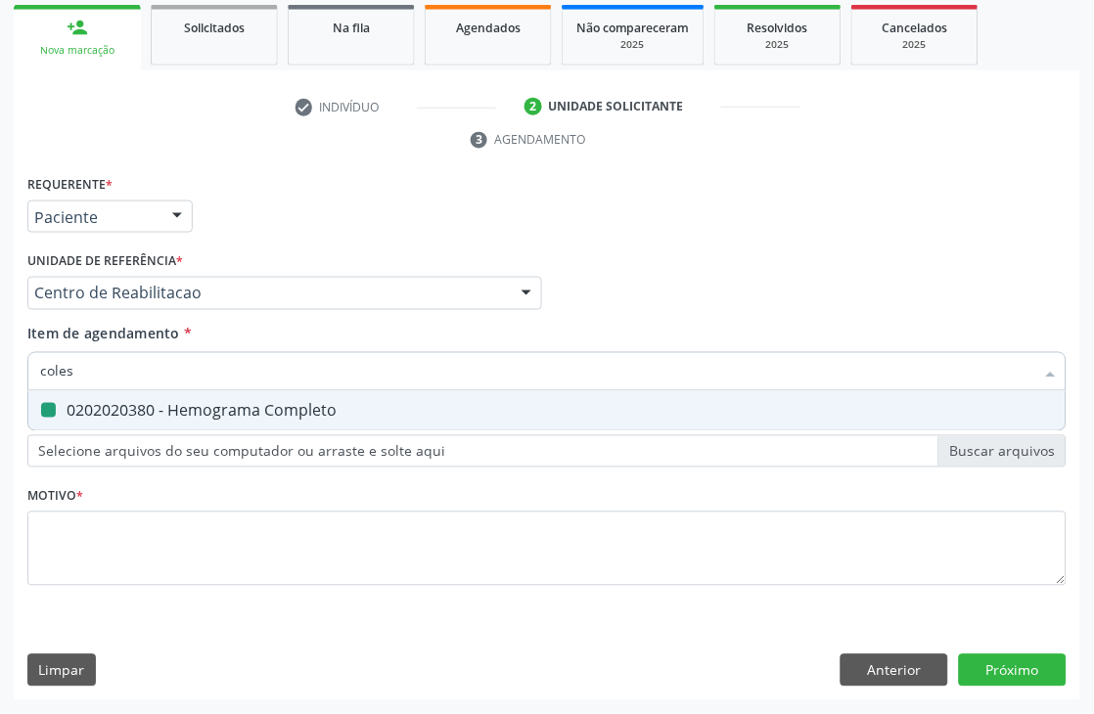
type input "colest"
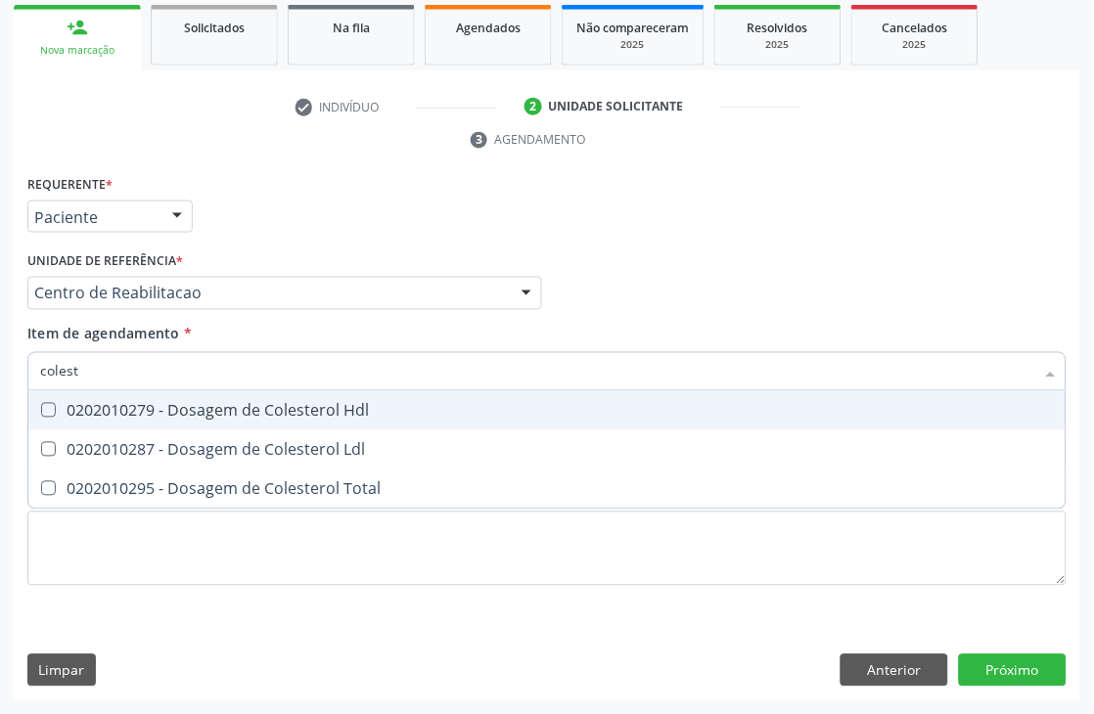
click at [112, 411] on div "0202010279 - Dosagem de Colesterol Hdl" at bounding box center [546, 411] width 1013 height 16
checkbox Hdl "true"
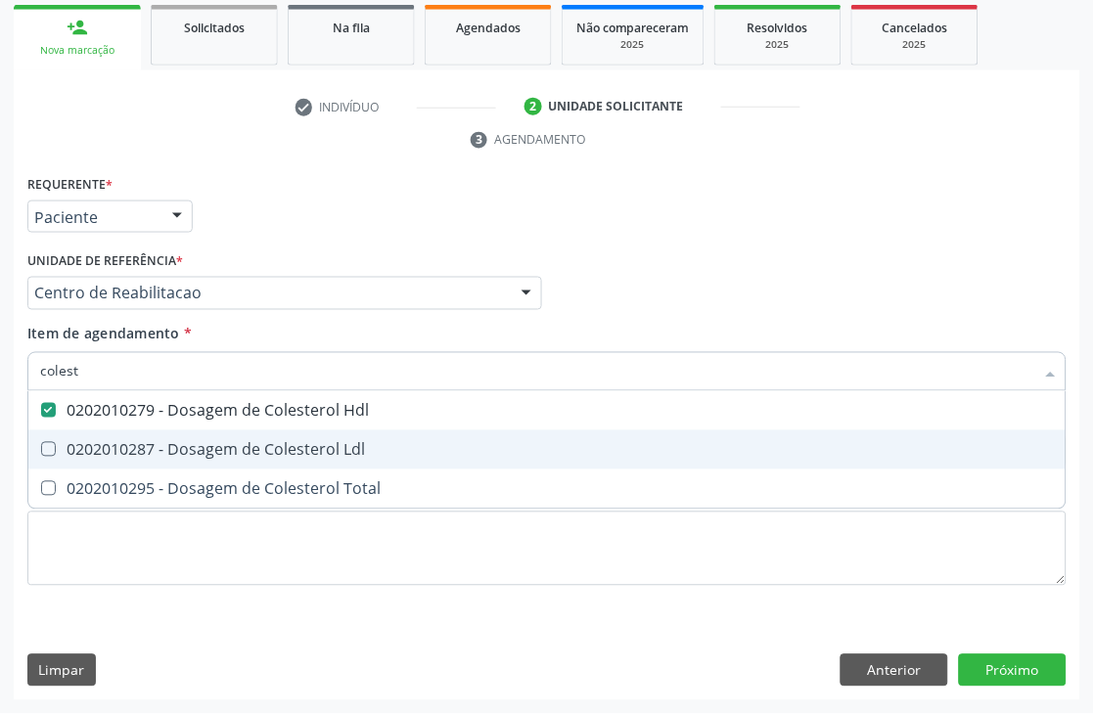
click at [110, 447] on div "0202010287 - Dosagem de Colesterol Ldl" at bounding box center [546, 450] width 1013 height 16
checkbox Ldl "true"
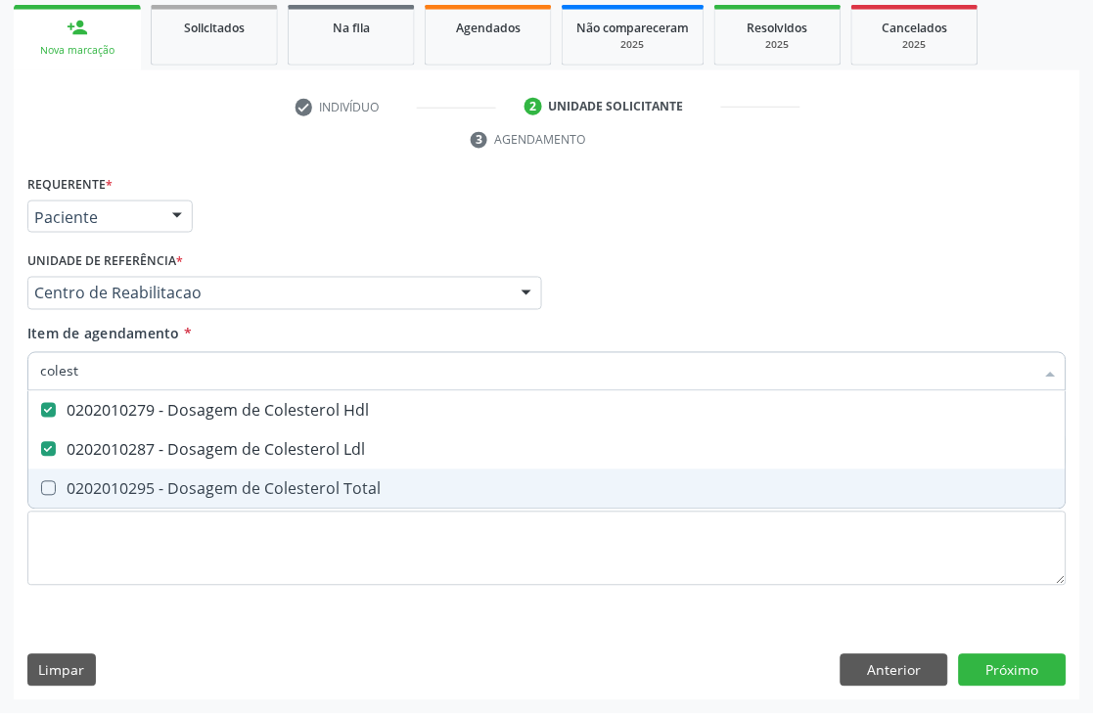
click at [109, 487] on div "0202010295 - Dosagem de Colesterol Total" at bounding box center [546, 489] width 1013 height 16
checkbox Total "true"
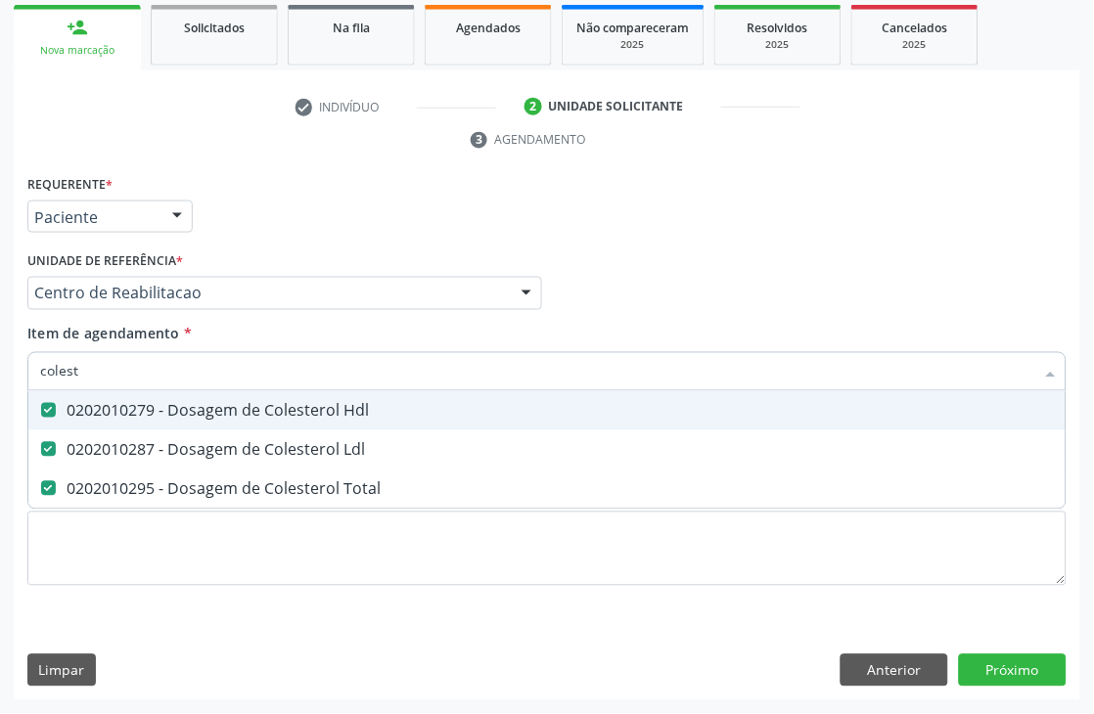
click at [95, 380] on input "colest" at bounding box center [537, 371] width 994 height 39
type input "ure"
checkbox Hdl "false"
checkbox Ldl "false"
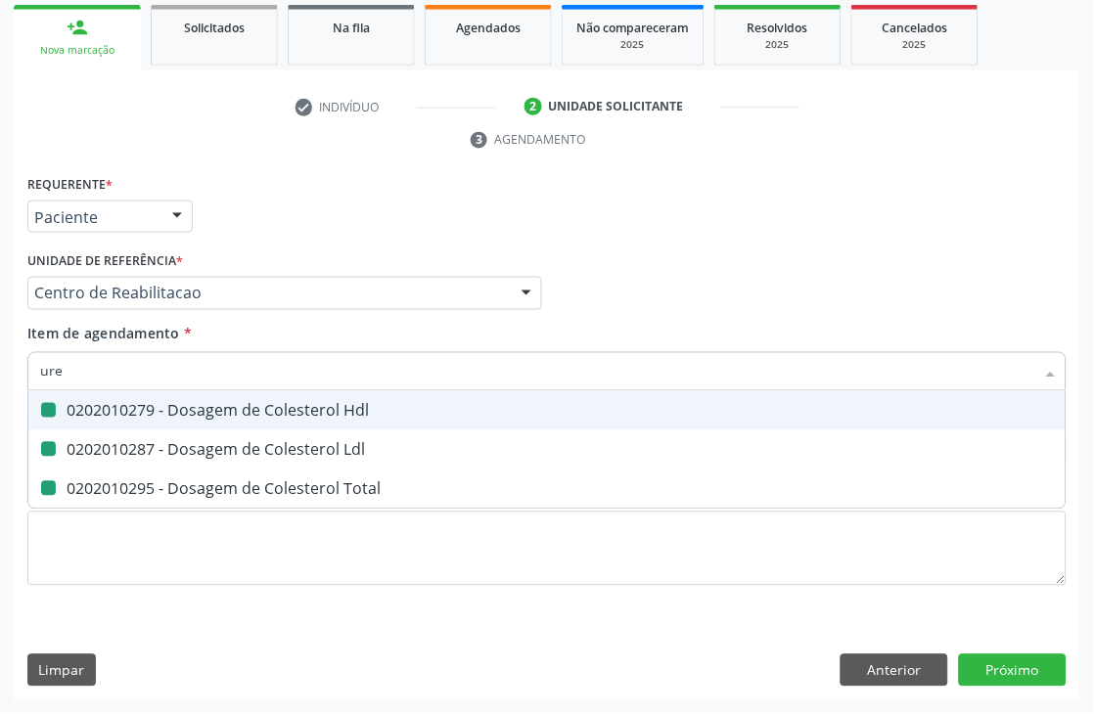
checkbox Total "false"
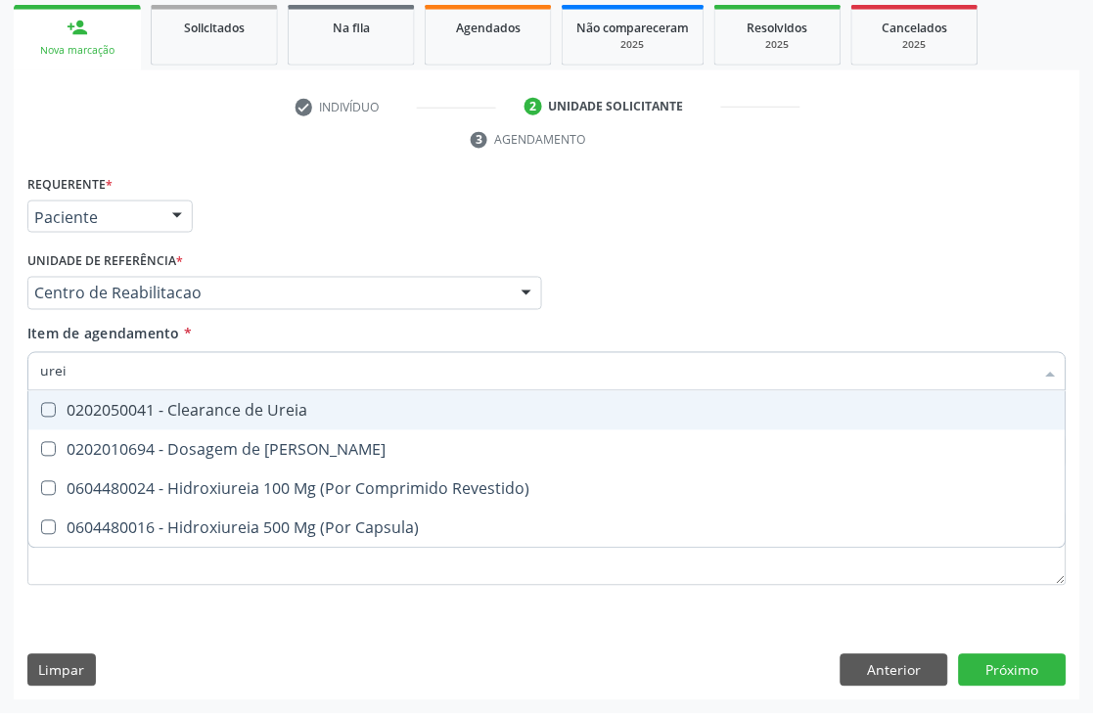
type input "ureia"
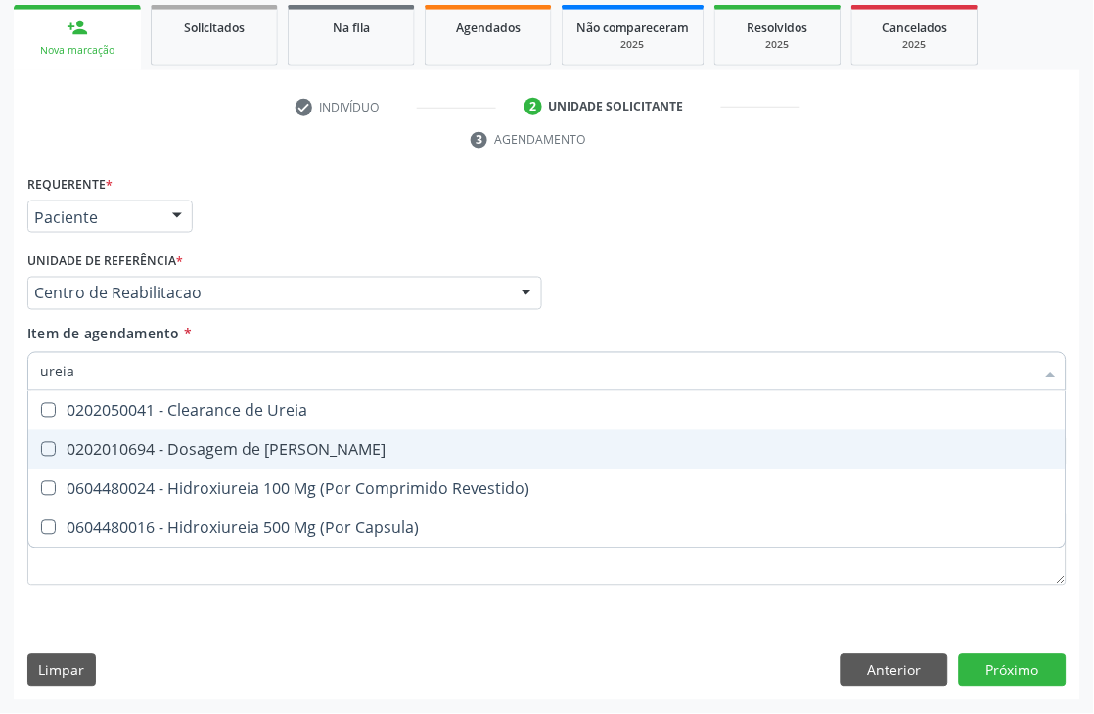
click at [95, 452] on div "0202010694 - Dosagem de [PERSON_NAME]" at bounding box center [546, 450] width 1013 height 16
checkbox Ureia "true"
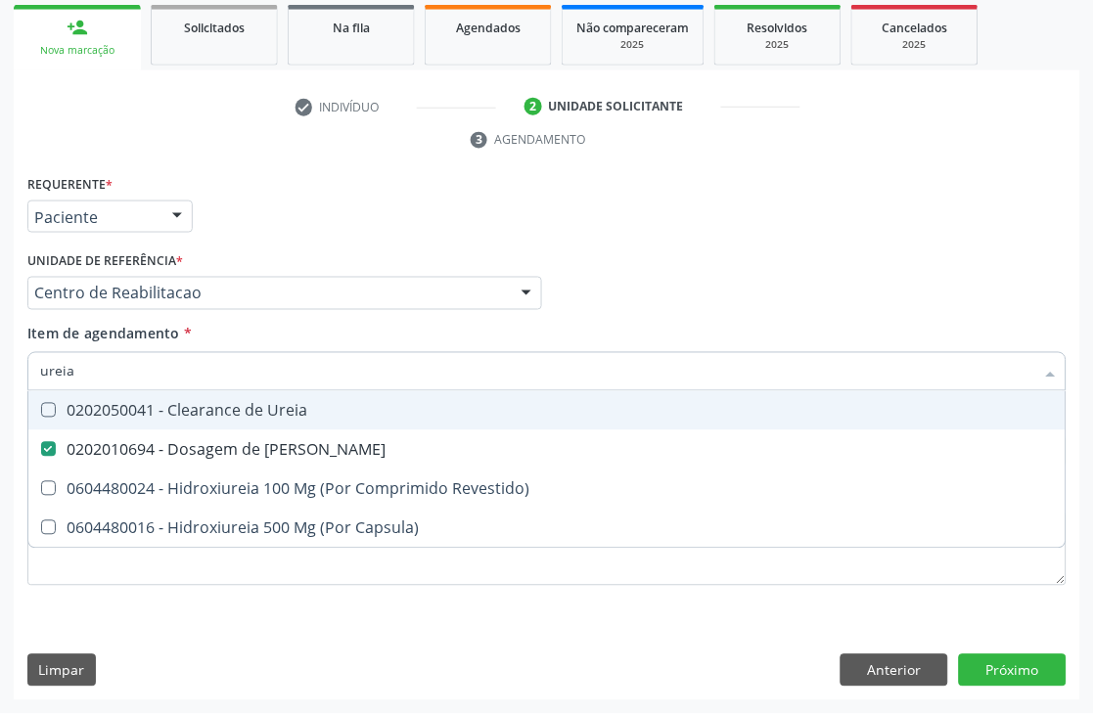
click at [91, 365] on input "ureia" at bounding box center [537, 371] width 994 height 39
type input "fat"
checkbox Ureia "false"
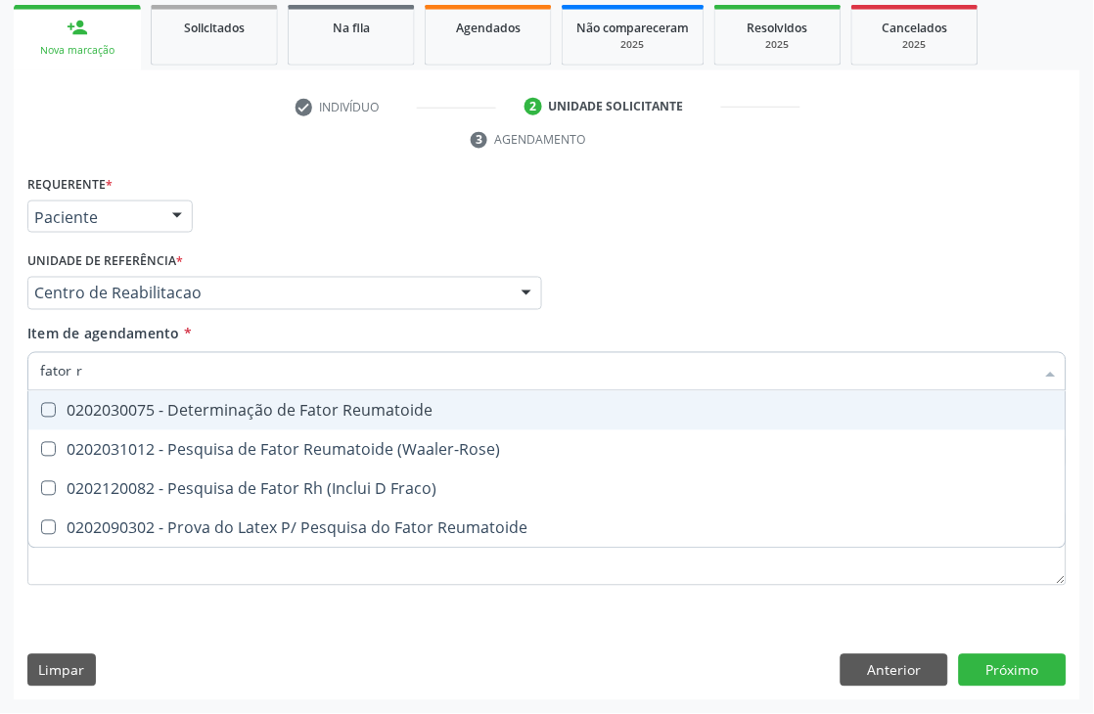
type input "fator rh"
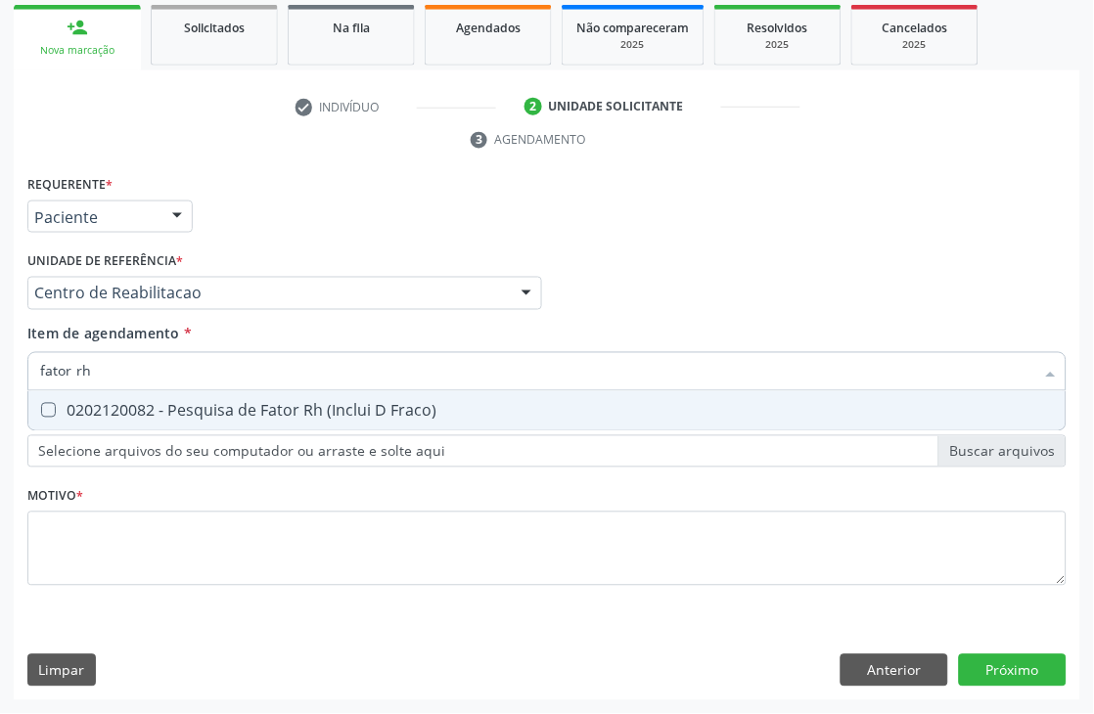
click at [91, 411] on div "0202120082 - Pesquisa de Fator Rh (Inclui D Fraco)" at bounding box center [546, 411] width 1013 height 16
checkbox Fraco\) "true"
click at [86, 378] on input "fator rh" at bounding box center [537, 371] width 994 height 39
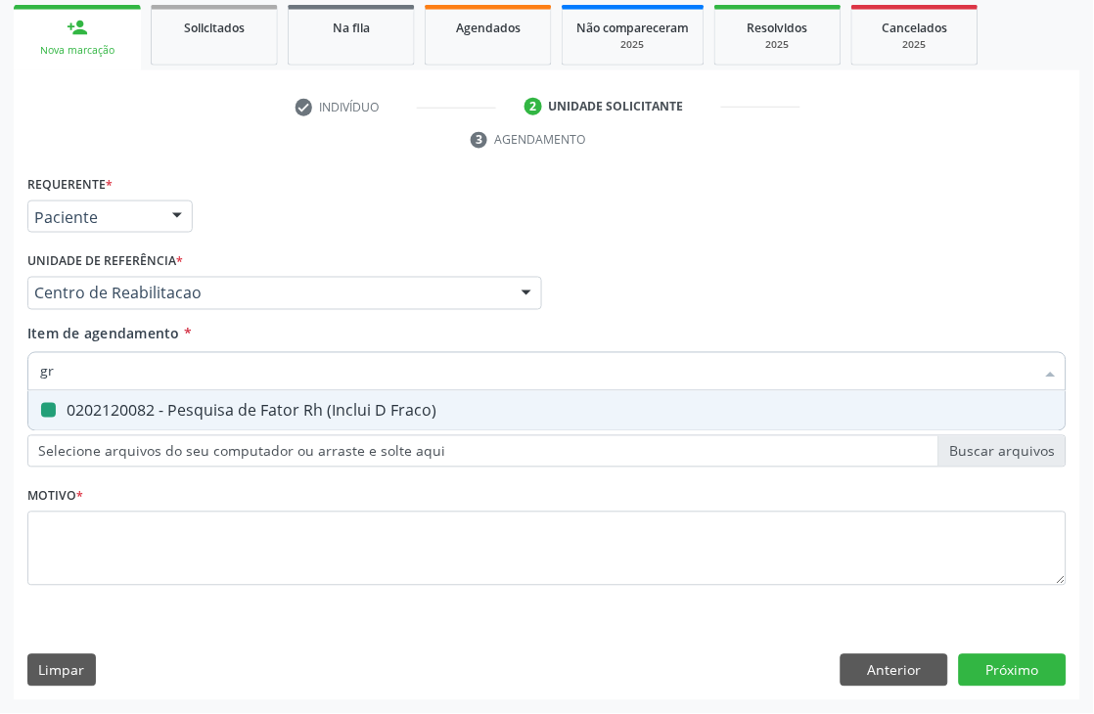
type input "gru"
checkbox Fraco\) "false"
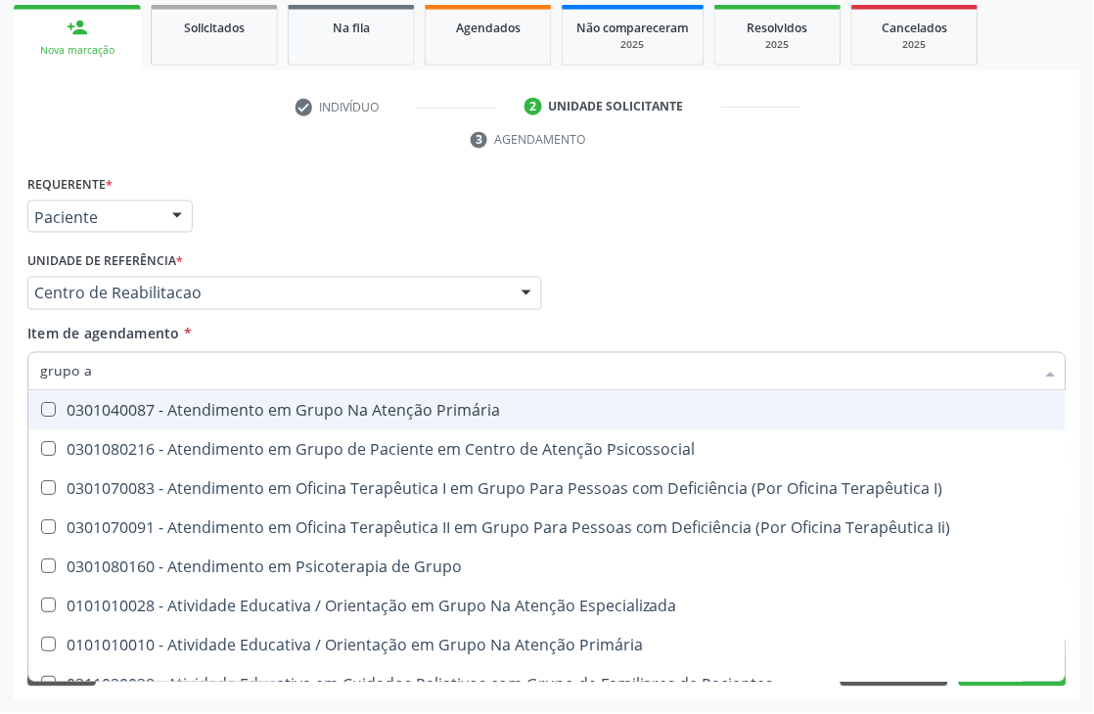
type input "grupo ab"
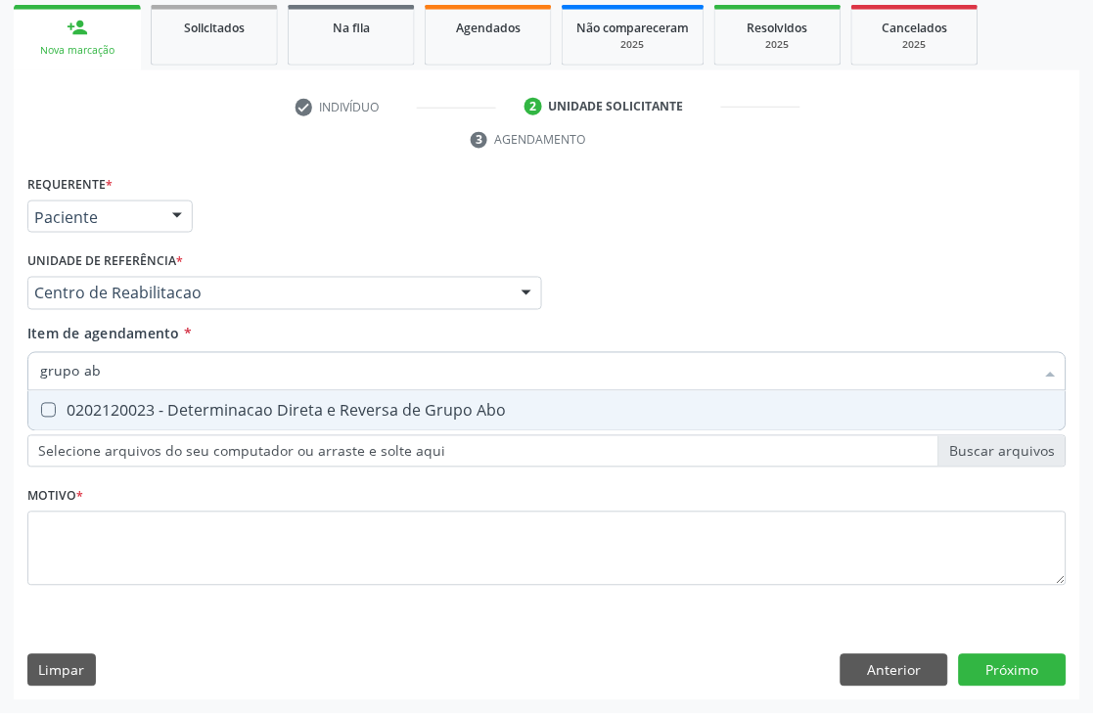
click at [90, 418] on span "0202120023 - Determinacao Direta e Reversa de Grupo Abo" at bounding box center [546, 410] width 1037 height 39
click at [123, 391] on span "0202120023 - Determinacao Direta e Reversa de Grupo Abo" at bounding box center [546, 410] width 1037 height 39
click at [124, 379] on input "grupo ab" at bounding box center [537, 371] width 994 height 39
click at [123, 395] on span "0202120023 - Determinacao Direta e Reversa de Grupo Abo" at bounding box center [546, 410] width 1037 height 39
checkbox Abo "true"
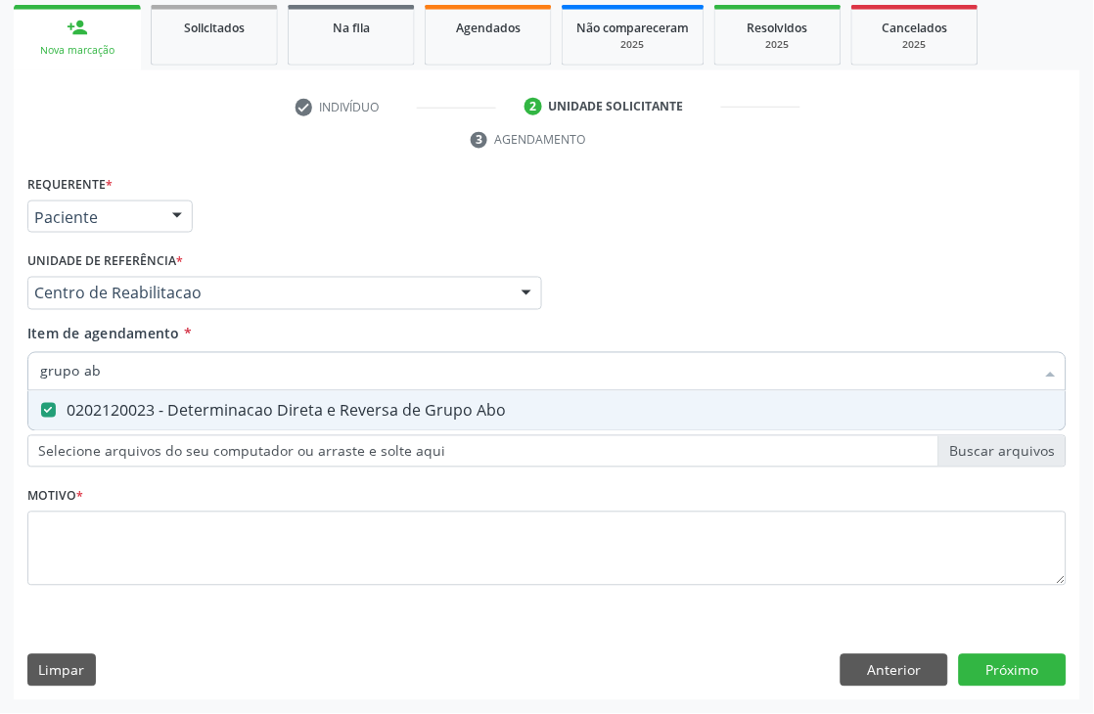
click at [122, 362] on input "grupo ab" at bounding box center [537, 371] width 994 height 39
type input "tra"
checkbox Abo "false"
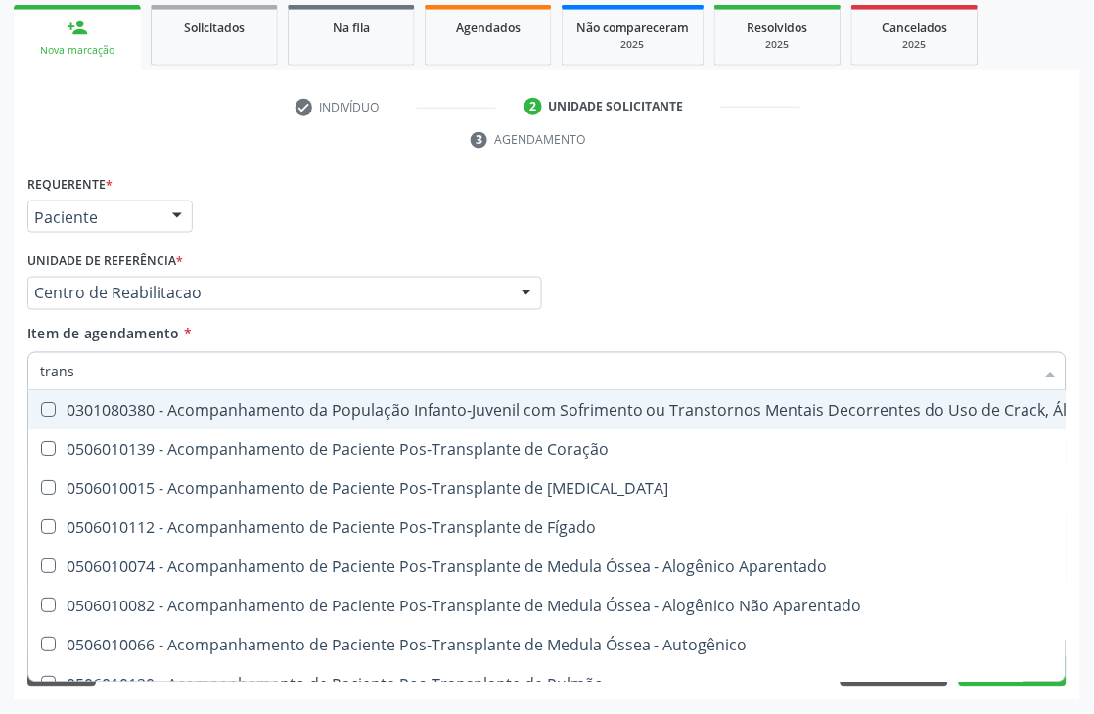
type input "transa"
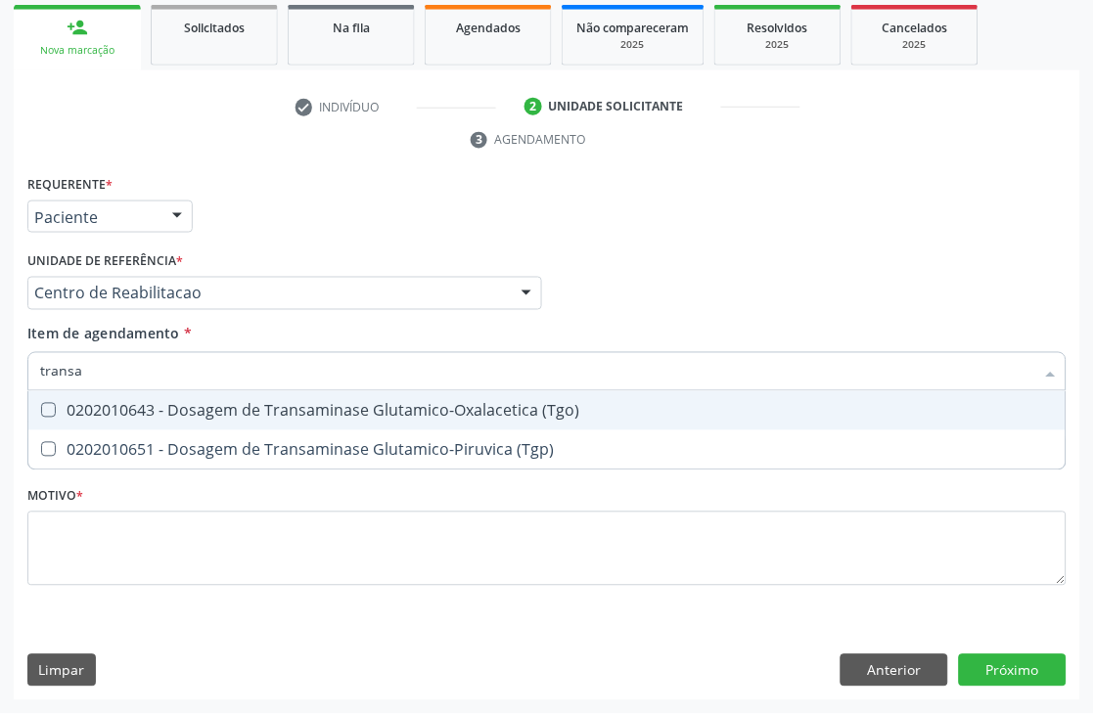
click at [123, 403] on div "0202010643 - Dosagem de Transaminase Glutamico-Oxalacetica (Tgo)" at bounding box center [546, 411] width 1013 height 16
checkbox \(Tgo\) "true"
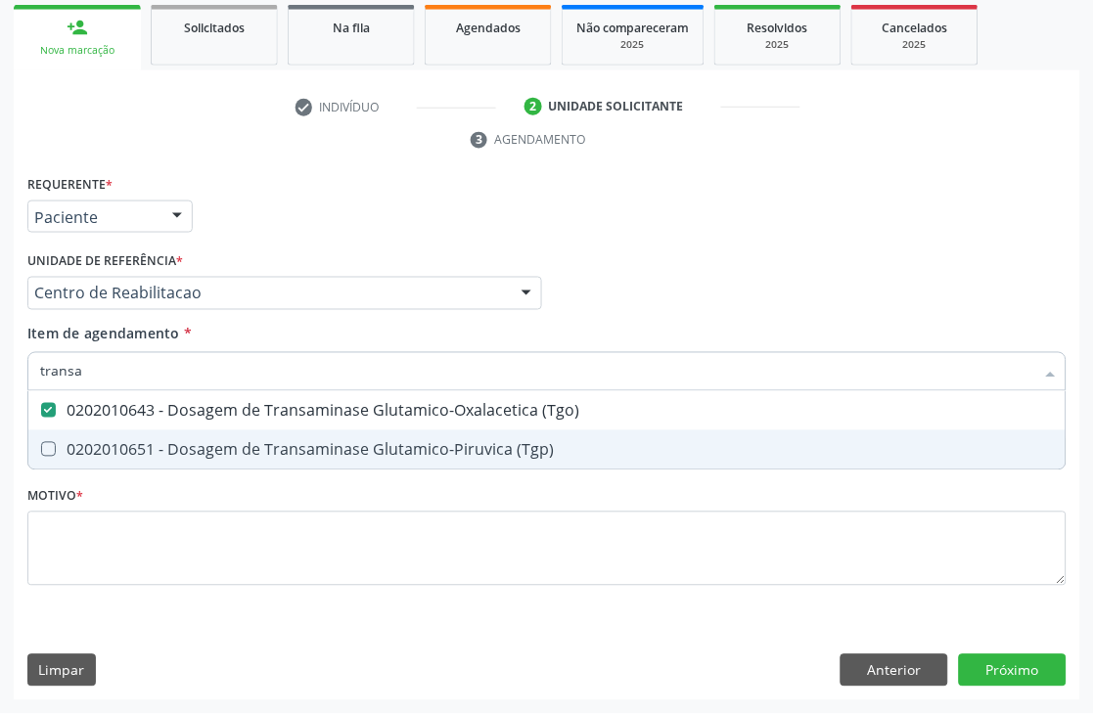
click at [123, 458] on span "0202010651 - Dosagem de Transaminase Glutamico-Piruvica (Tgp)" at bounding box center [546, 449] width 1037 height 39
checkbox \(Tgp\) "true"
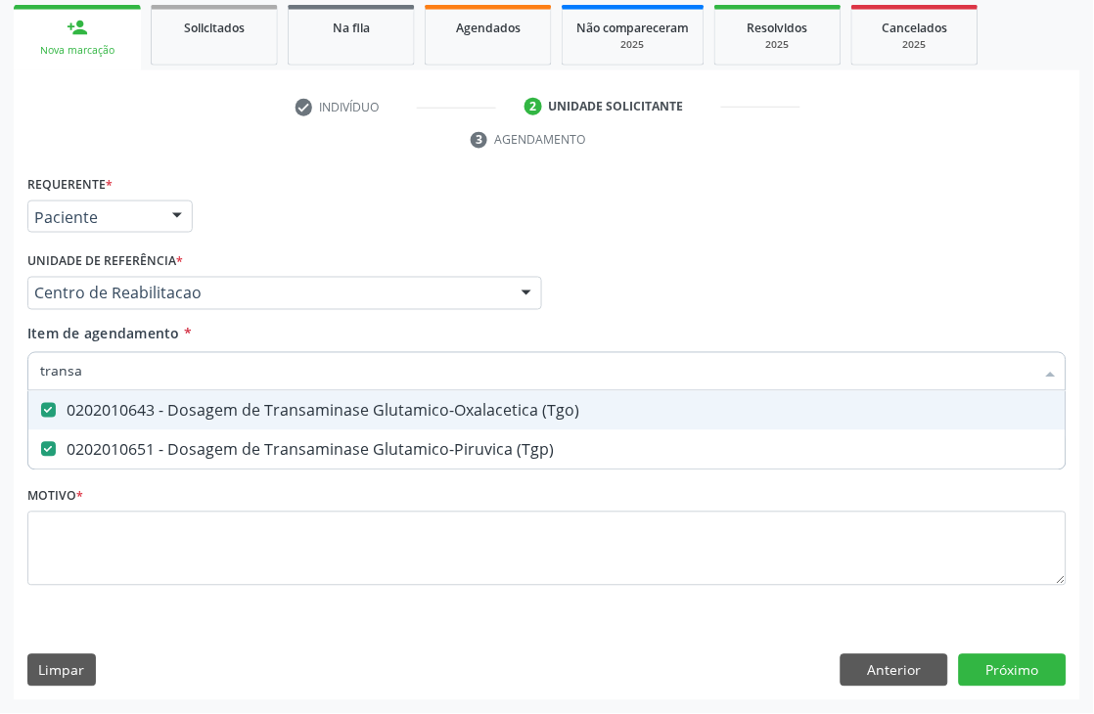
click at [131, 353] on input "transa" at bounding box center [537, 371] width 994 height 39
type input "gl"
checkbox \(Tgo\) "false"
checkbox \(Tgp\) "false"
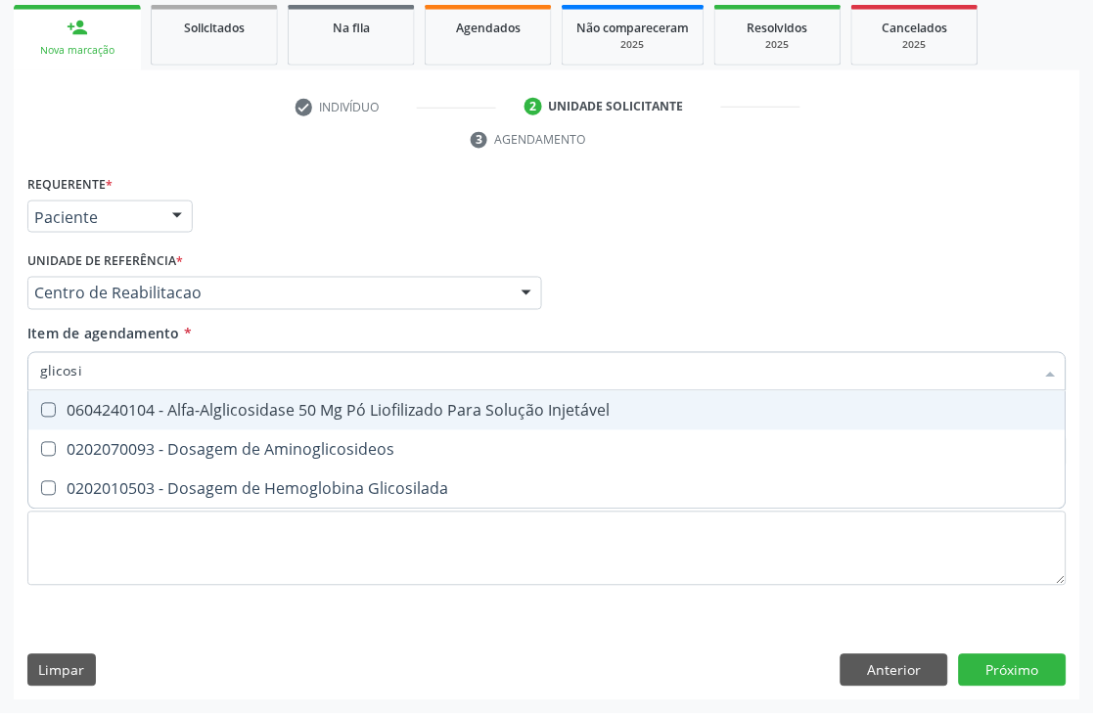
type input "glicos"
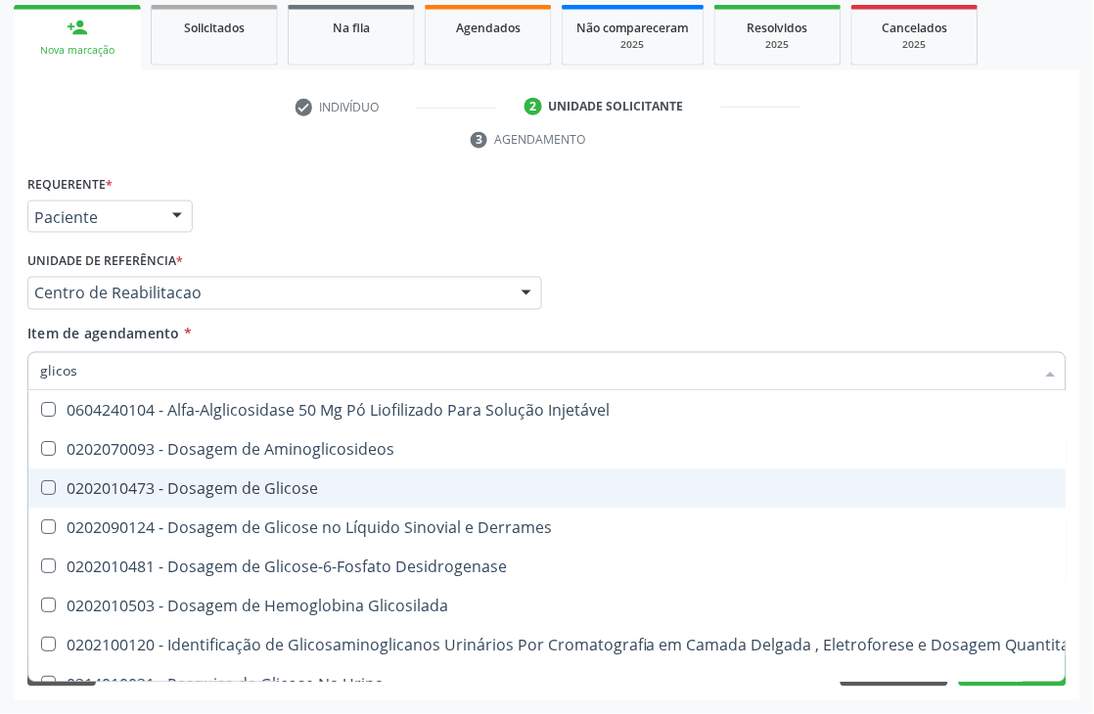
click at [157, 490] on div "0202010473 - Dosagem de Glicose" at bounding box center [568, 489] width 1056 height 16
checkbox Glicose "true"
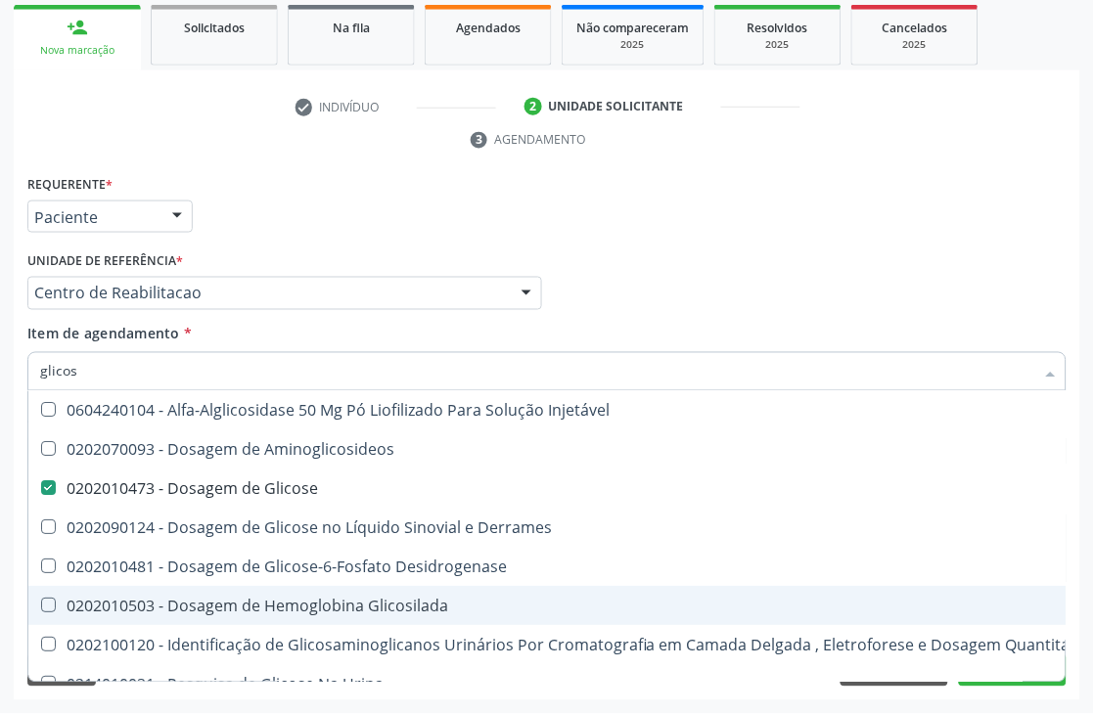
click at [184, 620] on span "0202010503 - Dosagem de Hemoglobina Glicosilada" at bounding box center [568, 606] width 1080 height 39
checkbox Glicosilada "true"
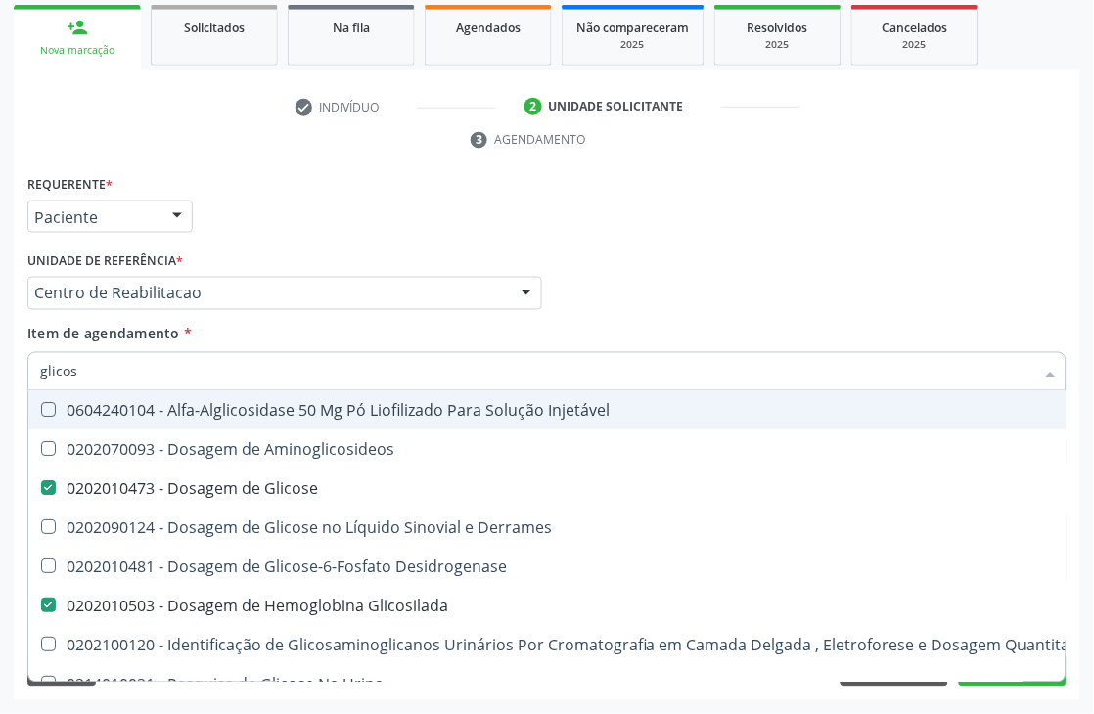
click at [112, 355] on input "glicos" at bounding box center [537, 371] width 994 height 39
type input "t"
checkbox Glicose "false"
checkbox Glicosilada "false"
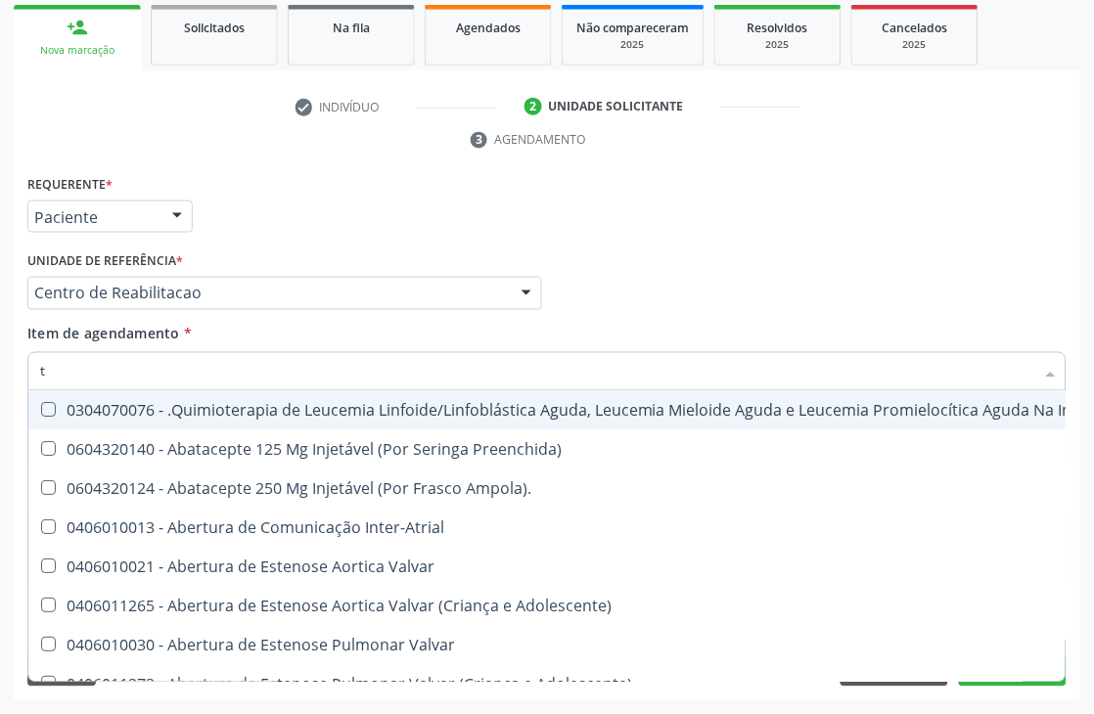
type input "to"
checkbox Aberto\) "true"
checkbox Leprae "true"
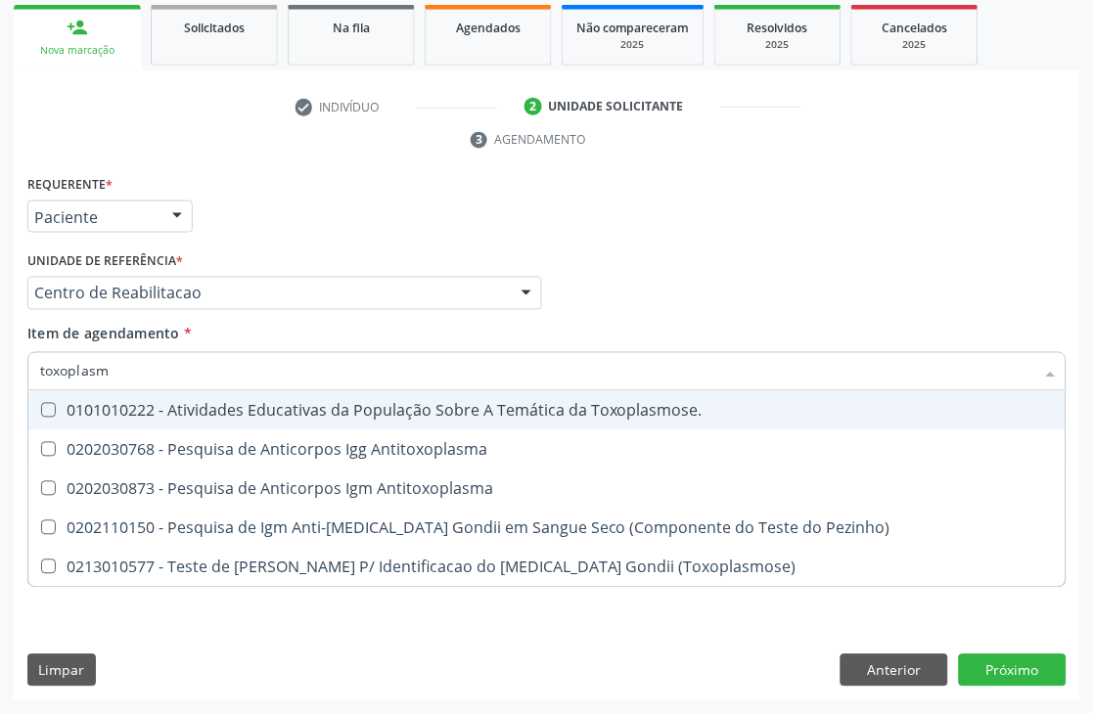
type input "[MEDICAL_DATA]"
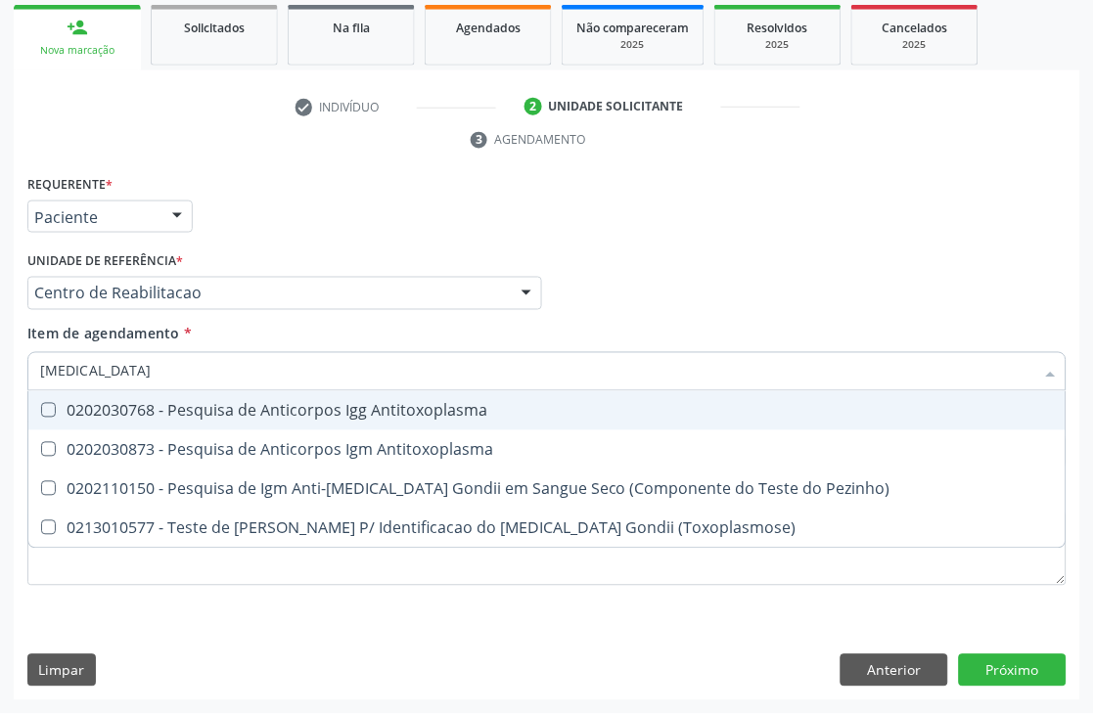
click at [98, 422] on span "0202030768 - Pesquisa de Anticorpos Igg Antitoxoplasma" at bounding box center [546, 410] width 1037 height 39
checkbox Antitoxoplasma "true"
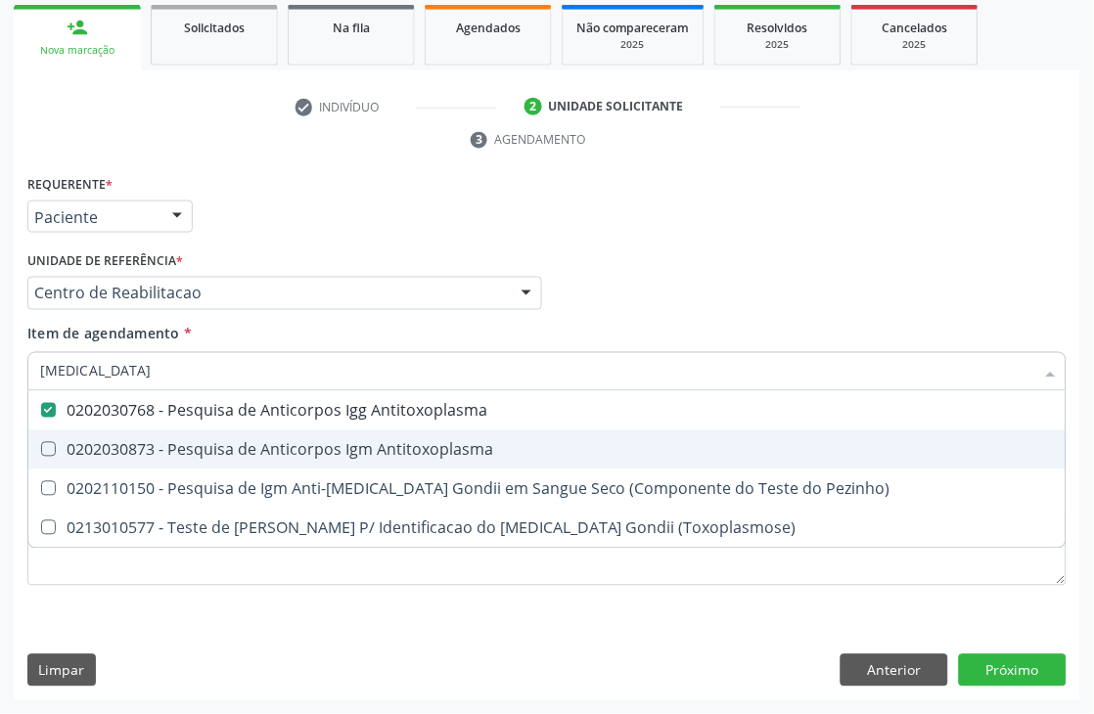
click at [92, 451] on div "0202030873 - Pesquisa de Anticorpos Igm Antitoxoplasma" at bounding box center [546, 450] width 1013 height 16
checkbox Antitoxoplasma "true"
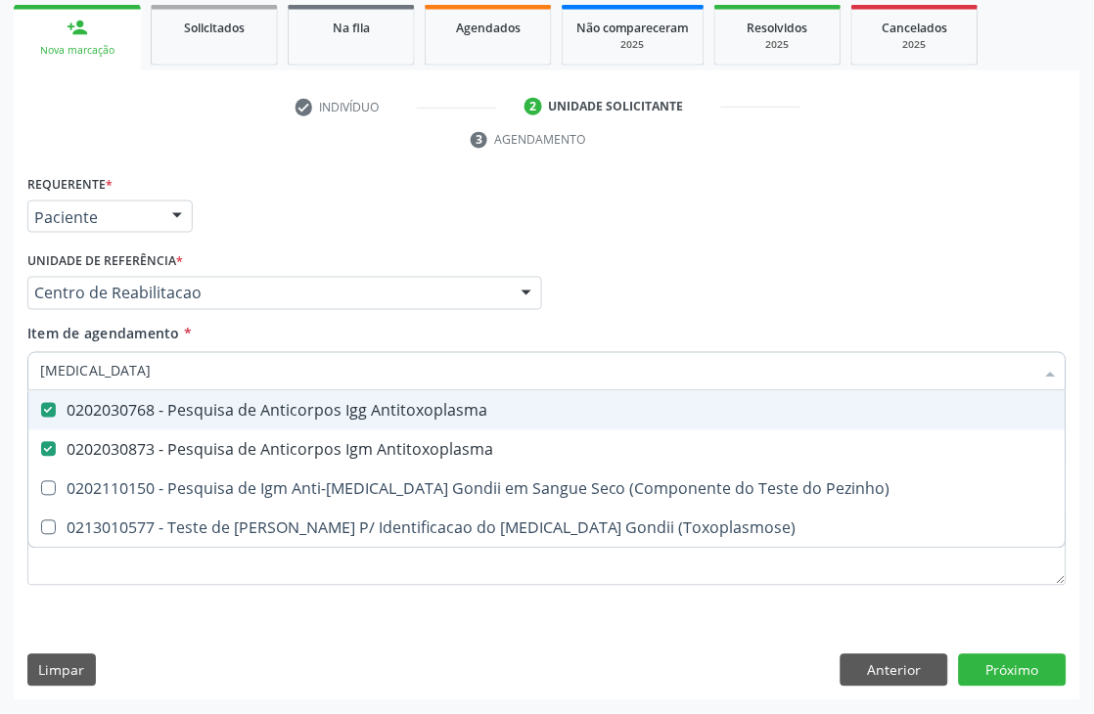
click at [114, 368] on input "[MEDICAL_DATA]" at bounding box center [537, 371] width 994 height 39
type input "ci"
checkbox Antitoxoplasma "false"
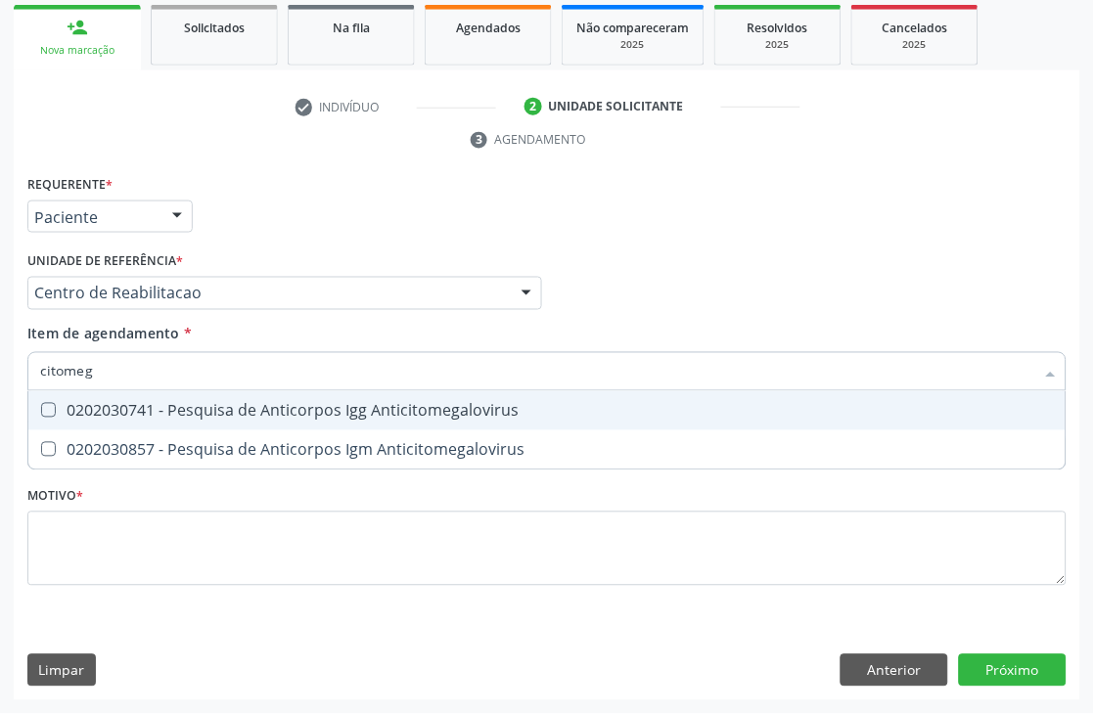
type input "citomega"
click at [114, 412] on div "0202030741 - Pesquisa de Anticorpos Igg Anticitomegalovirus" at bounding box center [546, 411] width 1013 height 16
checkbox Anticitomegalovirus "true"
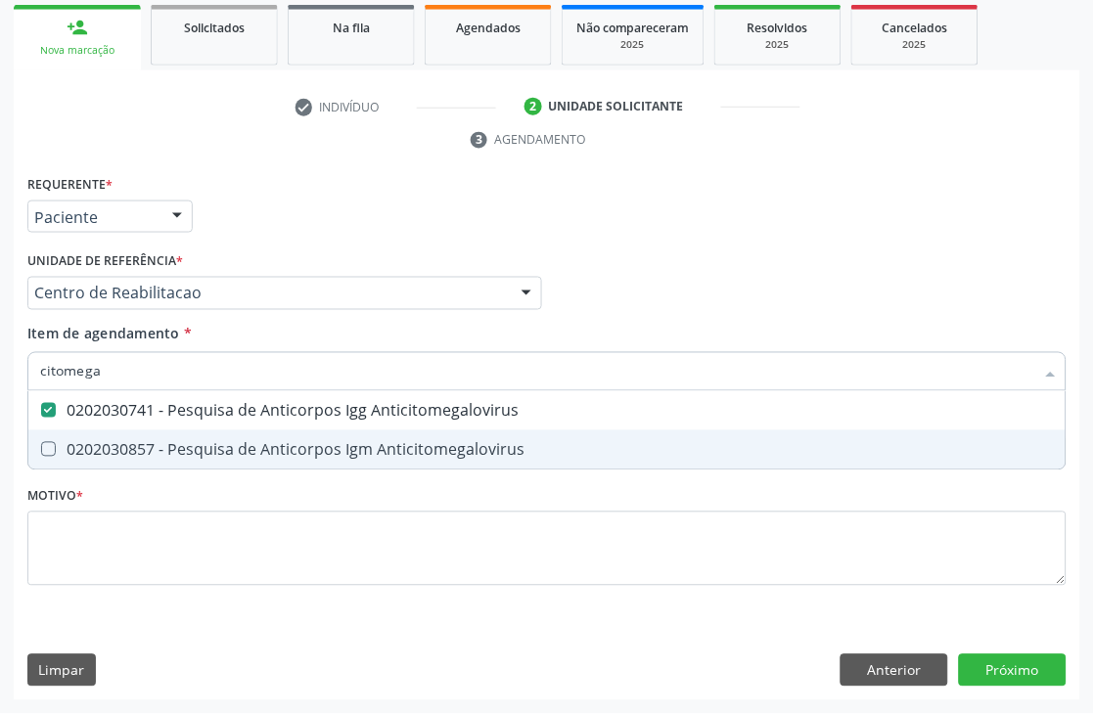
click at [106, 443] on div "0202030857 - Pesquisa de Anticorpos Igm Anticitomegalovirus" at bounding box center [546, 450] width 1013 height 16
checkbox Anticitomegalovirus "true"
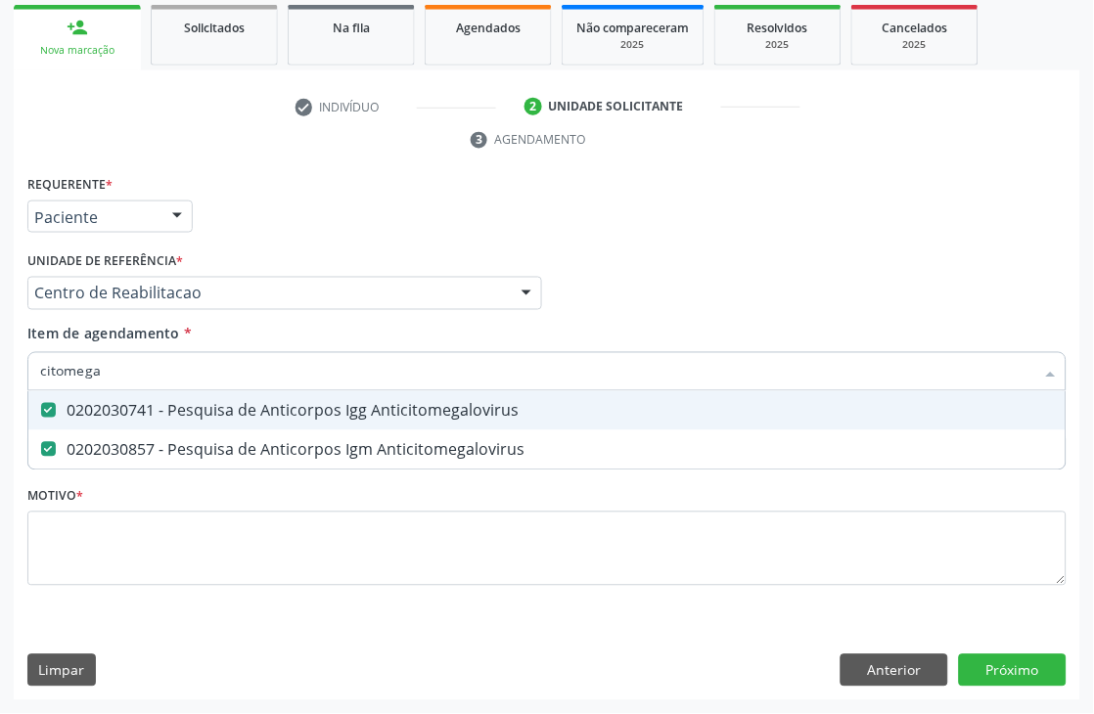
click at [112, 367] on input "citomega" at bounding box center [537, 371] width 994 height 39
type input "rub"
checkbox Anticitomegalovirus "false"
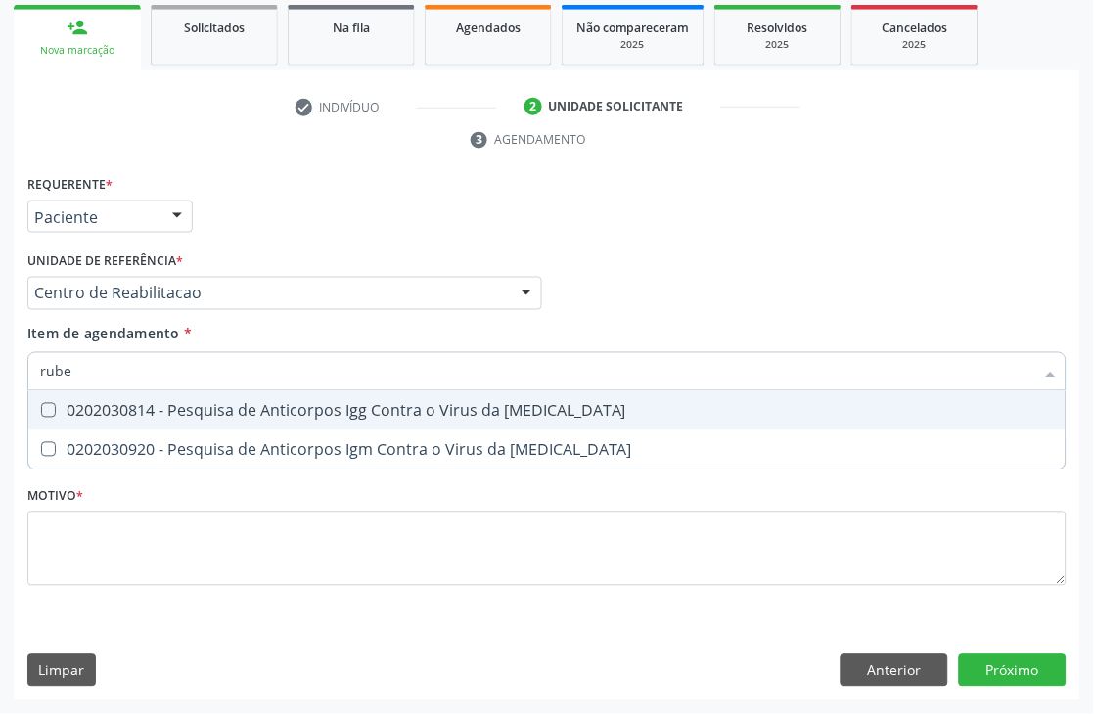
type input "rubeo"
click at [99, 417] on div "0202030814 - Pesquisa de Anticorpos Igg Contra o Virus da [MEDICAL_DATA]" at bounding box center [546, 411] width 1013 height 16
checkbox Rubeola "true"
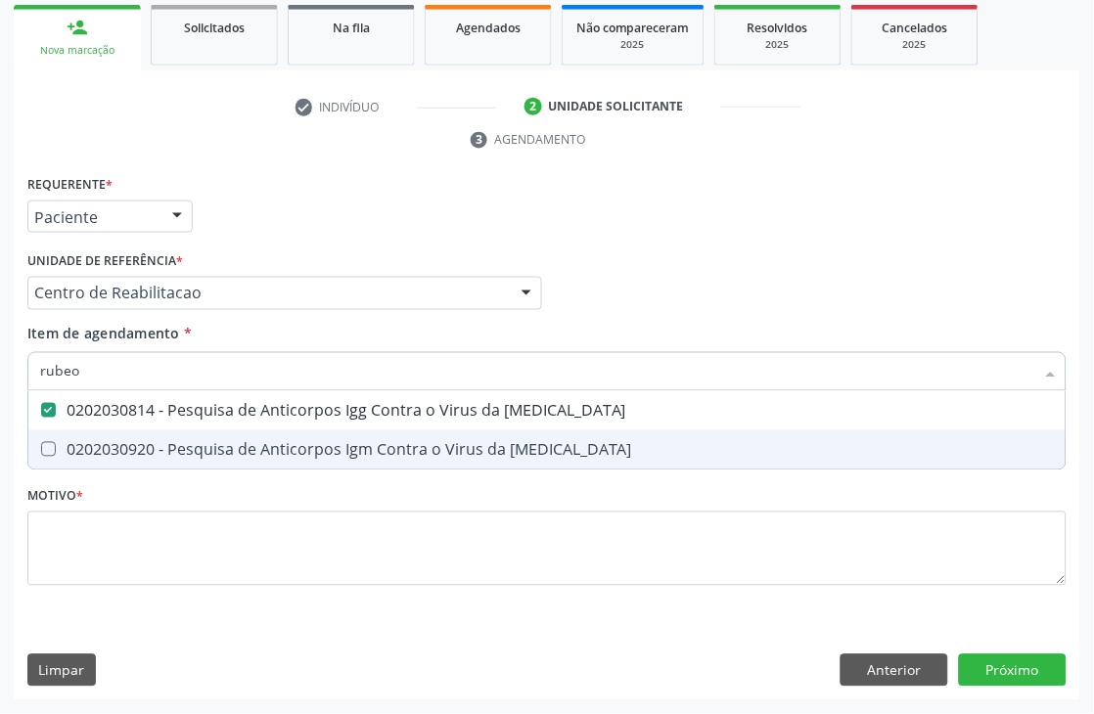
click at [103, 442] on div "0202030920 - Pesquisa de Anticorpos Igm Contra o Virus da [MEDICAL_DATA]" at bounding box center [546, 450] width 1013 height 16
checkbox Rubeola "true"
click at [108, 489] on div "Requerente * Paciente Médico(a) Enfermeiro(a) Paciente Nenhum resultado encontr…" at bounding box center [546, 391] width 1039 height 443
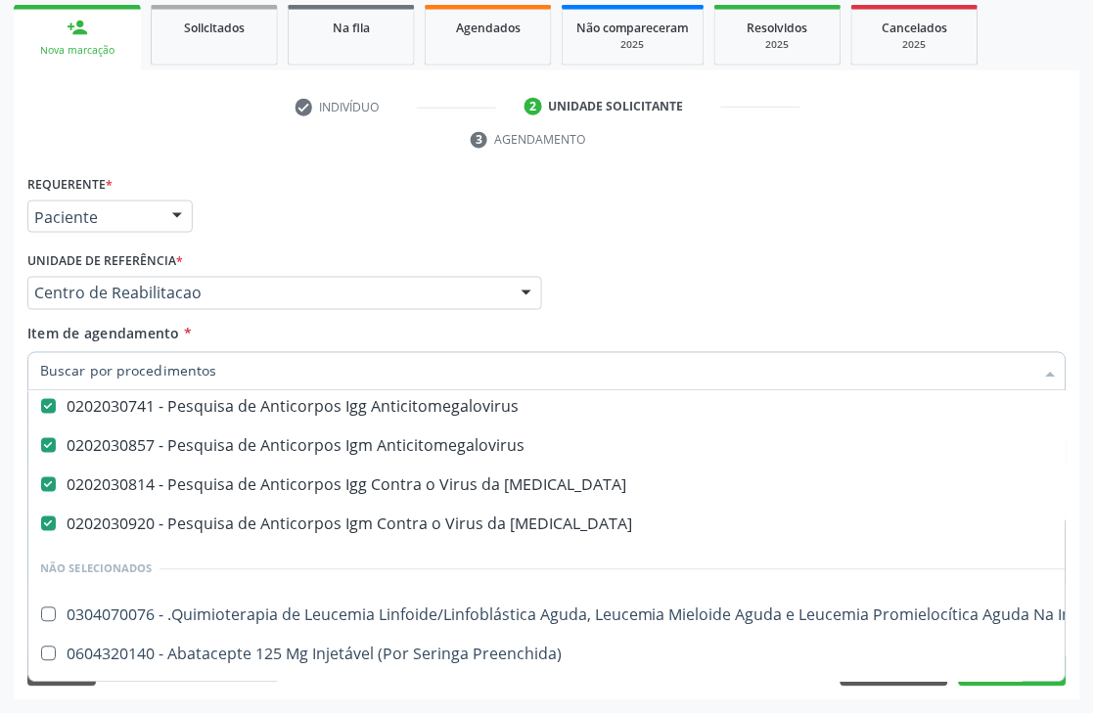
scroll to position [651, 0]
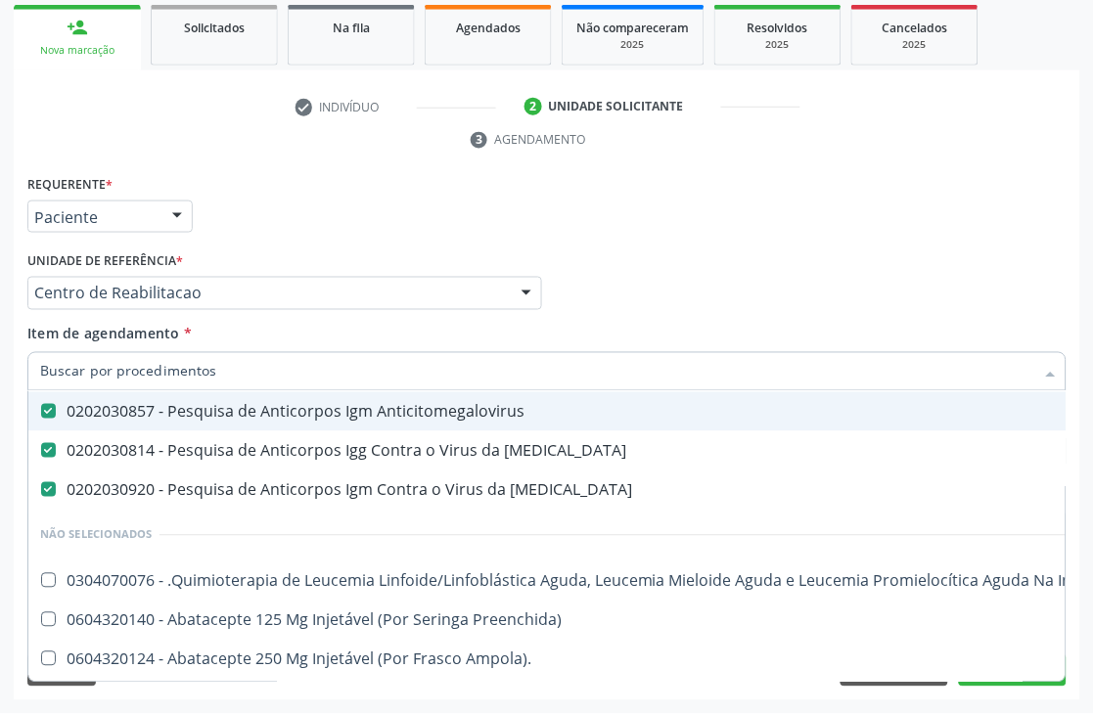
click at [281, 364] on input "Item de agendamento *" at bounding box center [537, 371] width 994 height 39
click at [311, 199] on div "Requerente * Paciente Médico(a) Enfermeiro(a) Paciente Nenhum resultado encontr…" at bounding box center [546, 208] width 1049 height 76
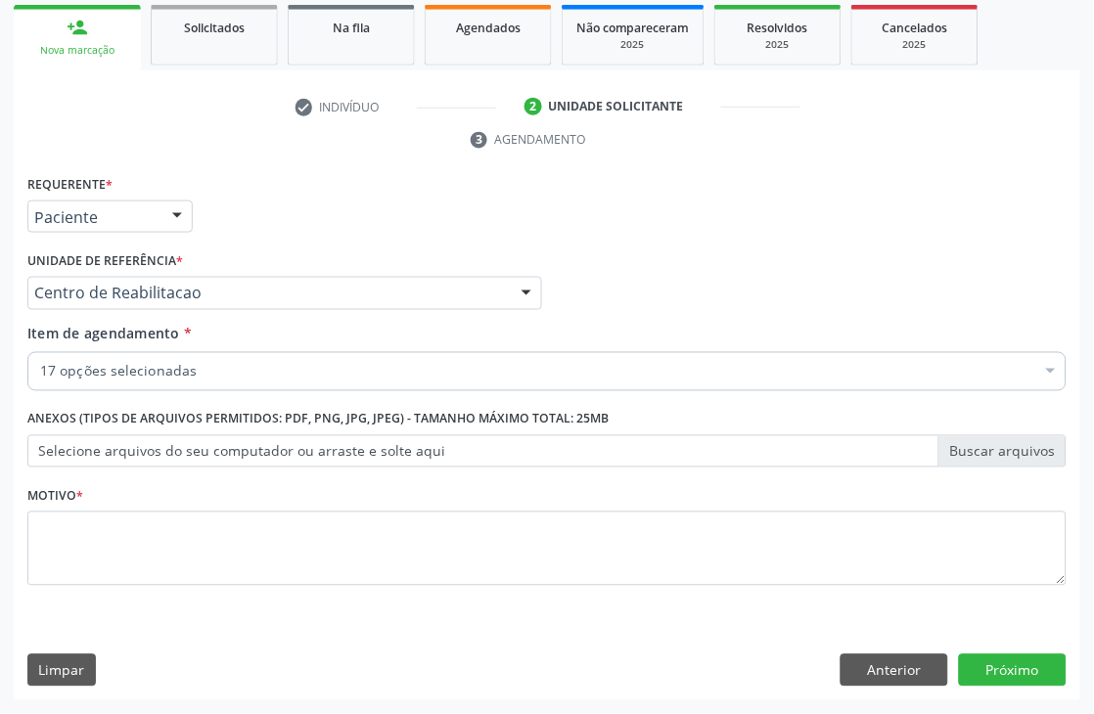
scroll to position [0, 0]
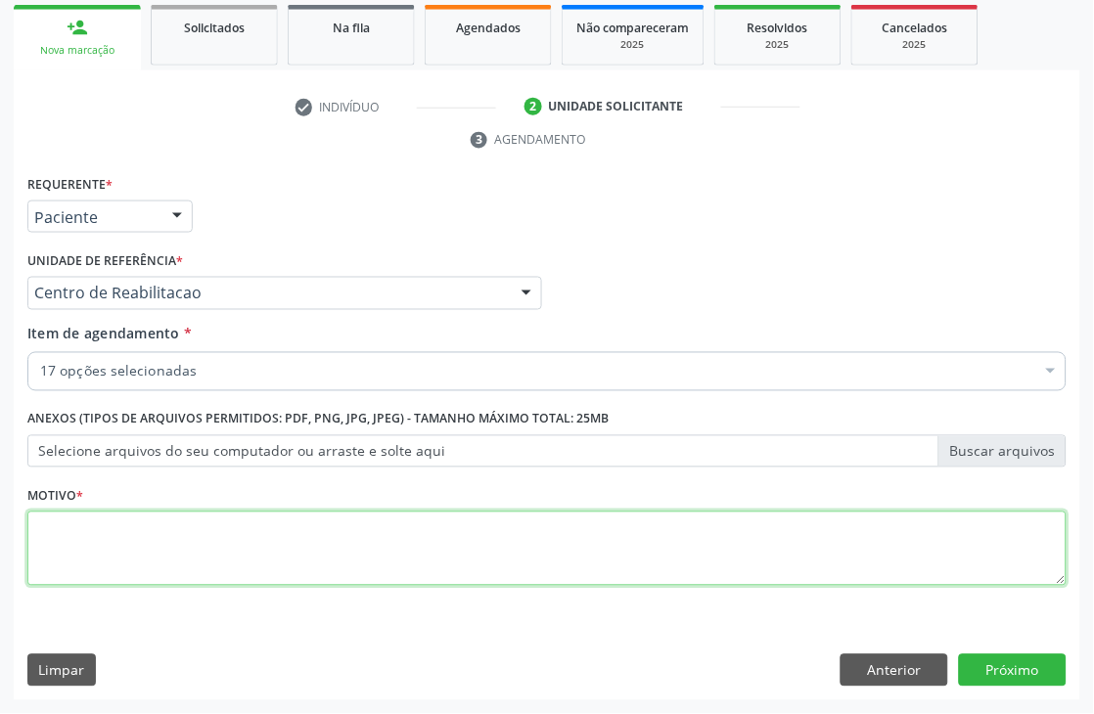
click at [237, 570] on textarea at bounding box center [546, 549] width 1039 height 74
type textarea "."
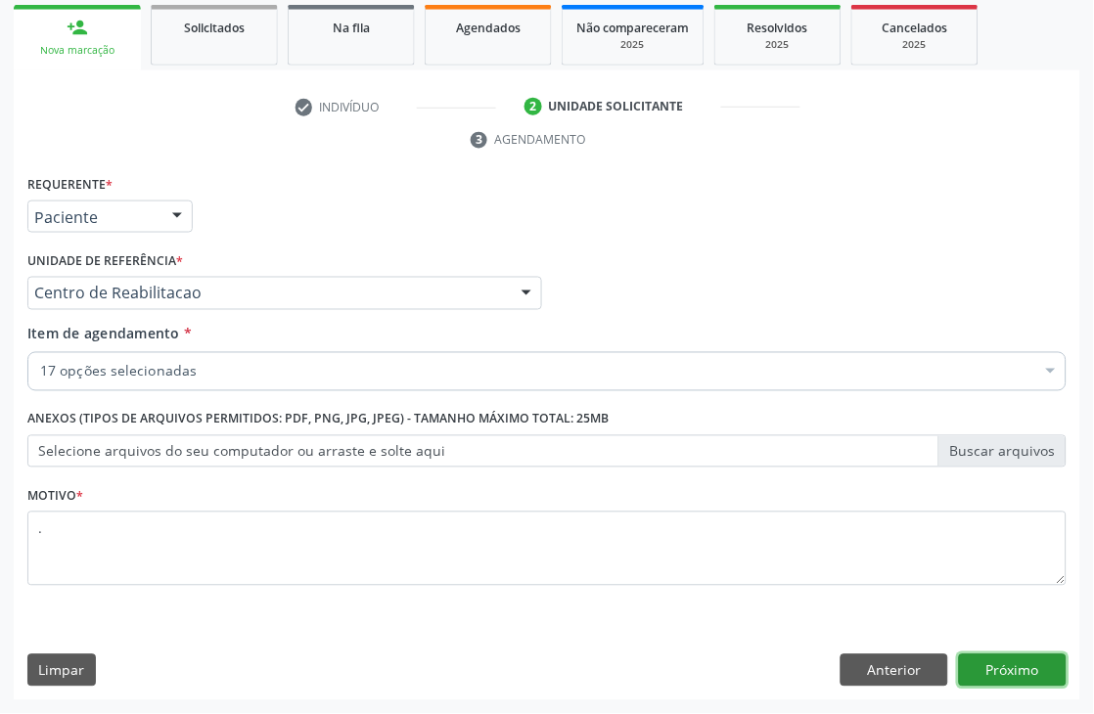
click at [998, 669] on button "Próximo" at bounding box center [1013, 670] width 108 height 33
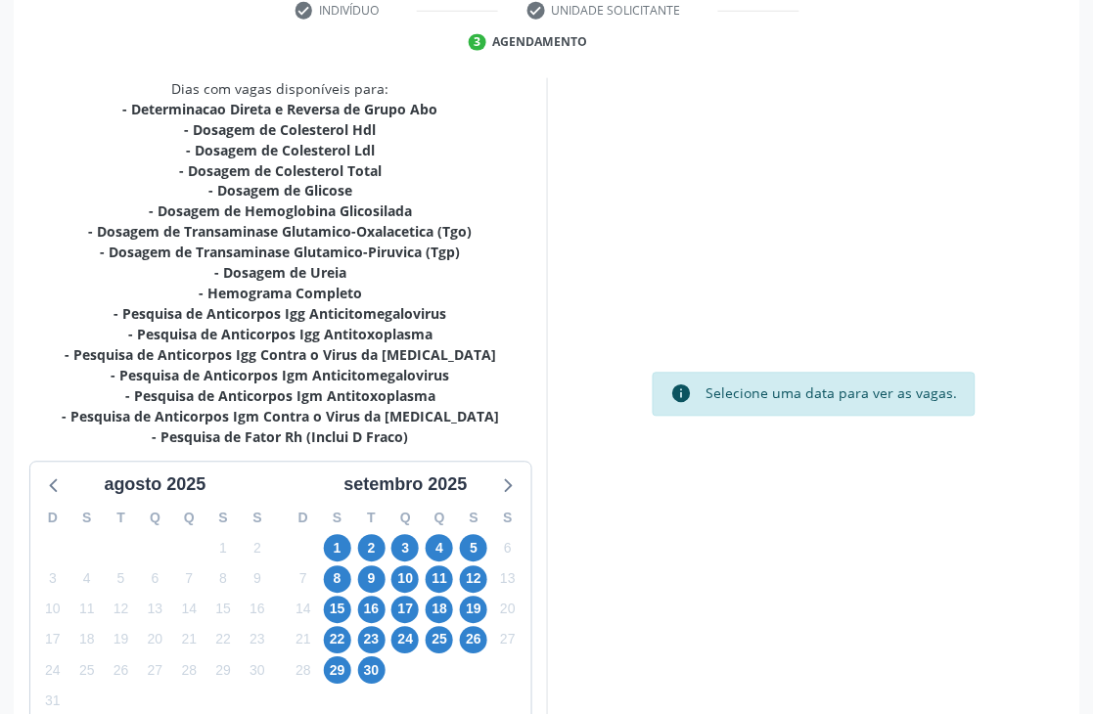
scroll to position [536, 0]
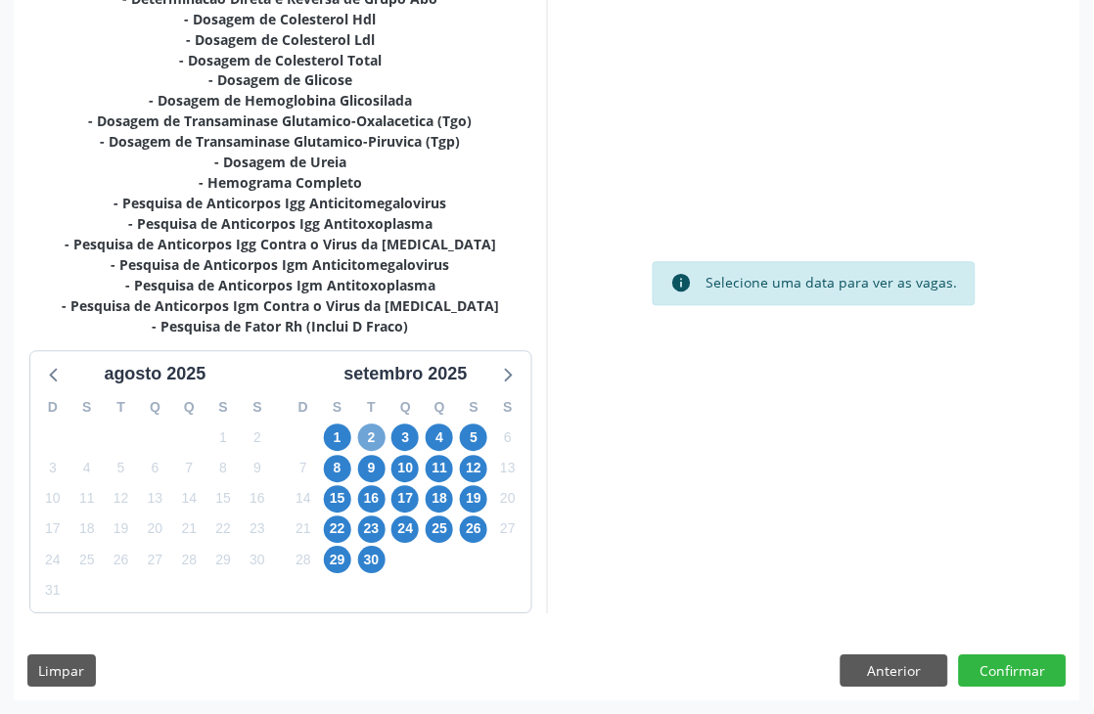
click at [363, 441] on span "2" at bounding box center [371, 438] width 27 height 27
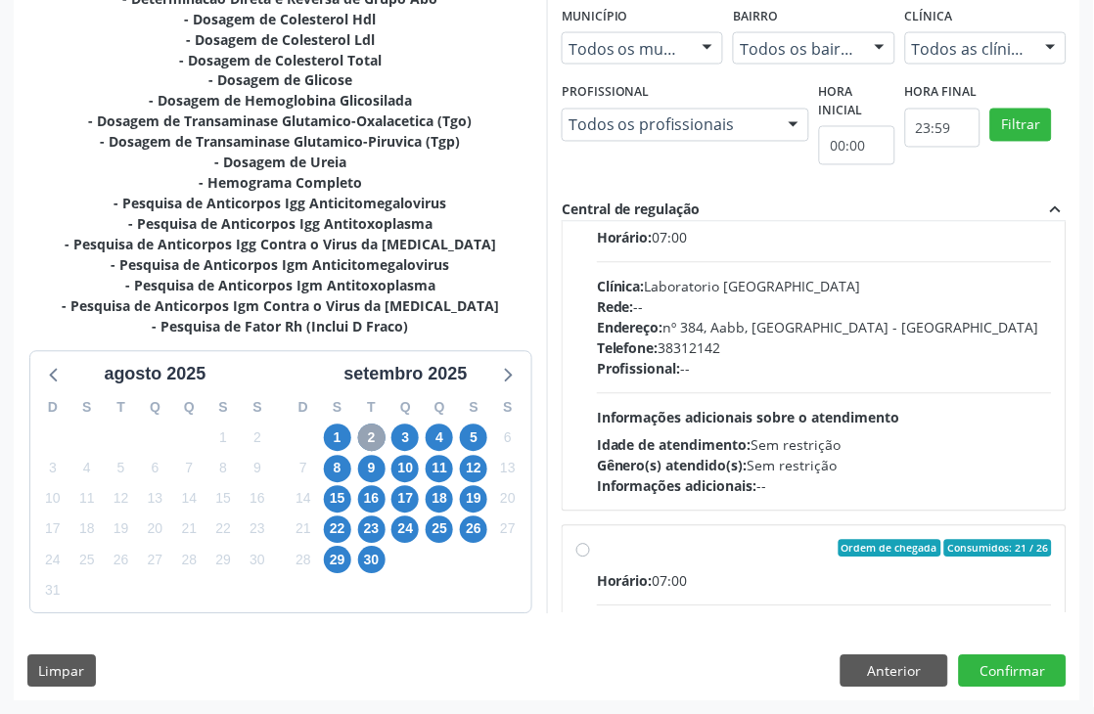
scroll to position [434, 0]
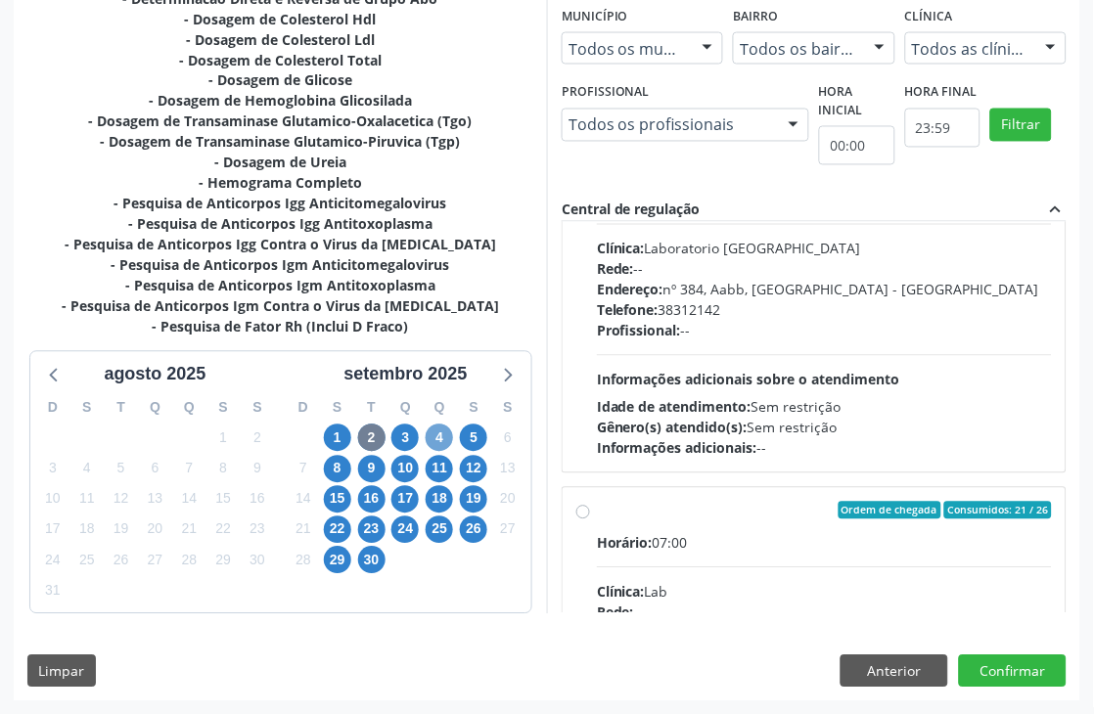
click at [433, 437] on span "4" at bounding box center [438, 438] width 27 height 27
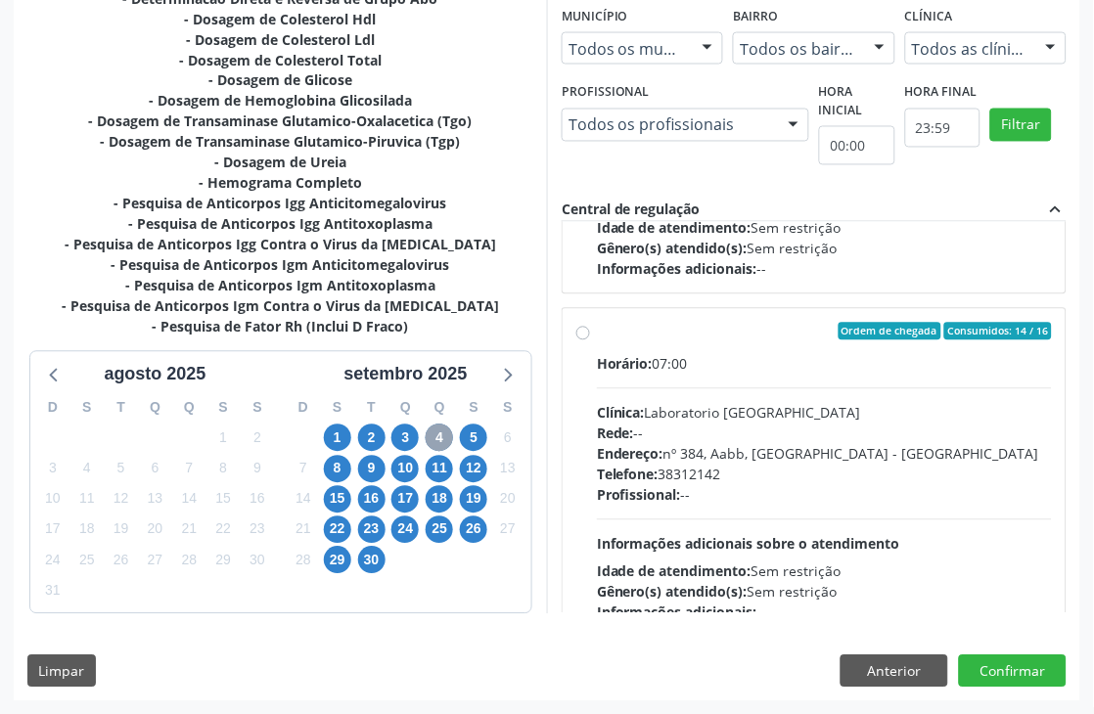
scroll to position [651, 0]
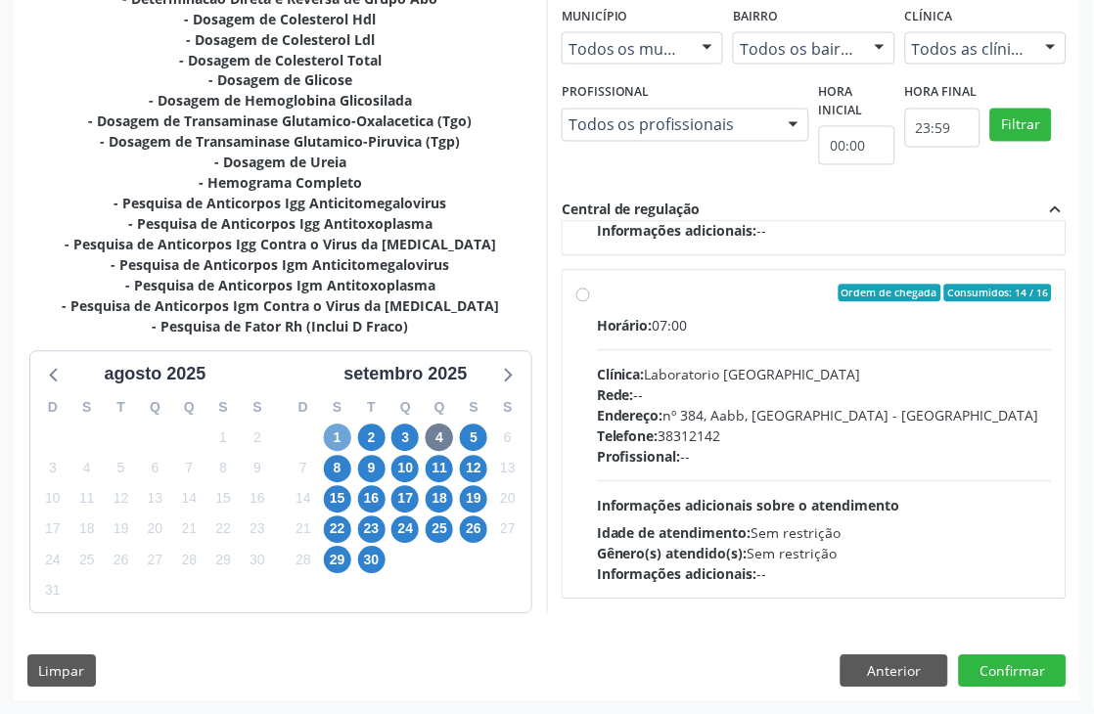
click at [336, 441] on span "1" at bounding box center [337, 438] width 27 height 27
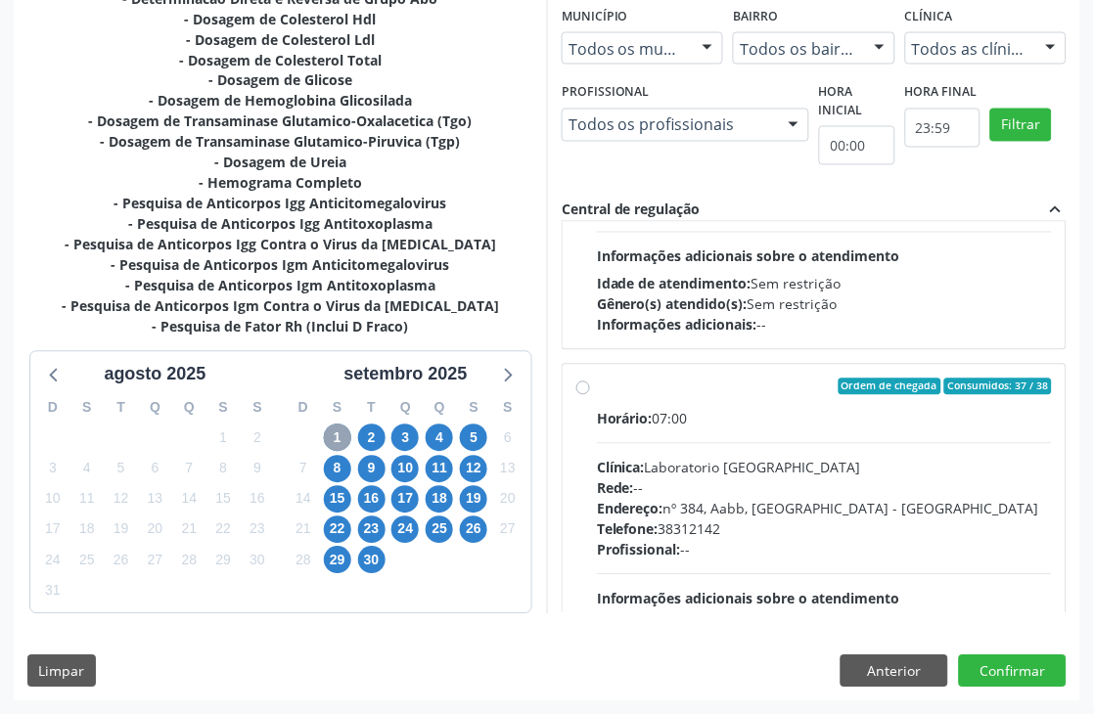
scroll to position [0, 0]
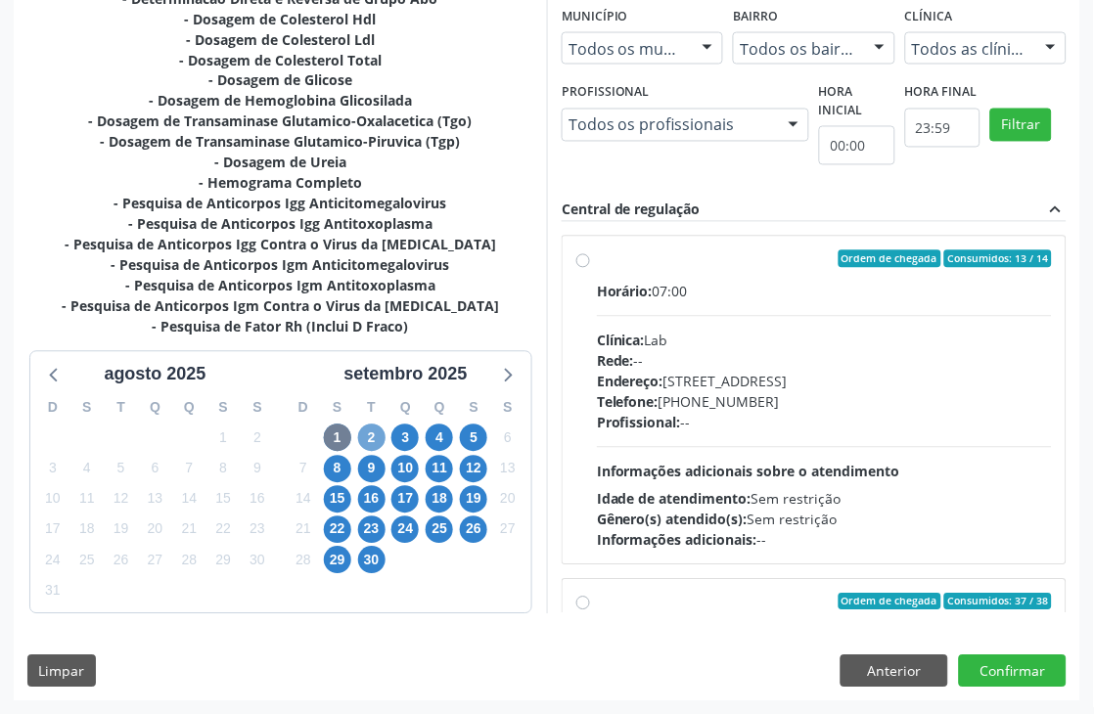
click at [378, 442] on span "2" at bounding box center [371, 438] width 27 height 27
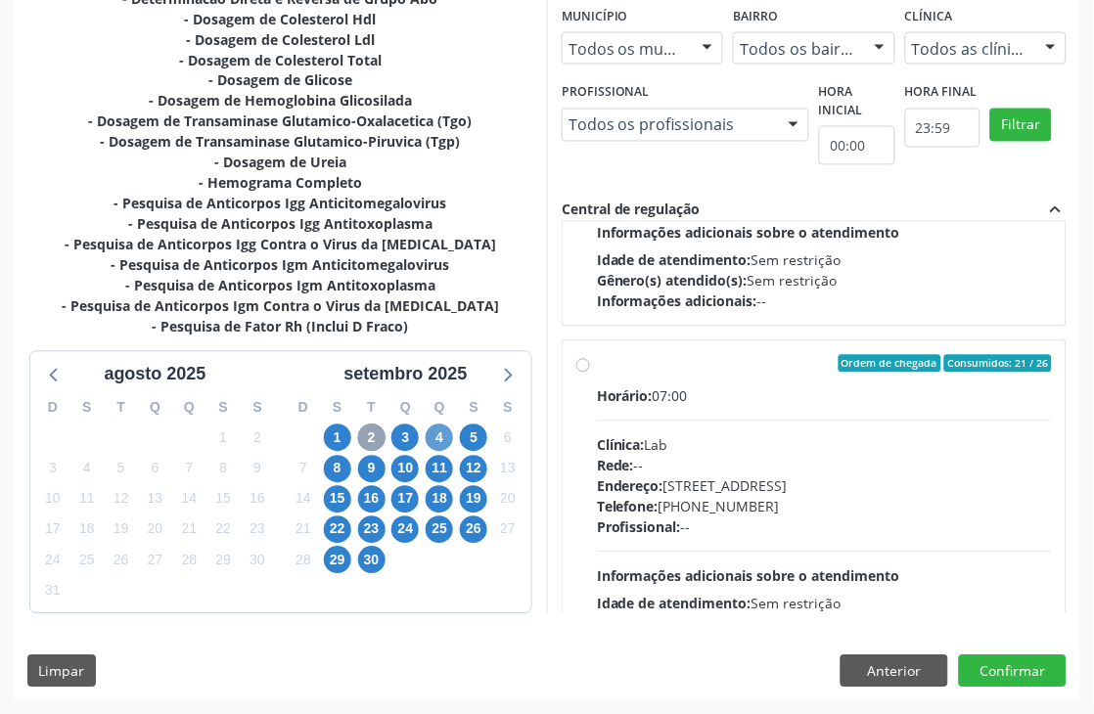
scroll to position [543, 0]
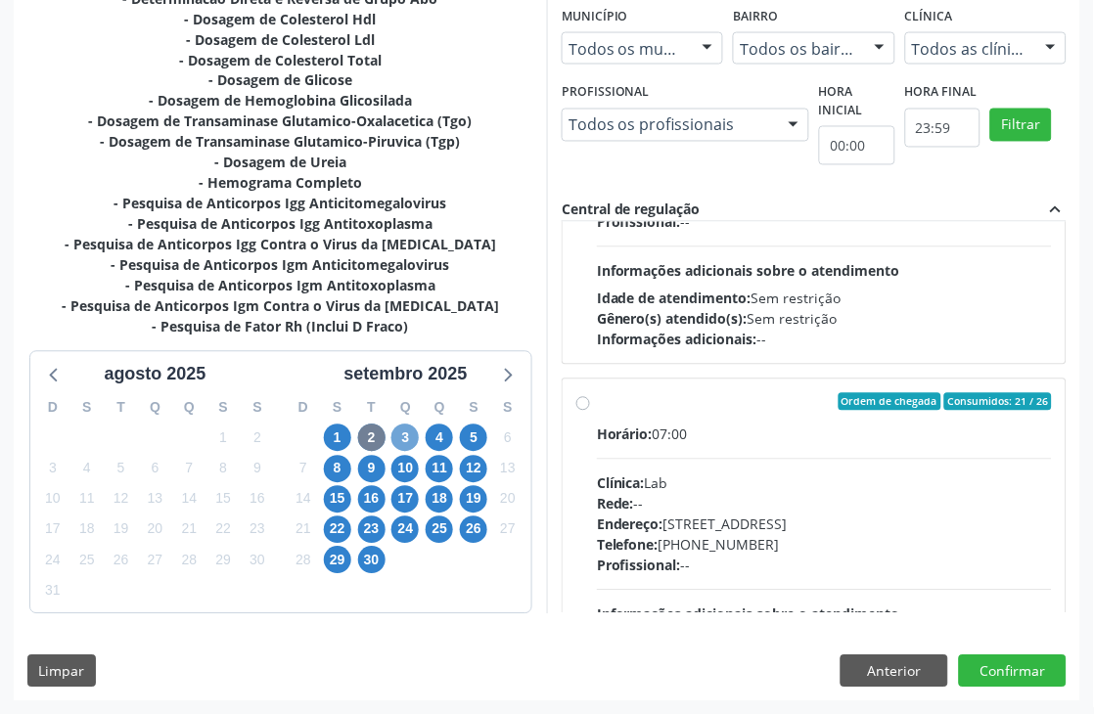
click at [414, 432] on span "3" at bounding box center [404, 438] width 27 height 27
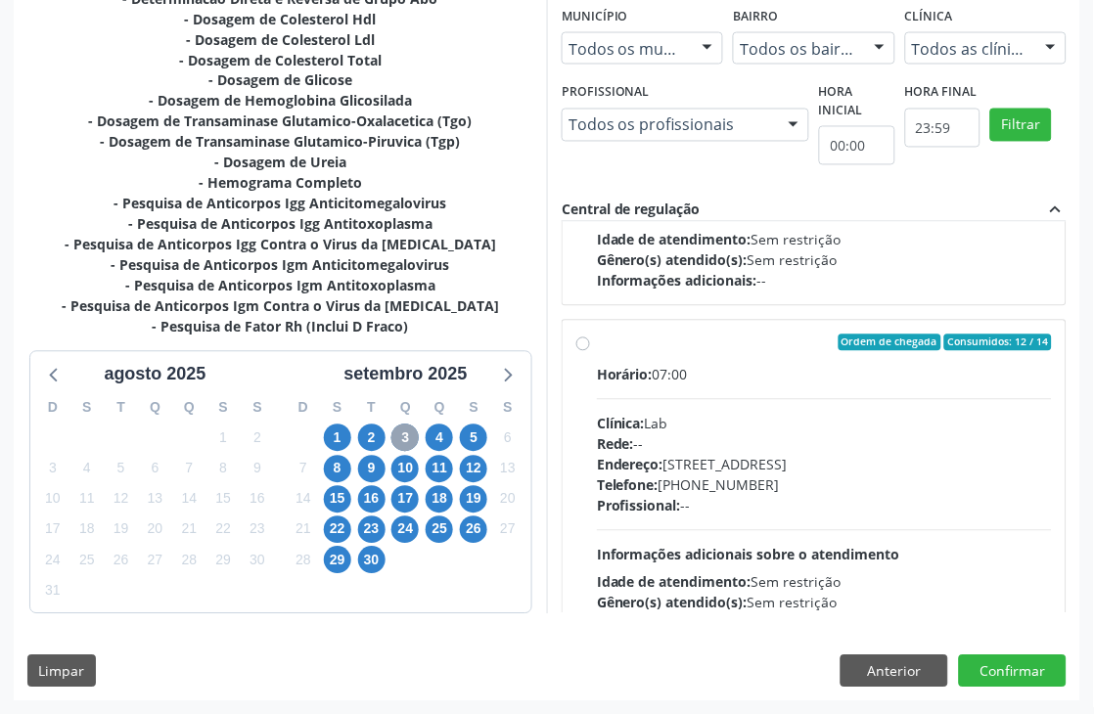
scroll to position [308, 0]
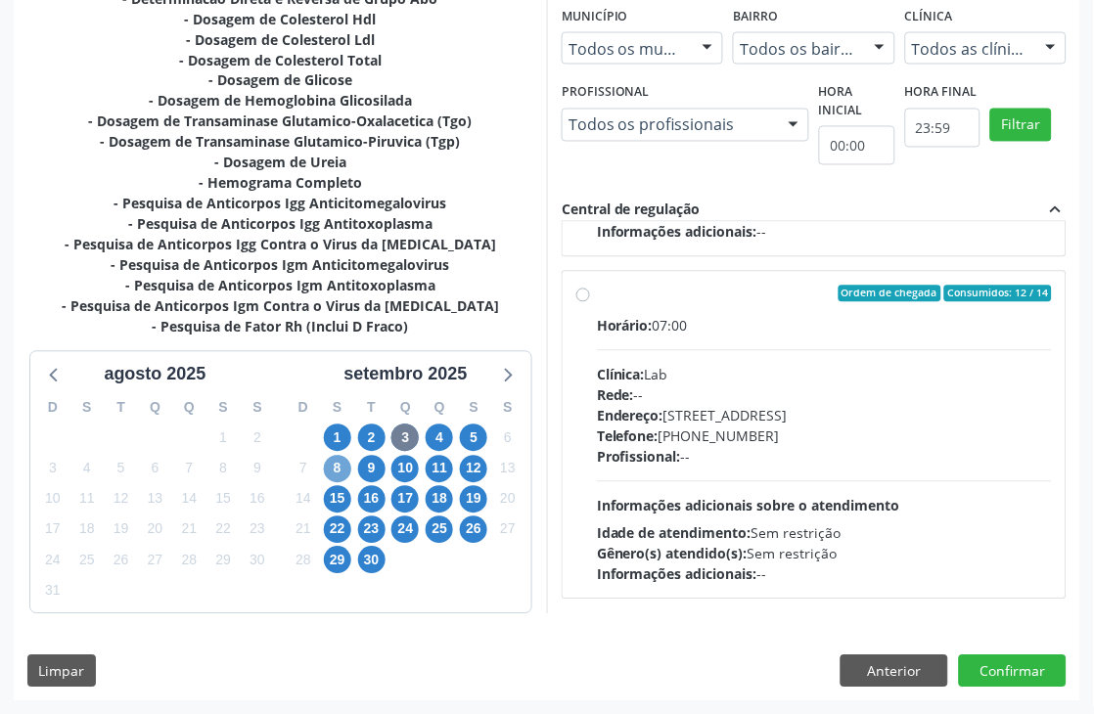
click at [345, 465] on span "8" at bounding box center [337, 469] width 27 height 27
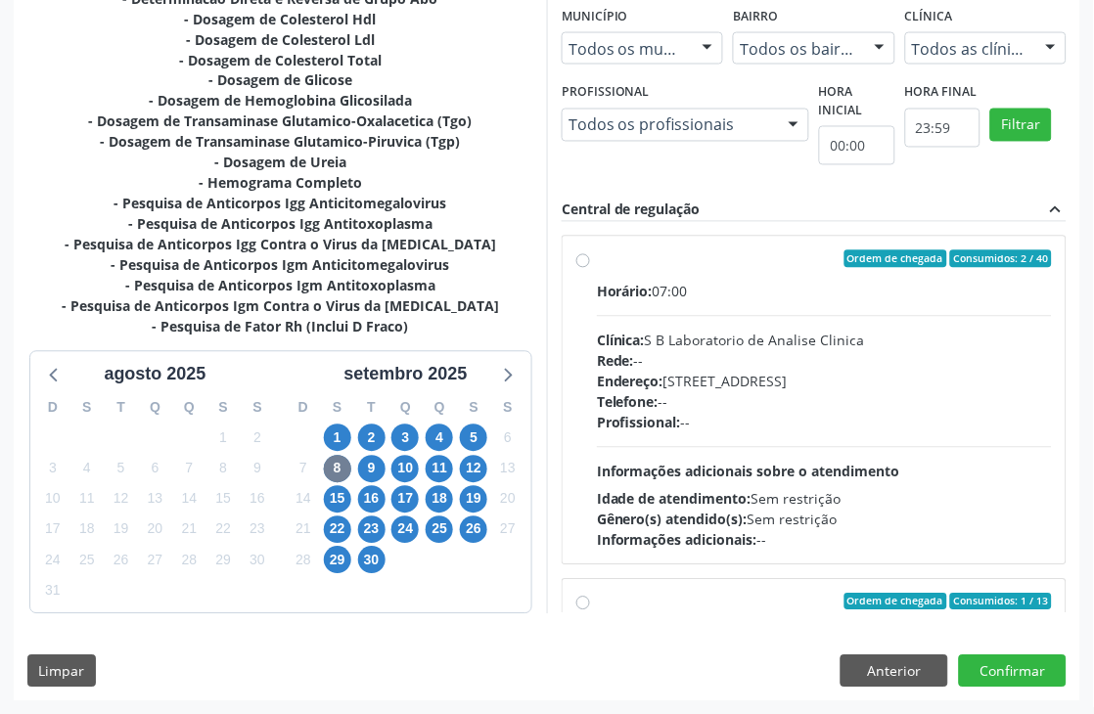
click at [749, 303] on div "Horário: 07:00 Clínica: S B Laboratorio de Analise Clinica Rede: -- Endereço: […" at bounding box center [824, 416] width 455 height 269
click at [590, 268] on input "Ordem de chegada Consumidos: 2 / 40 Horário: 07:00 Clínica: S B Laboratorio de …" at bounding box center [583, 259] width 14 height 18
radio input "true"
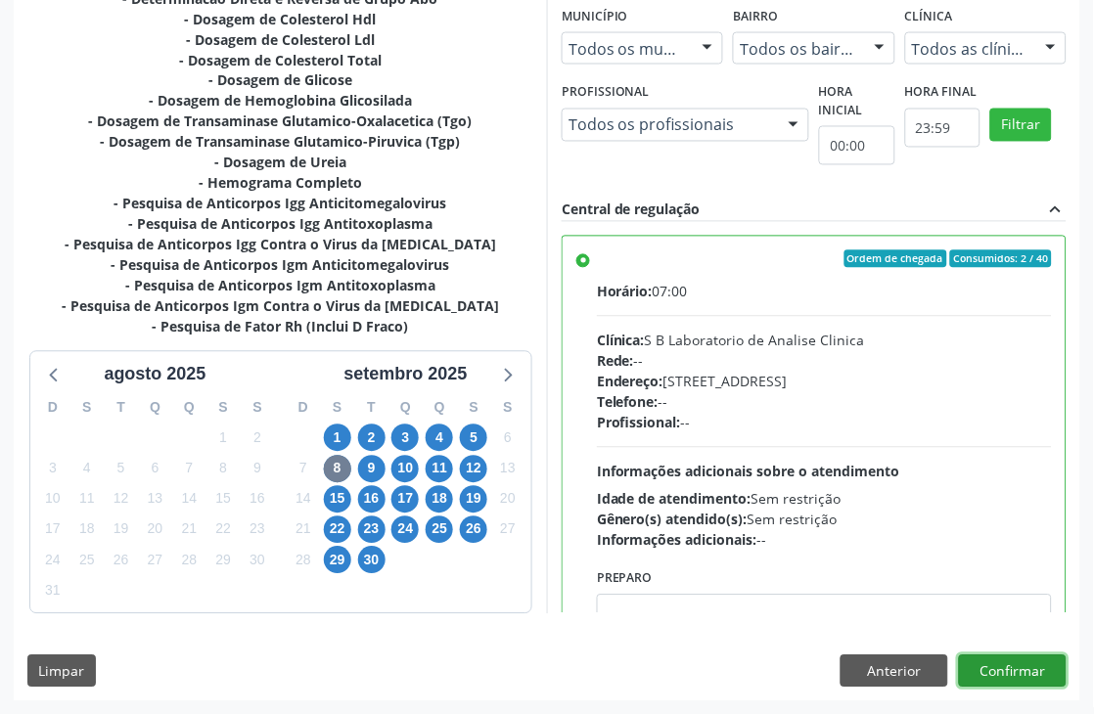
click at [1042, 677] on button "Confirmar" at bounding box center [1013, 671] width 108 height 33
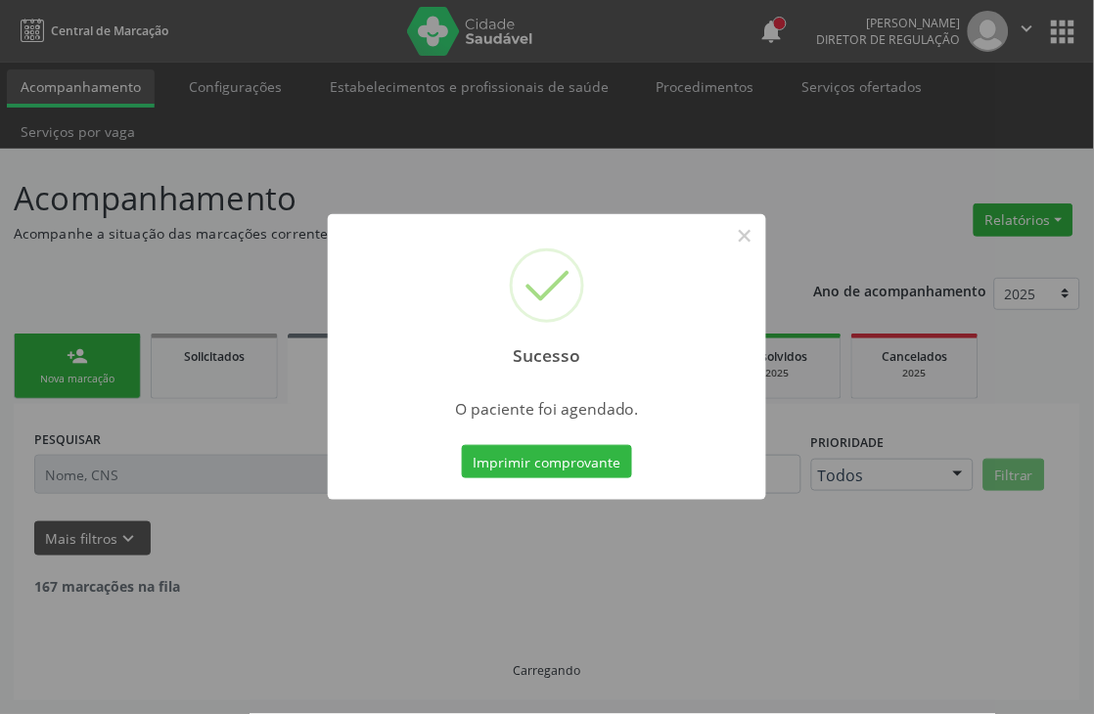
scroll to position [0, 0]
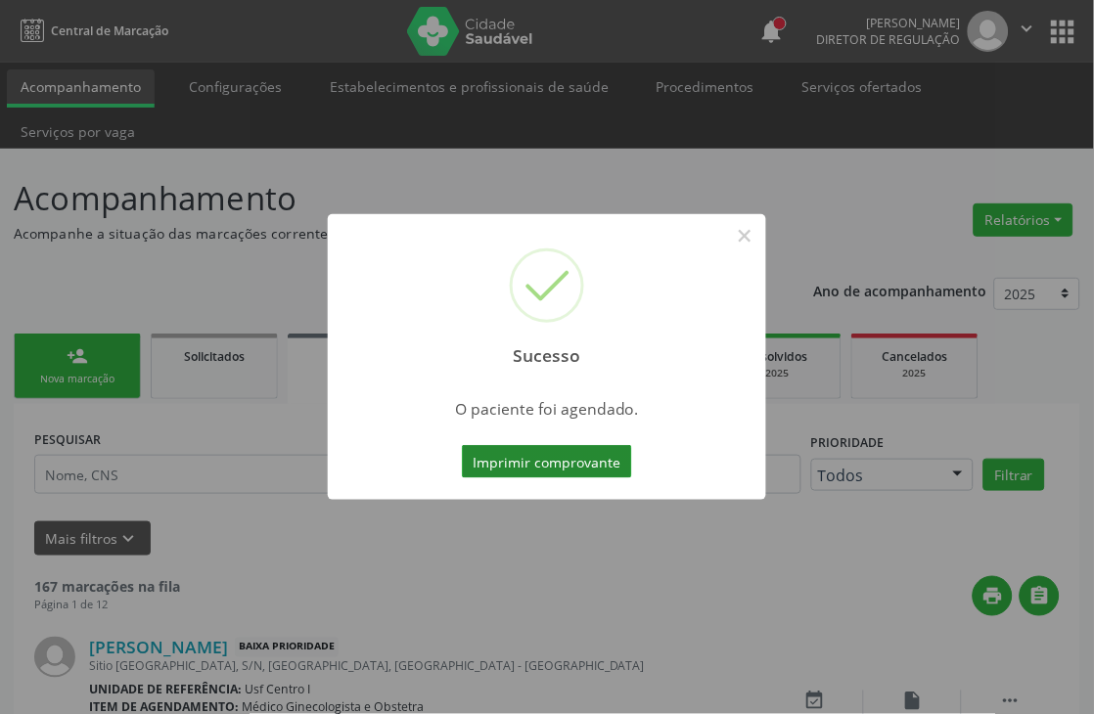
click at [558, 457] on button "Imprimir comprovante" at bounding box center [547, 461] width 170 height 33
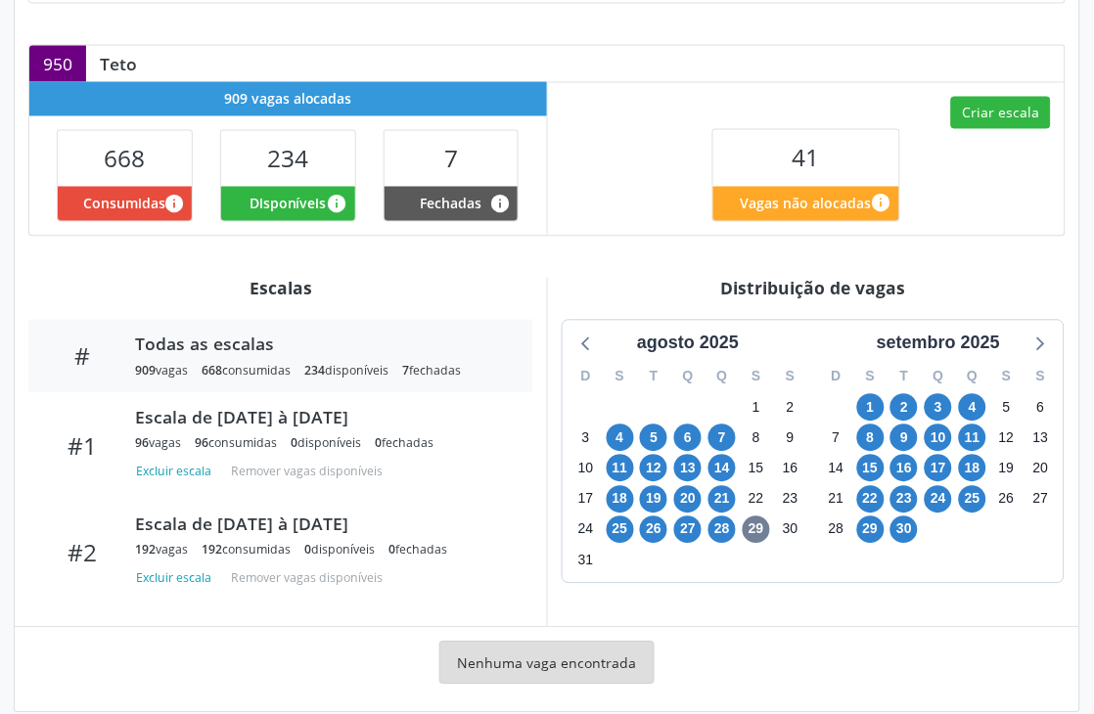
scroll to position [568, 0]
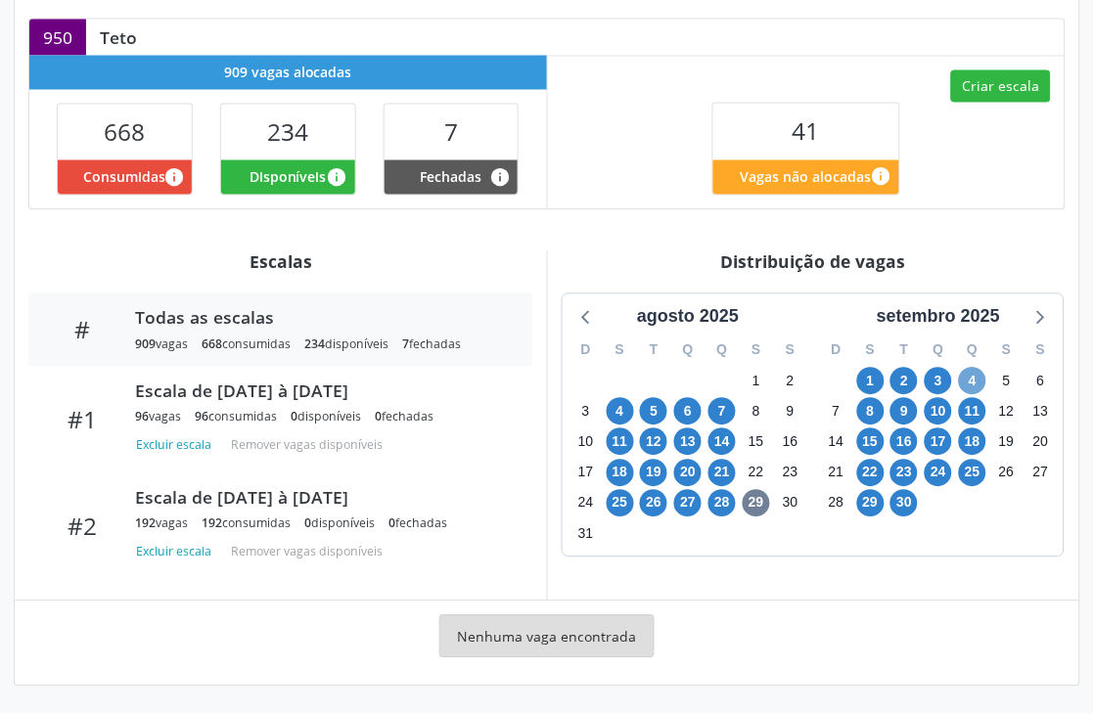
click at [978, 380] on span "4" at bounding box center [972, 381] width 27 height 27
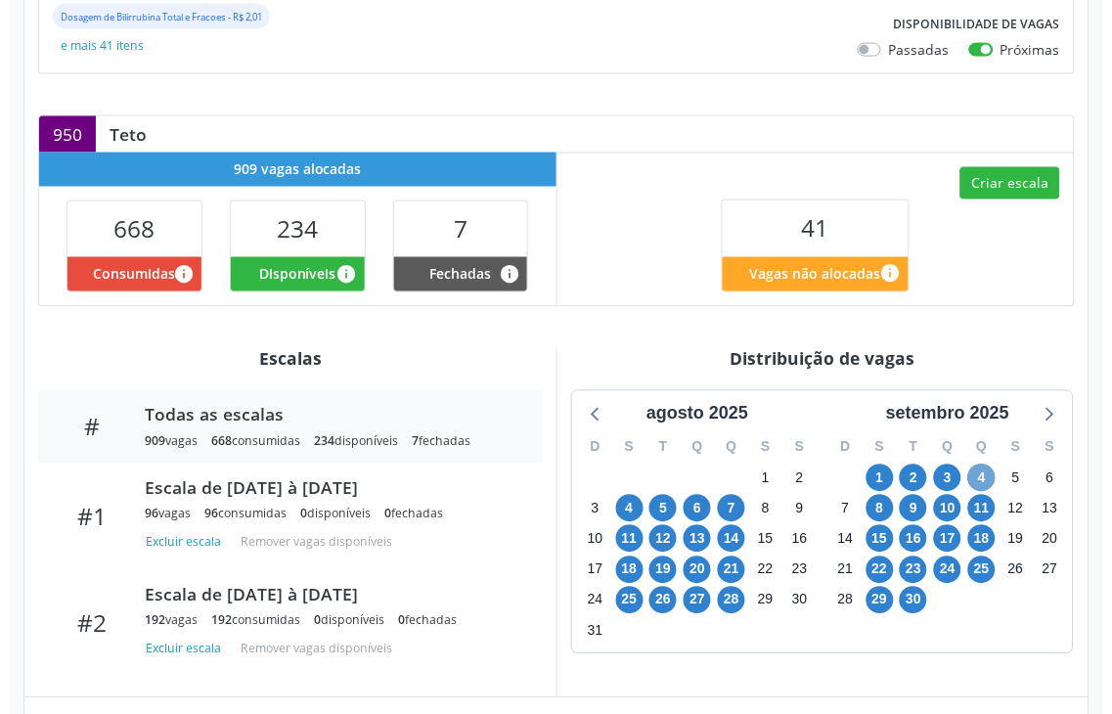
scroll to position [436, 0]
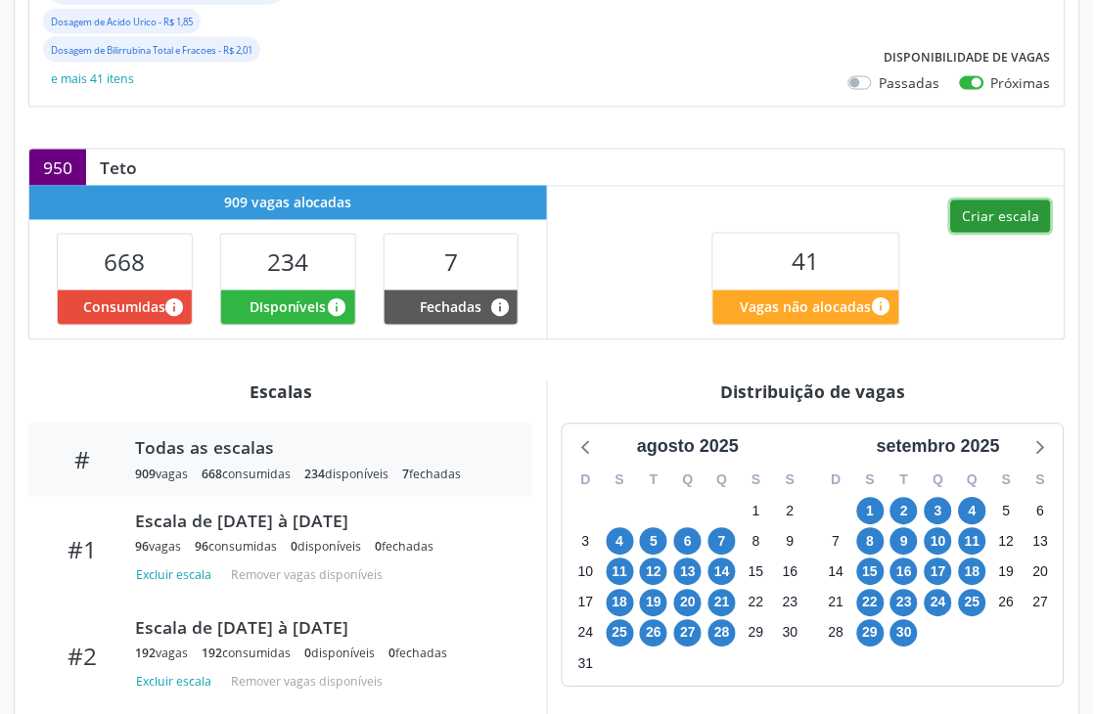
click at [968, 215] on button "Criar escala" at bounding box center [1001, 217] width 100 height 33
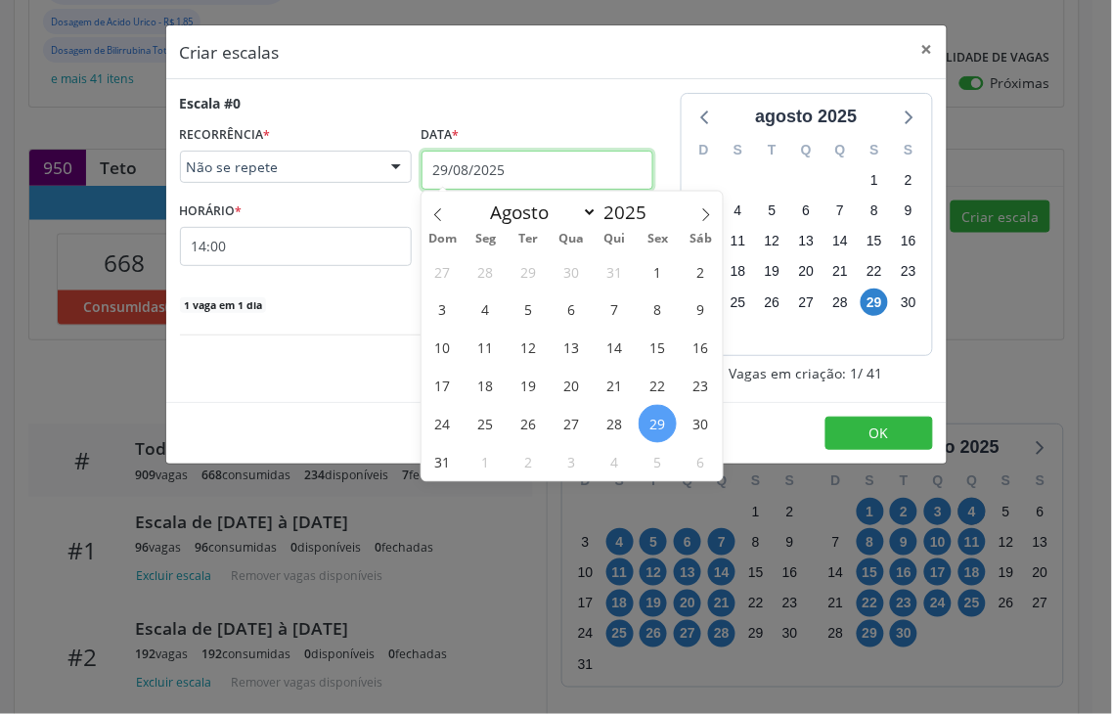
click at [564, 155] on input "29/08/2025" at bounding box center [538, 170] width 232 height 39
click at [697, 218] on span at bounding box center [706, 208] width 33 height 33
select select "8"
click at [617, 271] on span "4" at bounding box center [615, 271] width 38 height 38
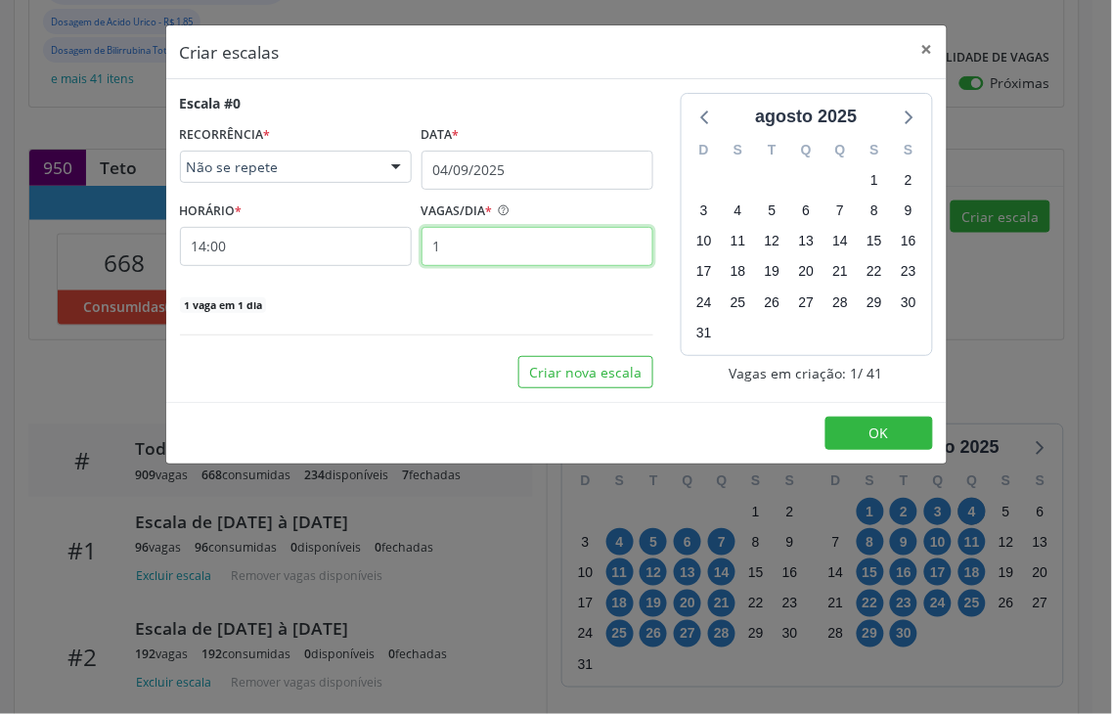
click at [522, 241] on input "1" at bounding box center [538, 246] width 232 height 39
type input "2"
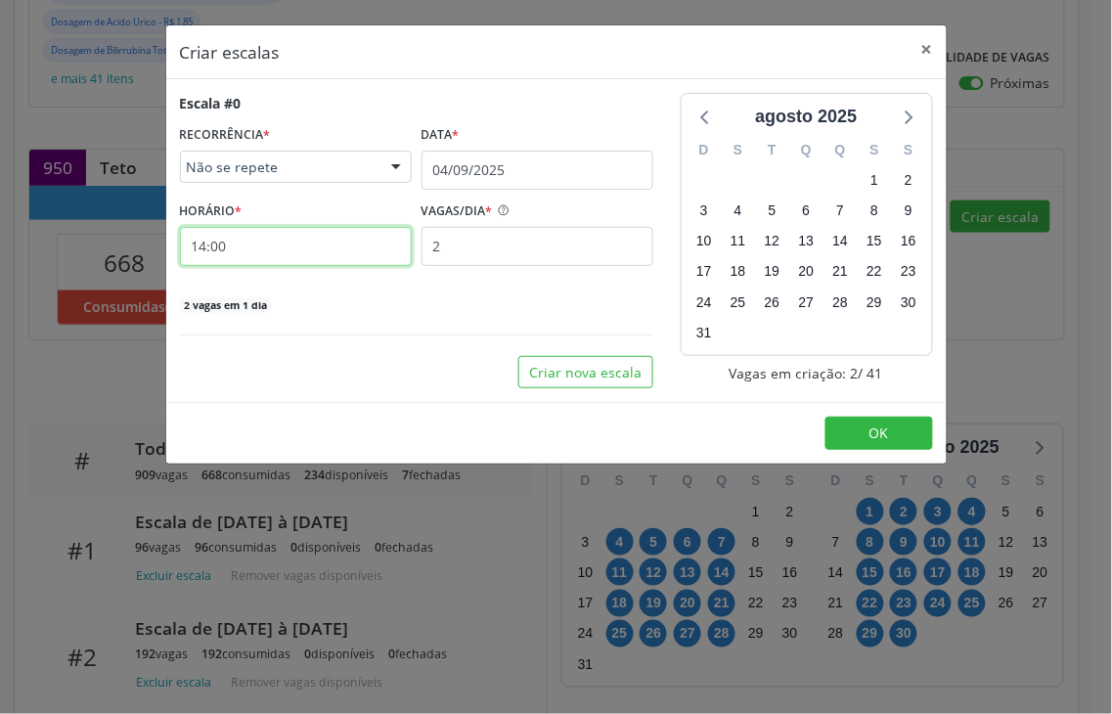
click at [340, 246] on input "14:00" at bounding box center [296, 246] width 232 height 39
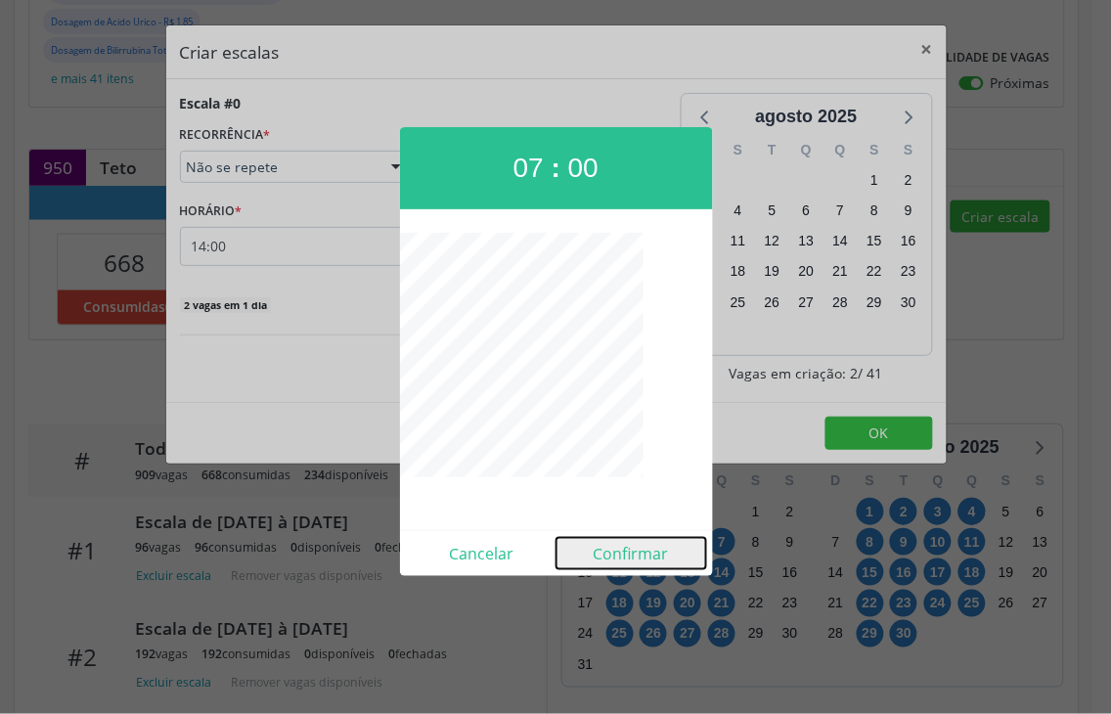
click at [617, 552] on button "Confirmar" at bounding box center [632, 553] width 150 height 31
type input "07:00"
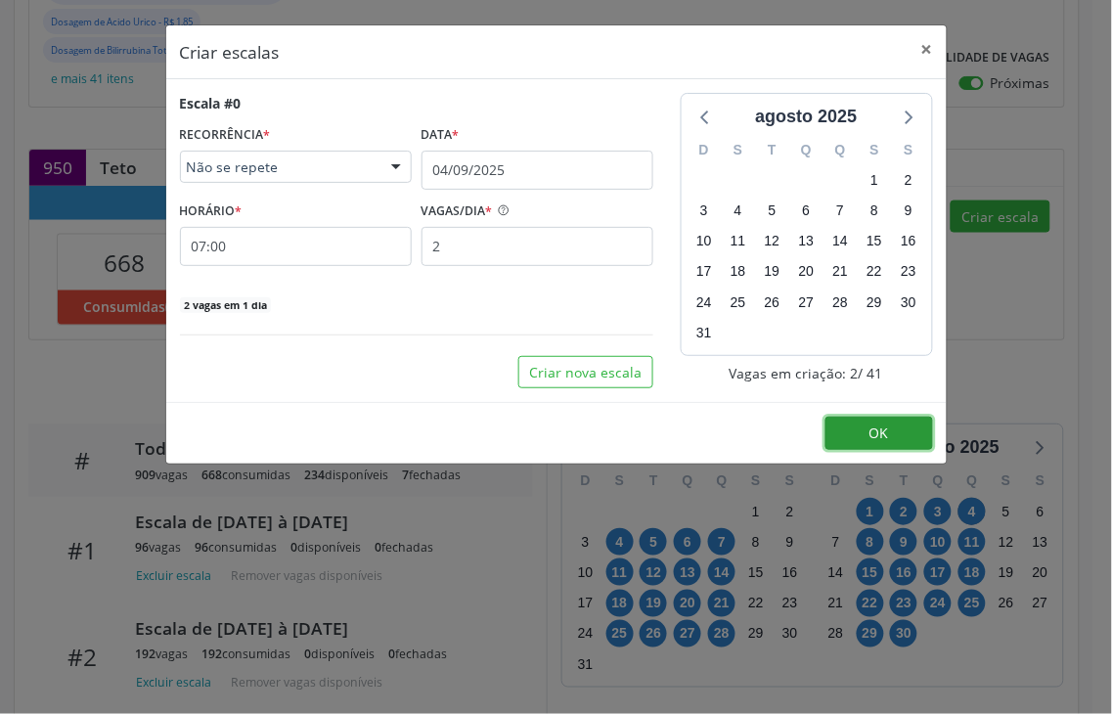
click at [884, 436] on span "OK" at bounding box center [880, 433] width 20 height 19
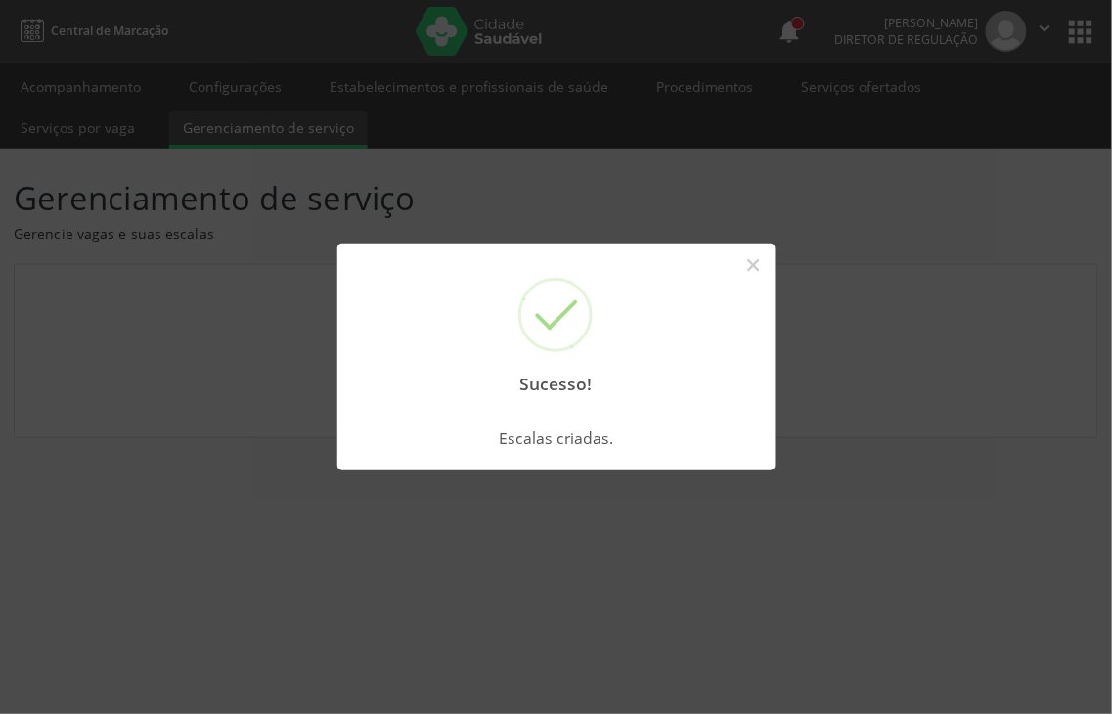
scroll to position [0, 0]
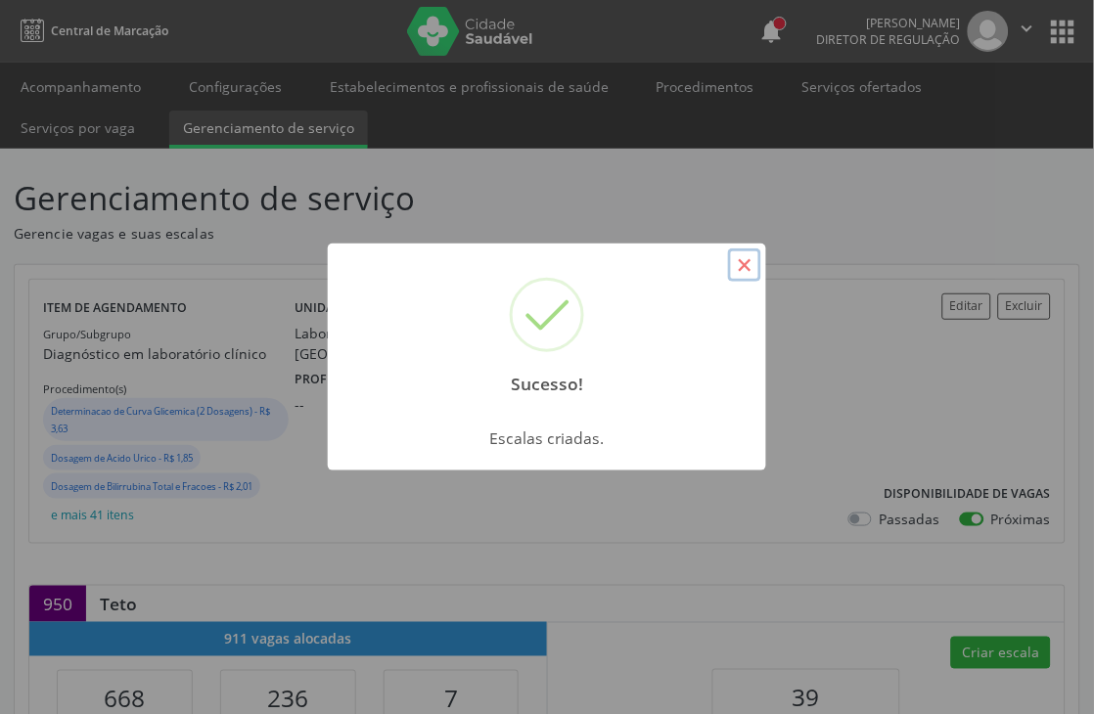
click at [734, 262] on button "×" at bounding box center [744, 264] width 33 height 33
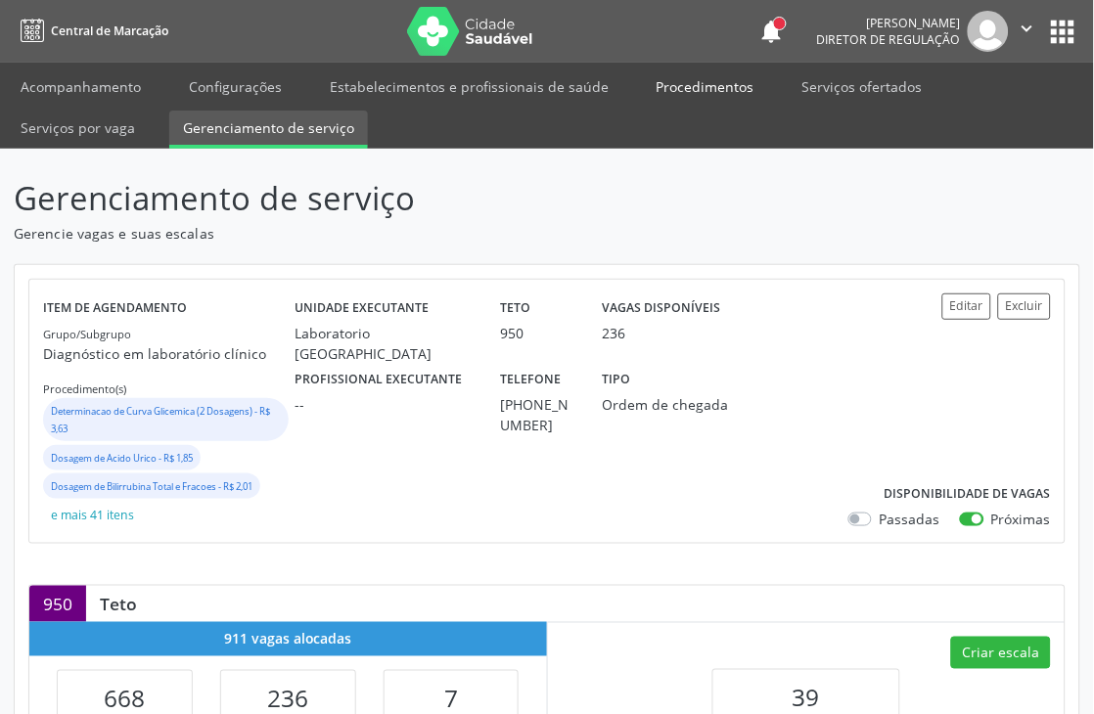
click at [651, 86] on link "Procedimentos" at bounding box center [705, 86] width 125 height 34
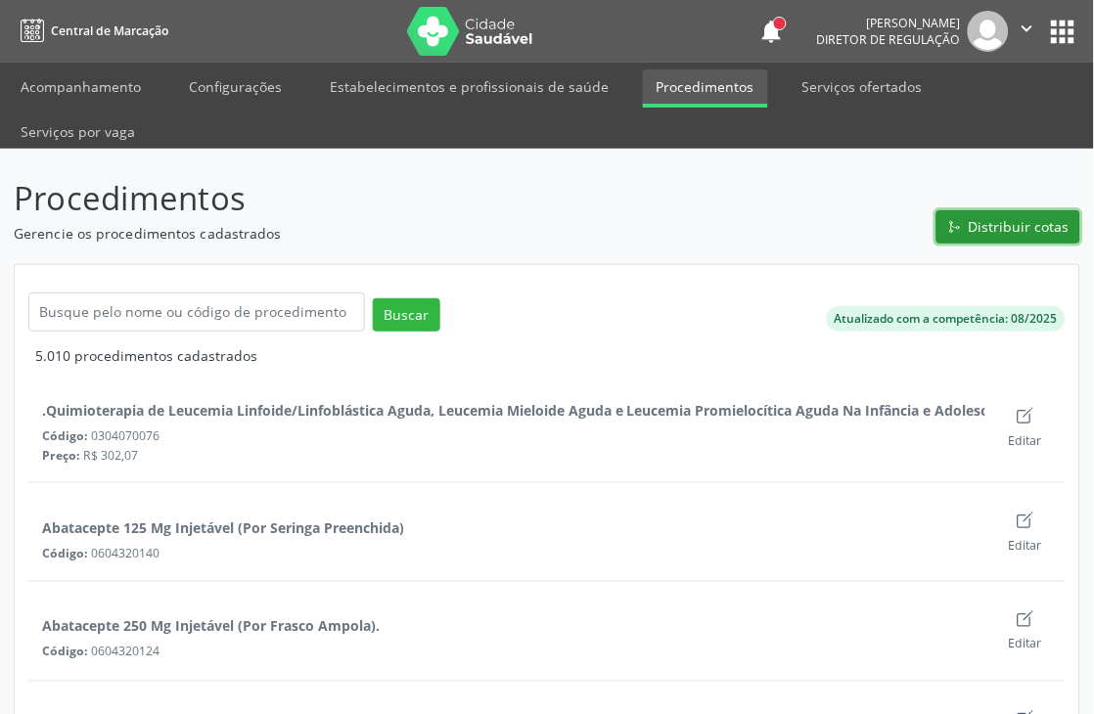
click at [1003, 225] on span "Distribuir cotas" at bounding box center [1018, 226] width 101 height 21
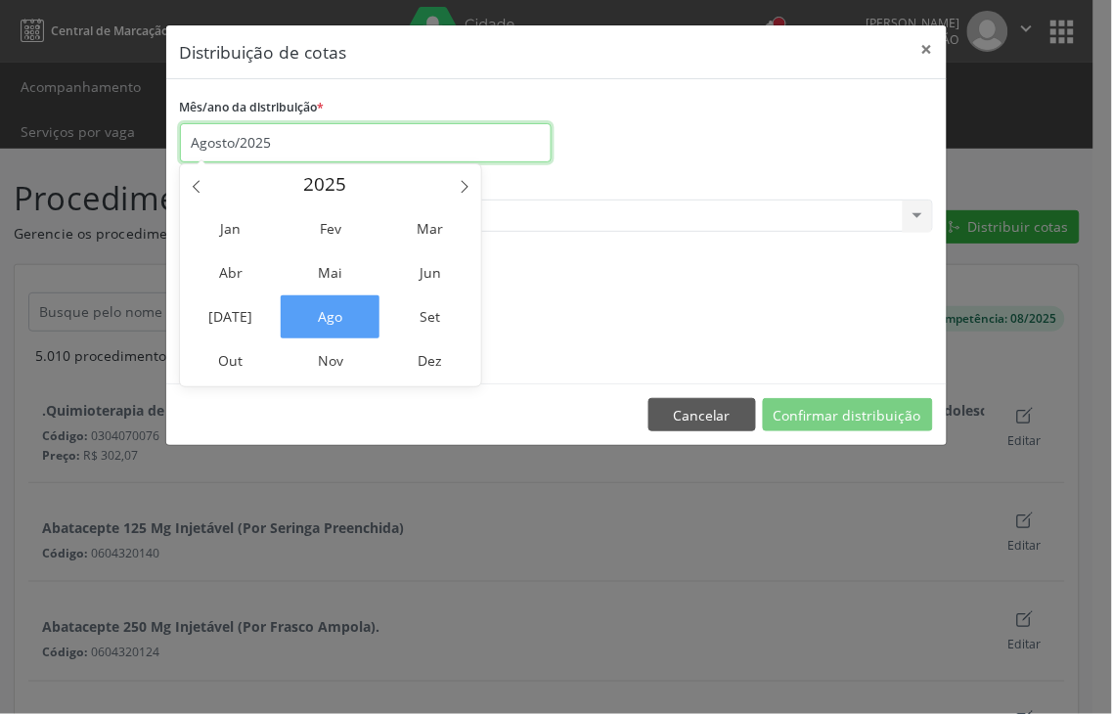
click at [284, 143] on input "Agosto/2025" at bounding box center [366, 142] width 372 height 39
click at [419, 318] on span "Set" at bounding box center [430, 316] width 99 height 43
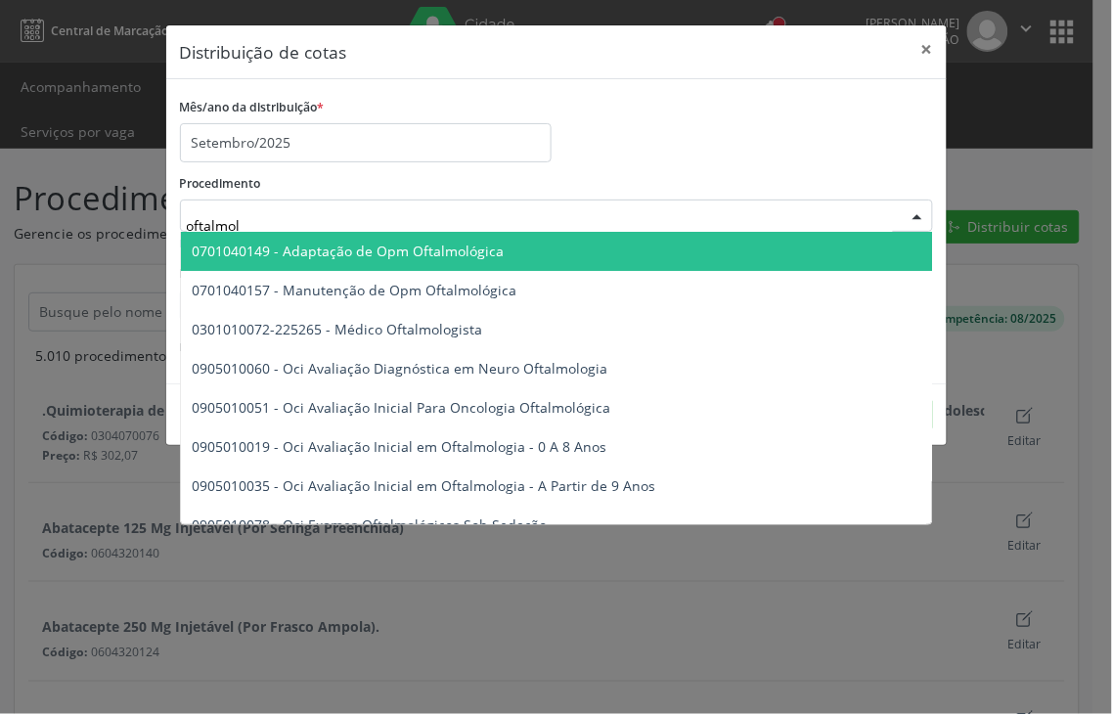
type input "oftalmolo"
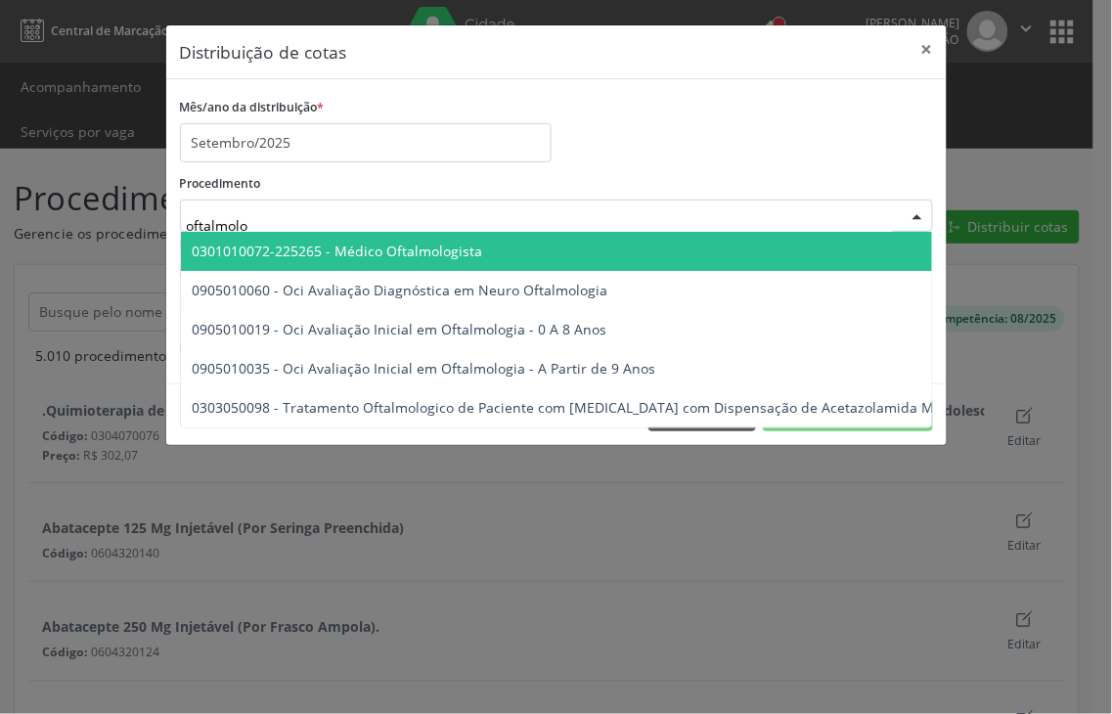
click at [316, 267] on span "0301010072-225265 - Médico Oftalmologista" at bounding box center [636, 251] width 911 height 39
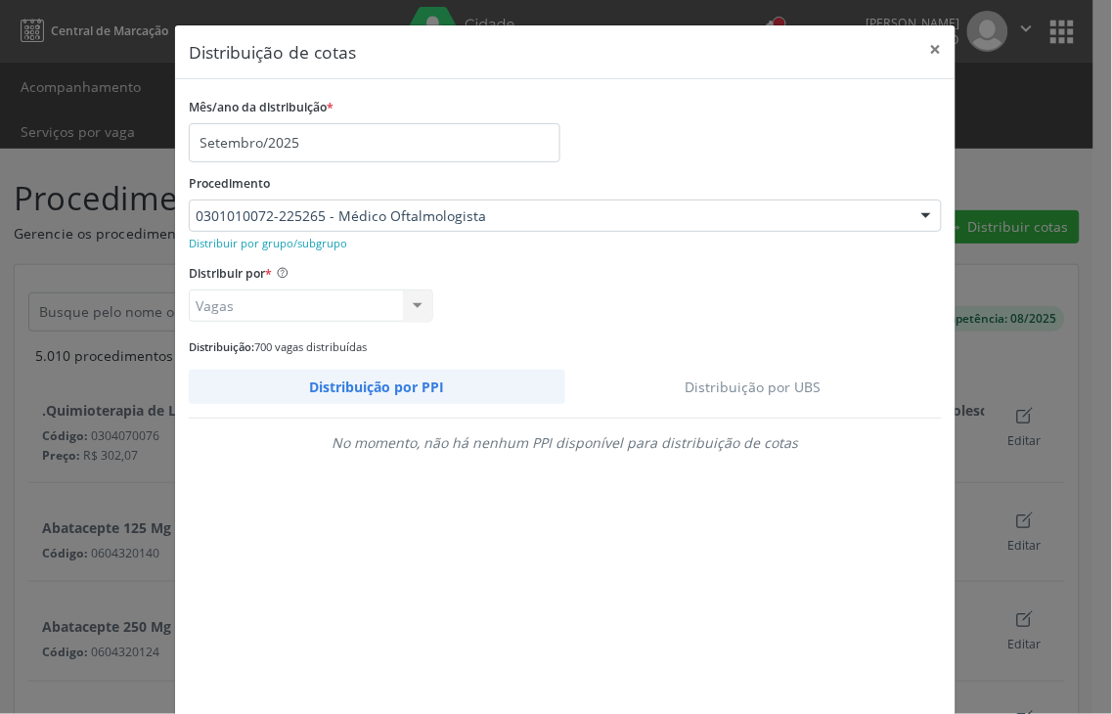
click at [759, 383] on link "Distribuição por UBS" at bounding box center [754, 387] width 378 height 34
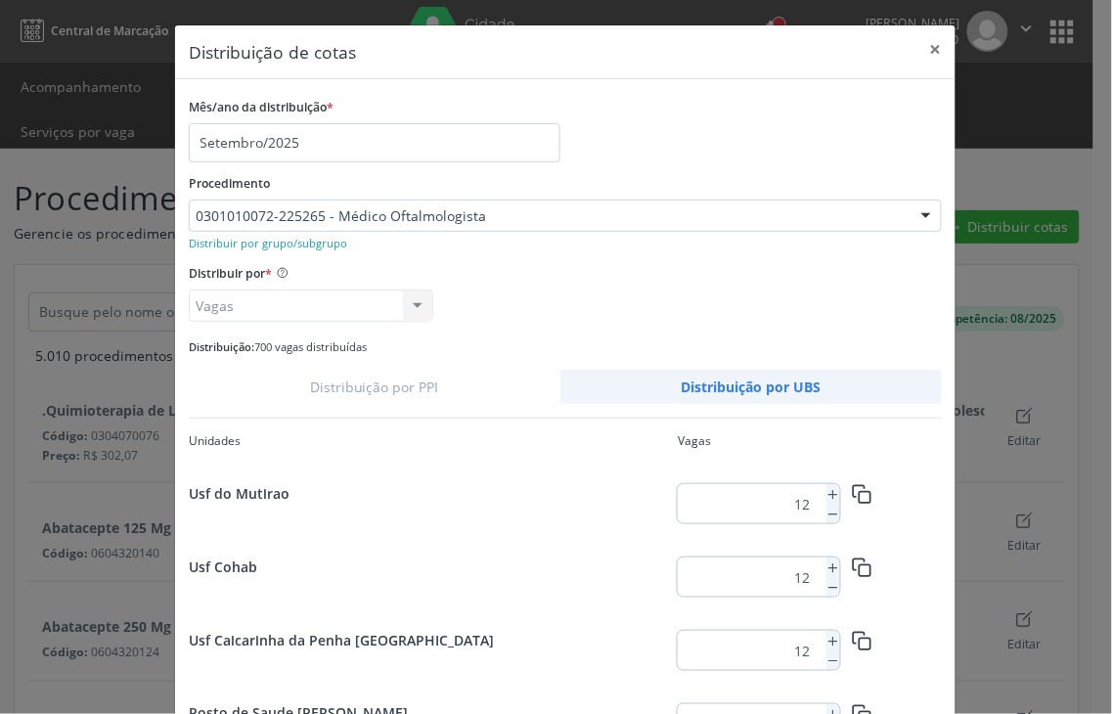
scroll to position [194, 0]
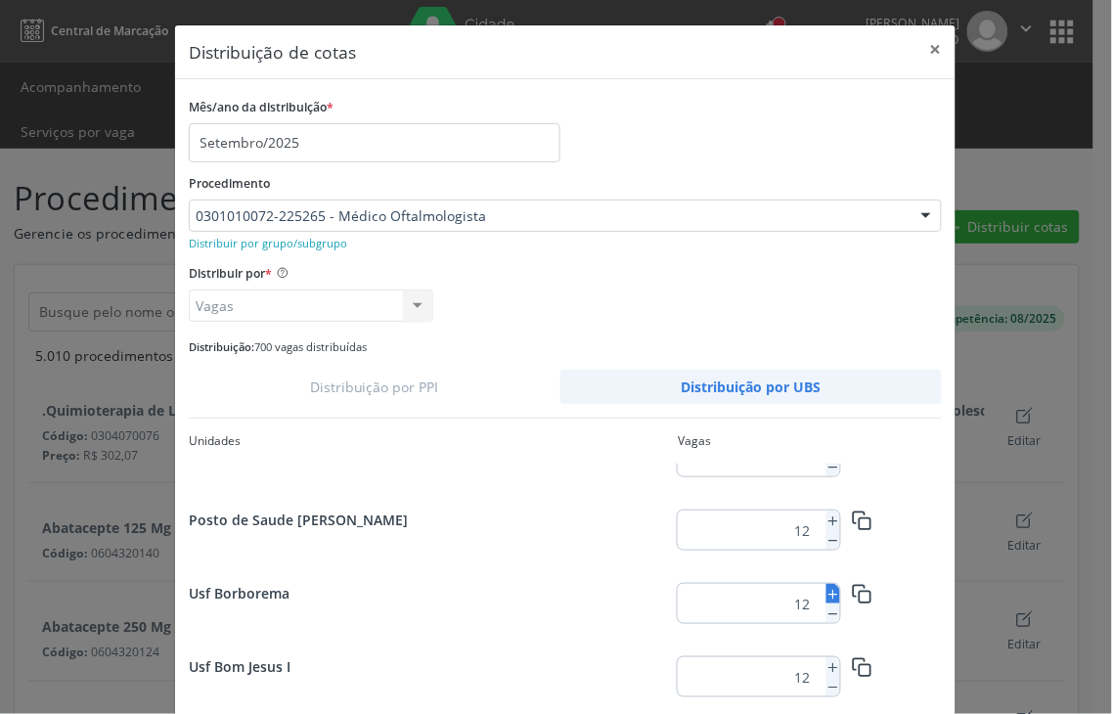
click at [833, 591] on line at bounding box center [833, 595] width 0 height 8
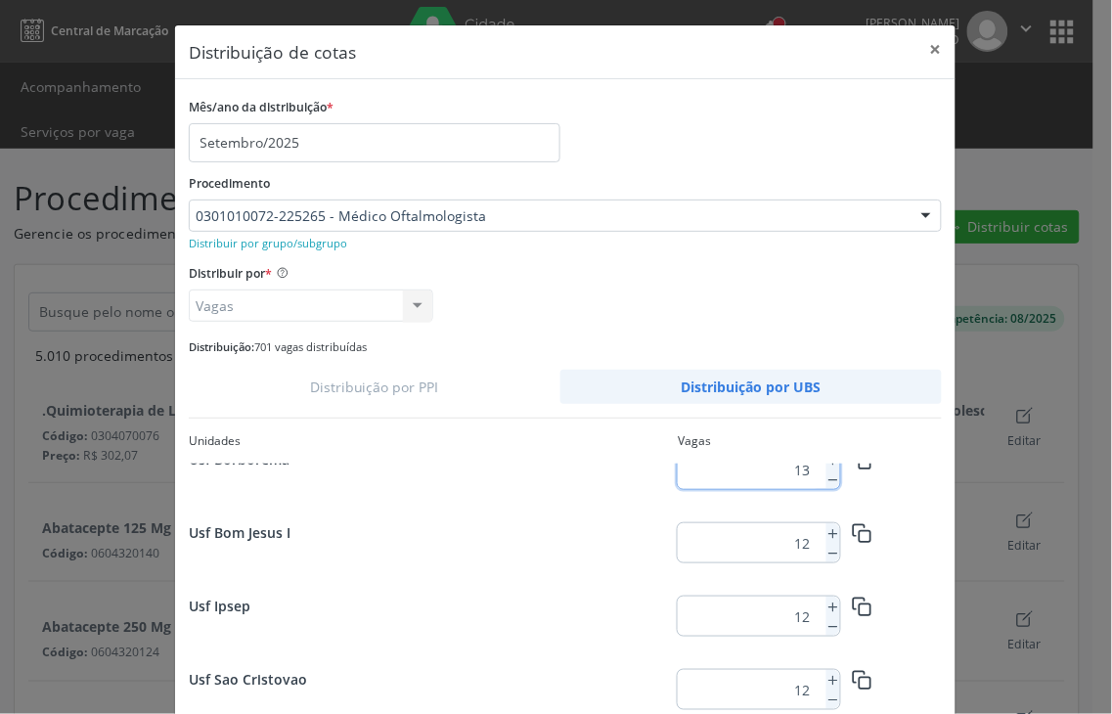
scroll to position [303, 0]
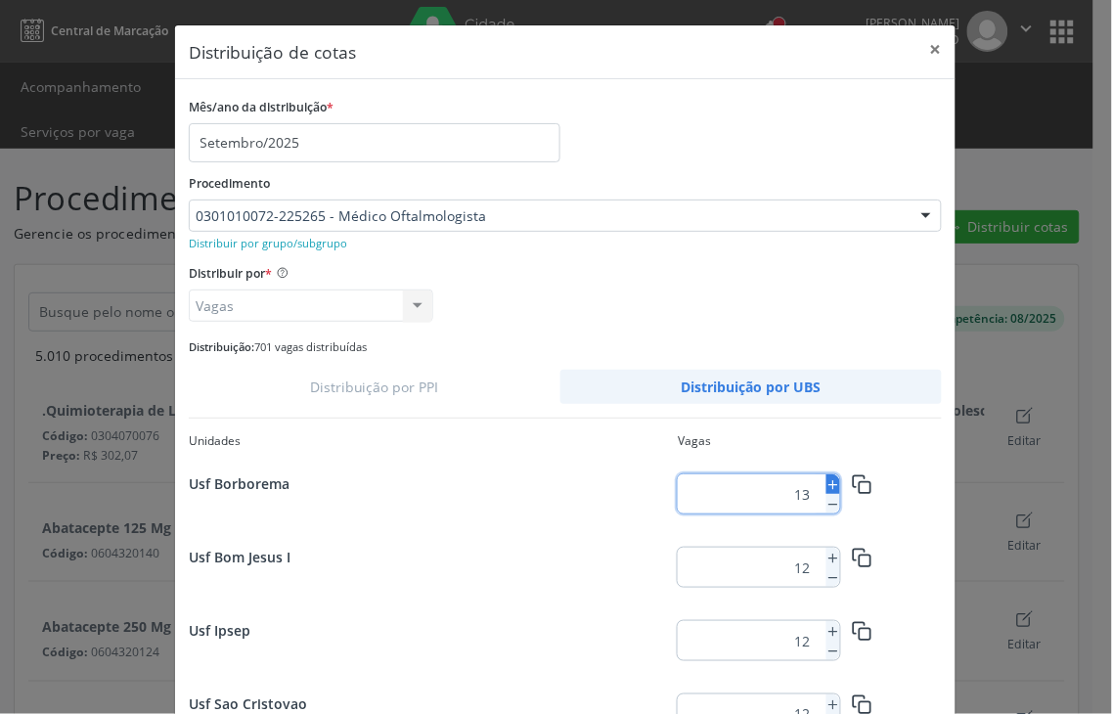
click at [833, 486] on line at bounding box center [833, 485] width 0 height 8
type input "15"
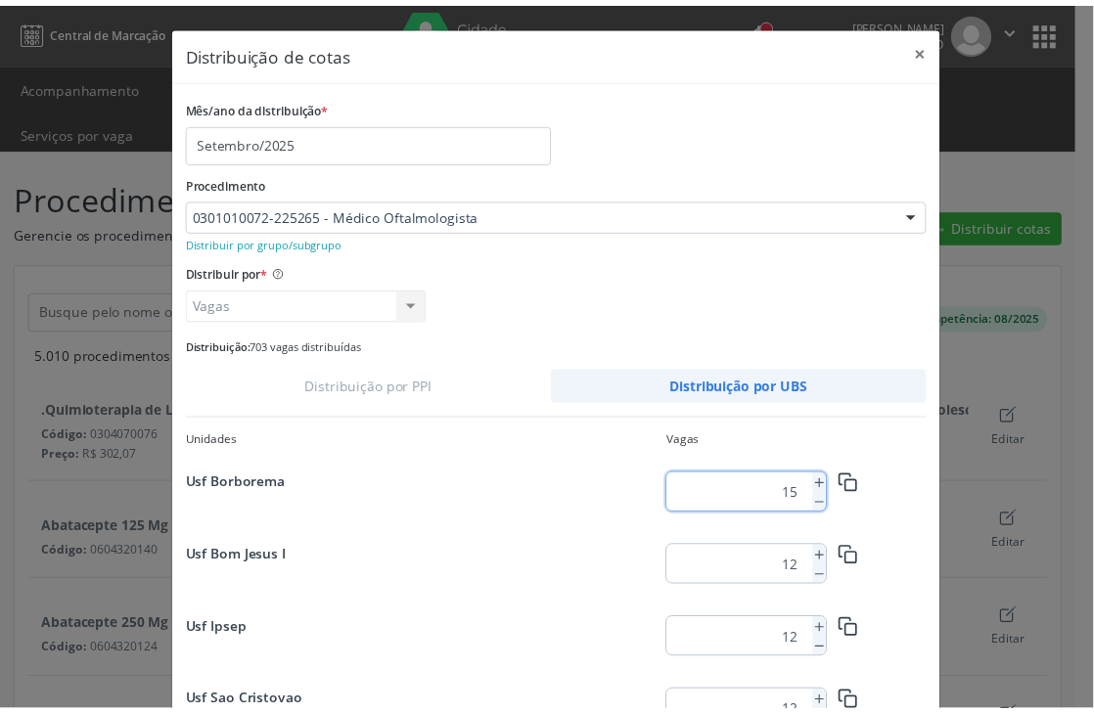
scroll to position [108, 0]
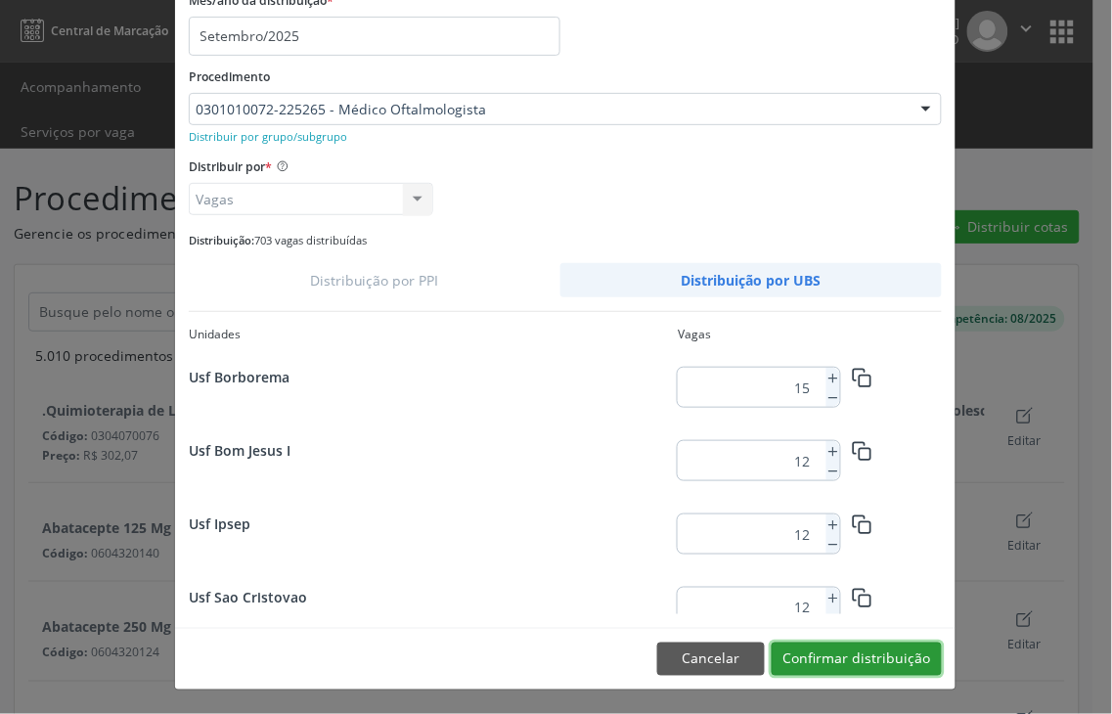
click at [894, 660] on button "Confirmar distribuição" at bounding box center [857, 659] width 170 height 33
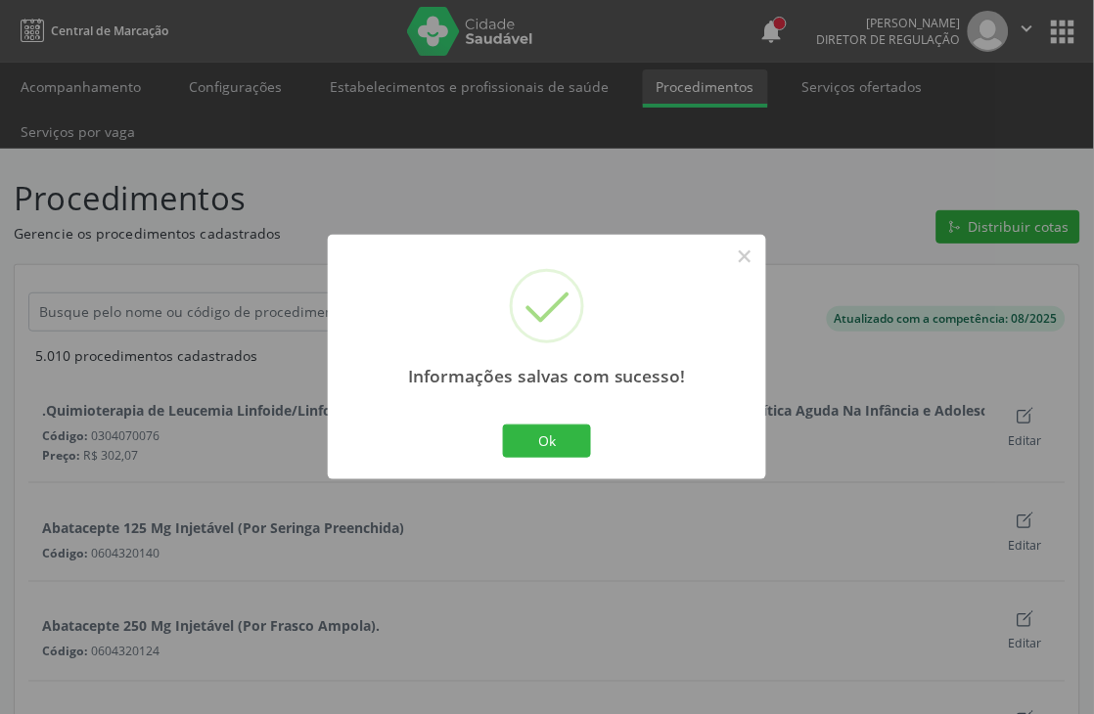
scroll to position [0, 0]
click at [541, 434] on button "Ok" at bounding box center [547, 441] width 88 height 33
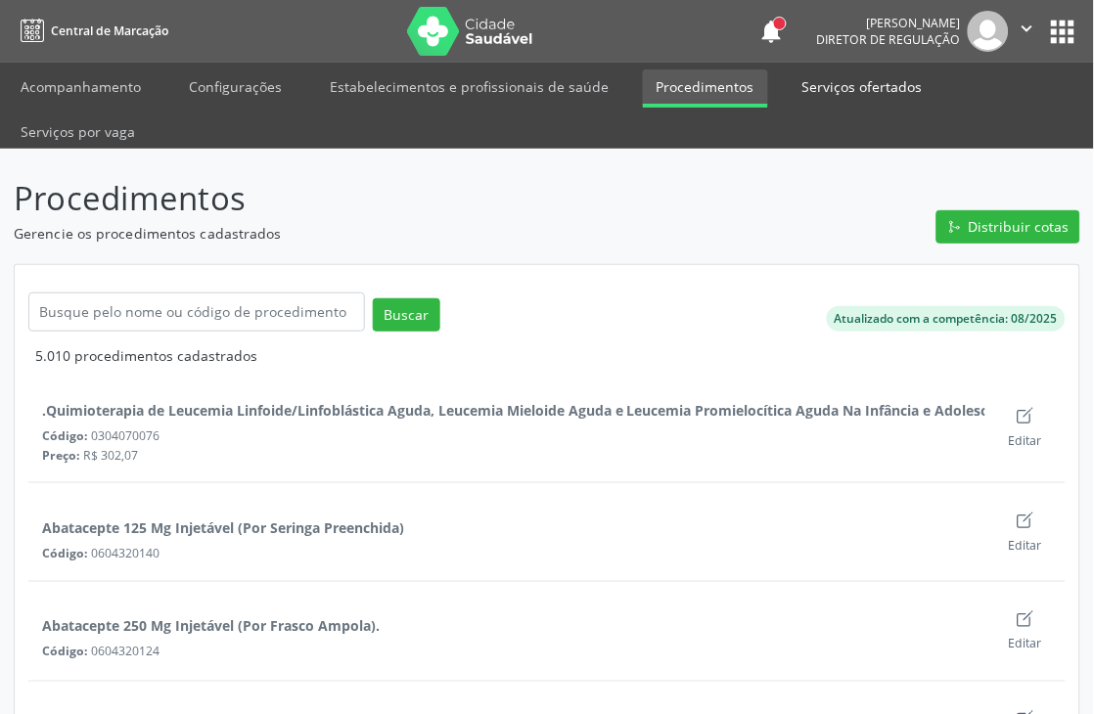
click at [813, 86] on link "Serviços ofertados" at bounding box center [862, 86] width 148 height 34
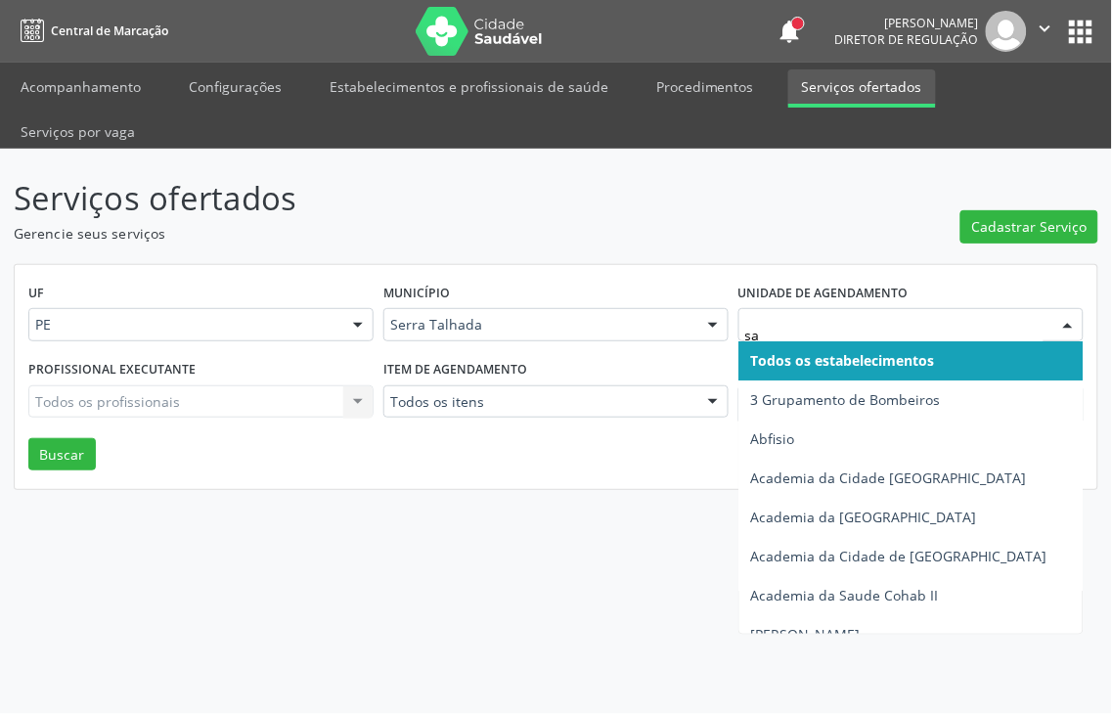
type input "sao"
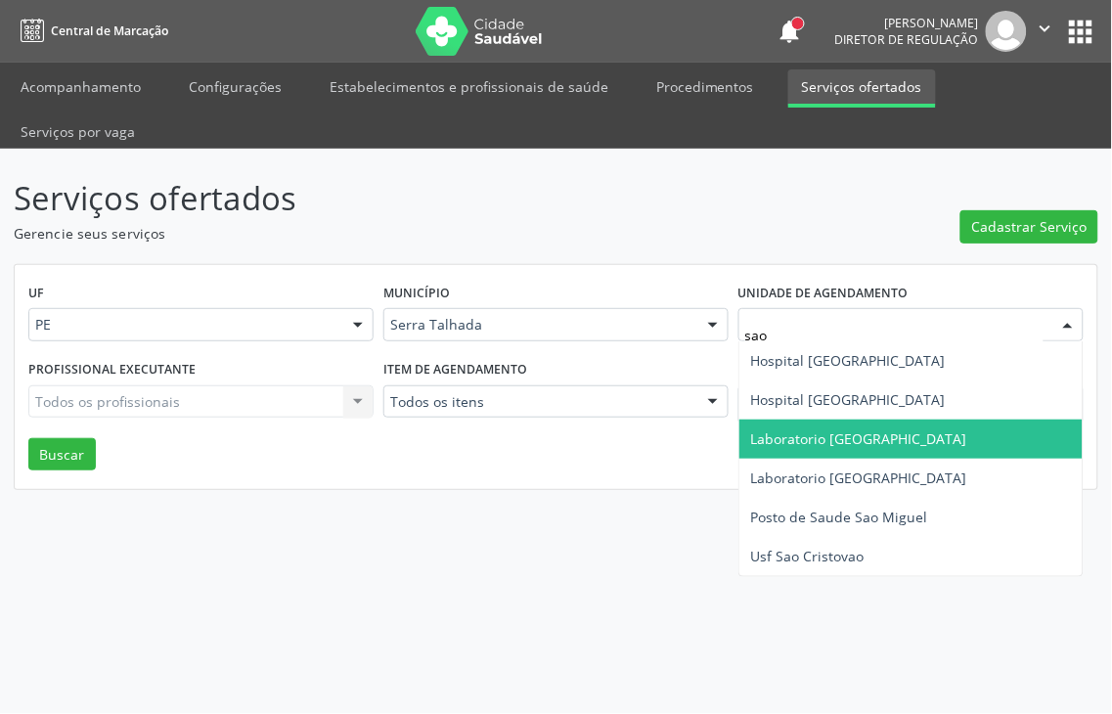
click at [873, 429] on span "Laboratorio [GEOGRAPHIC_DATA]" at bounding box center [859, 438] width 216 height 19
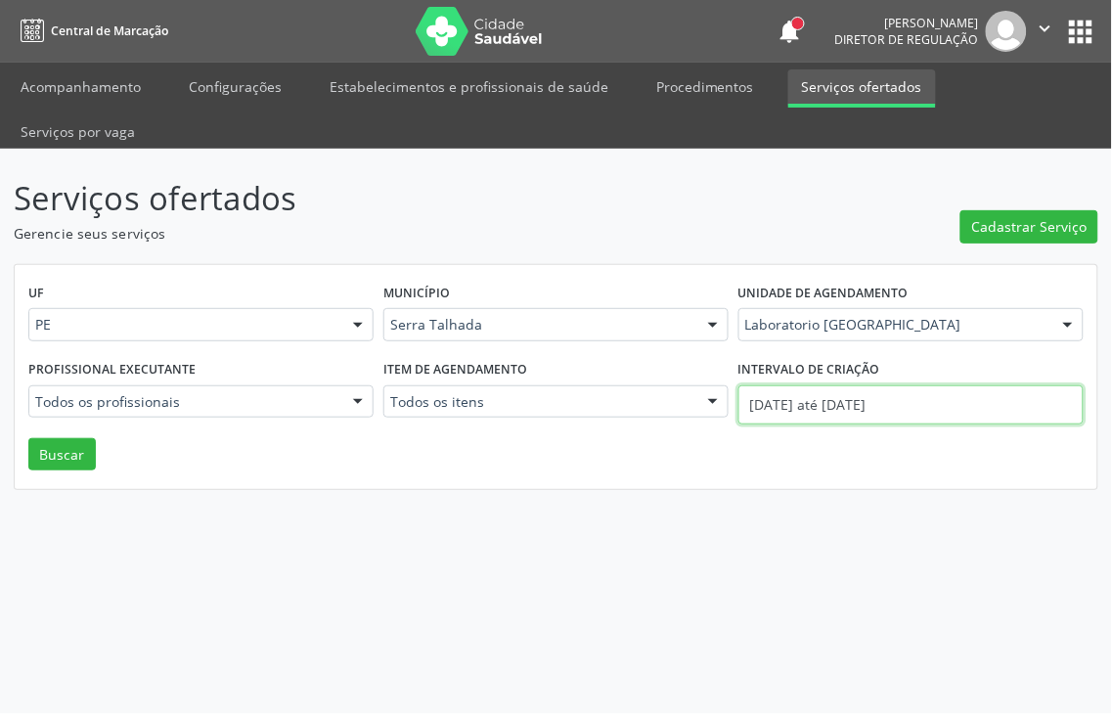
click at [833, 358] on body "Central de Marcação notifications [PERSON_NAME] Diretor de regulação  Configur…" at bounding box center [556, 357] width 1112 height 714
click at [659, 452] on div "Serviços ofertados Gerencie seus serviços Cadastrar Serviço UF PE PE Nenhum res…" at bounding box center [556, 431] width 1112 height 565
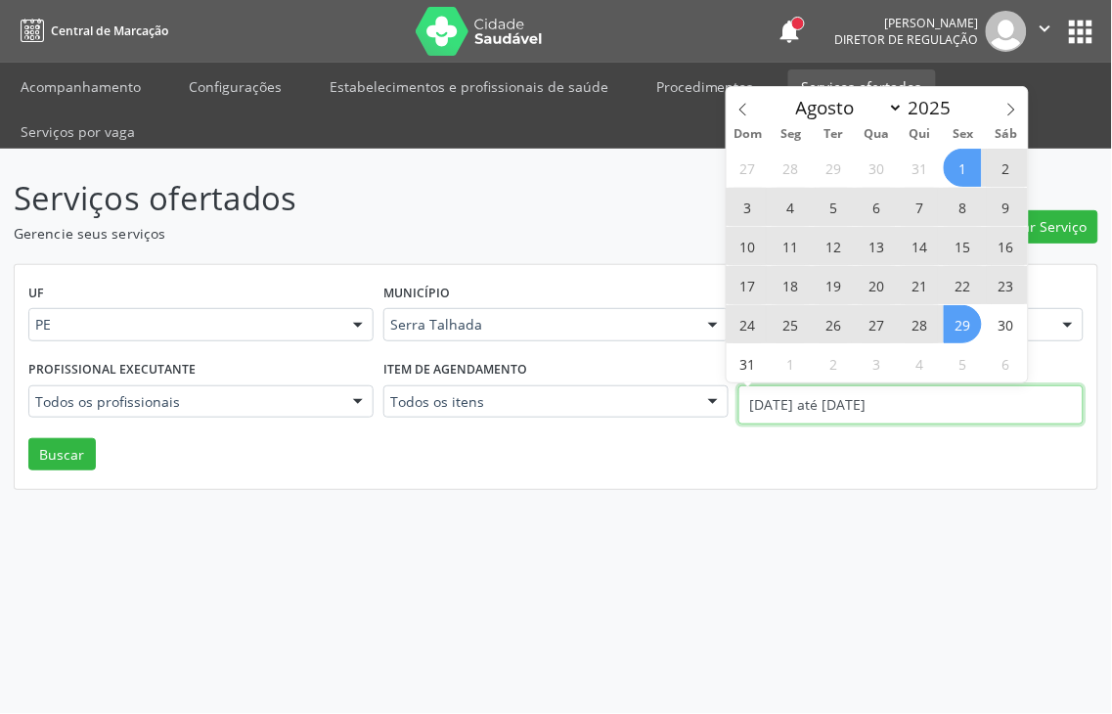
click at [789, 344] on body "Central de Marcação notifications [PERSON_NAME] Diretor de regulação  Configur…" at bounding box center [556, 357] width 1112 height 714
click at [745, 114] on icon at bounding box center [742, 110] width 7 height 13
select select "6"
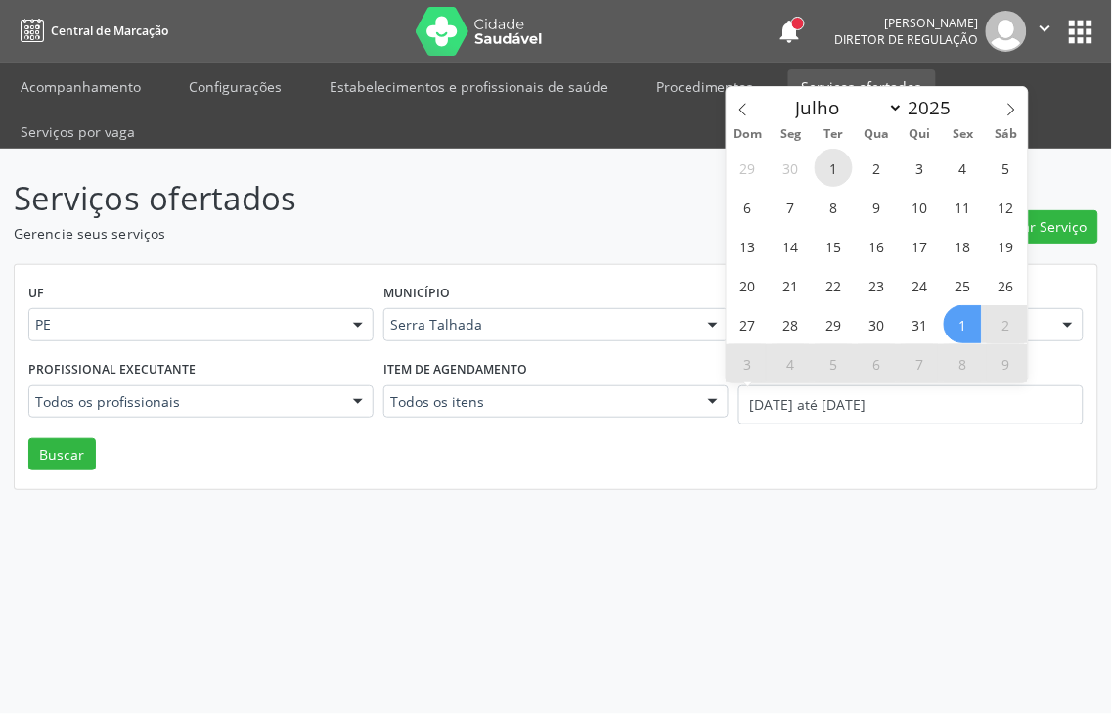
click at [838, 164] on span "1" at bounding box center [834, 168] width 38 height 38
type input "[DATE]"
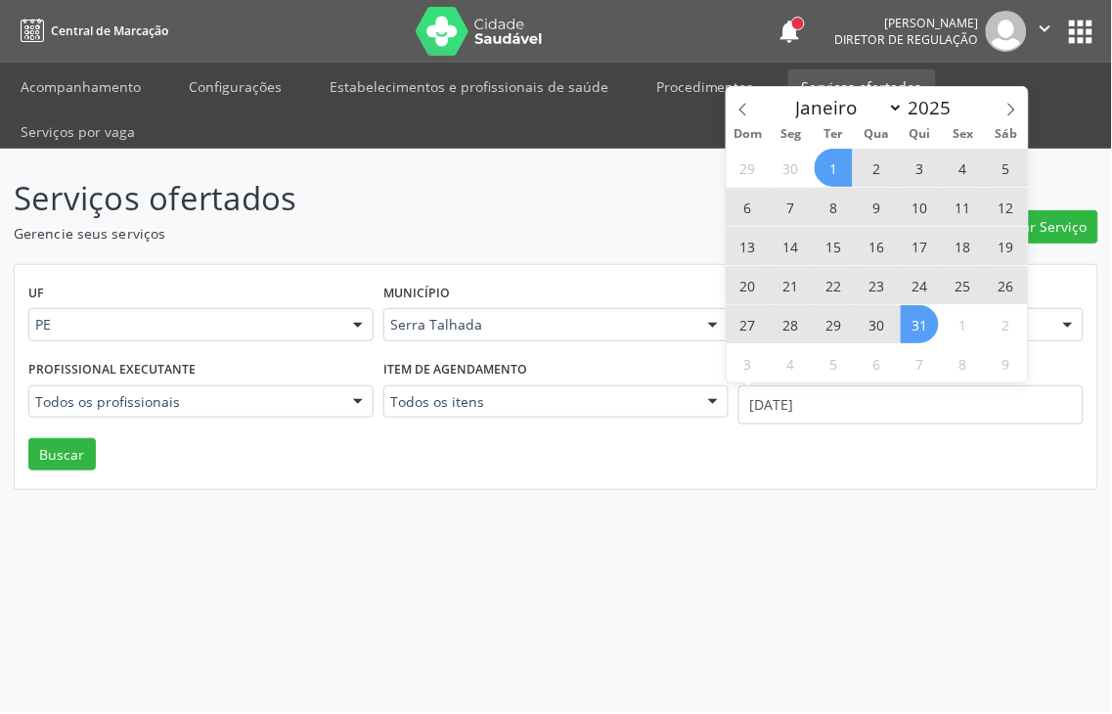
click at [914, 318] on span "31" at bounding box center [920, 324] width 38 height 38
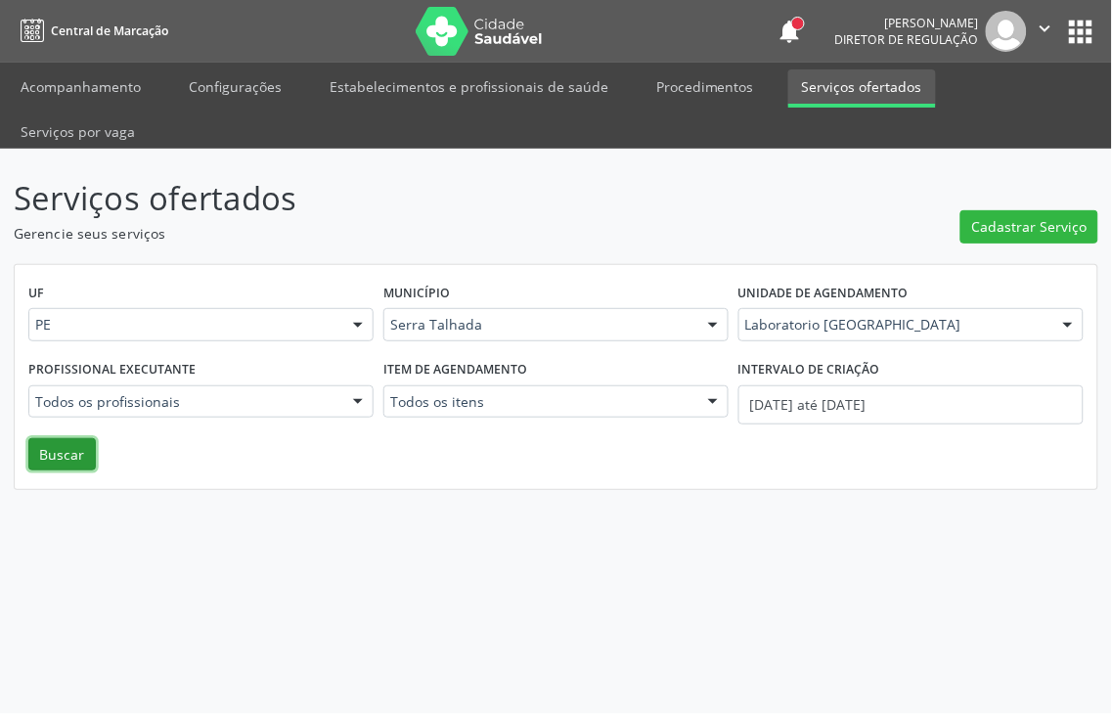
click at [61, 438] on button "Buscar" at bounding box center [61, 454] width 67 height 33
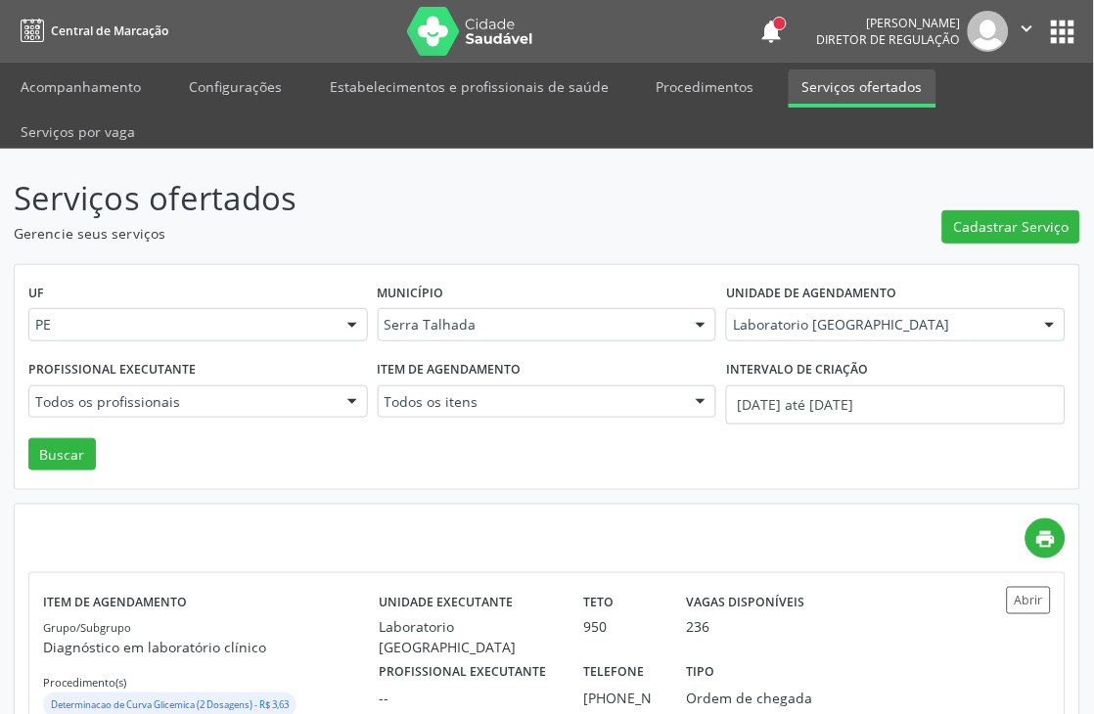
scroll to position [121, 0]
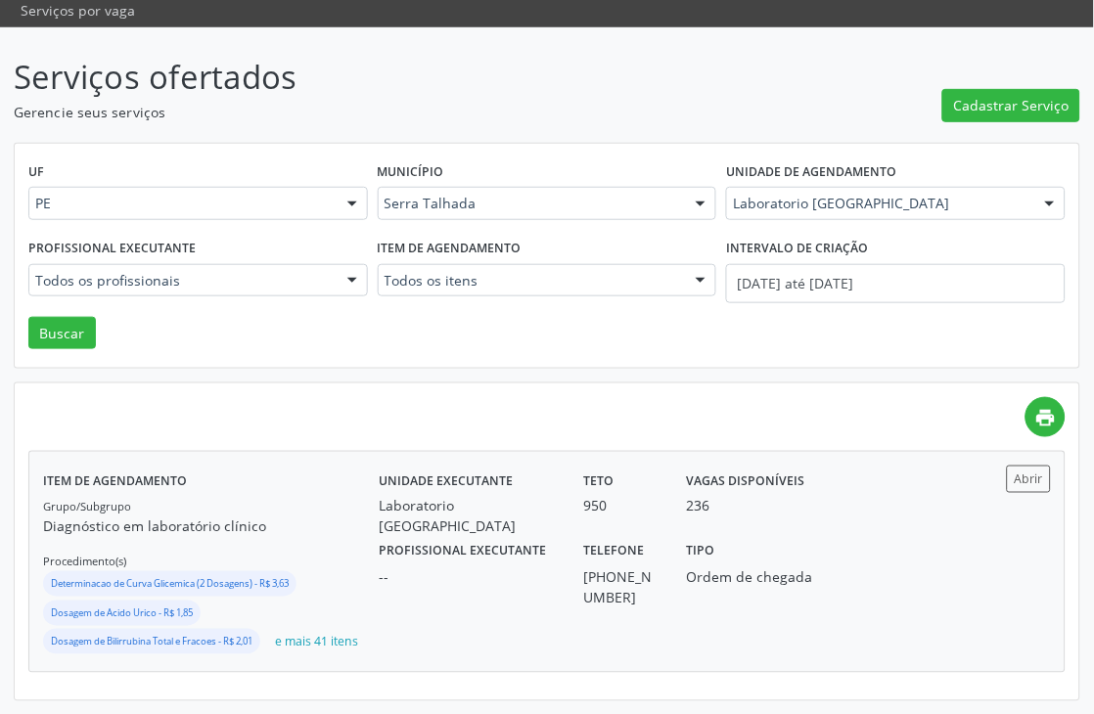
click at [342, 532] on p "Diagnóstico em laboratório clínico" at bounding box center [211, 526] width 336 height 21
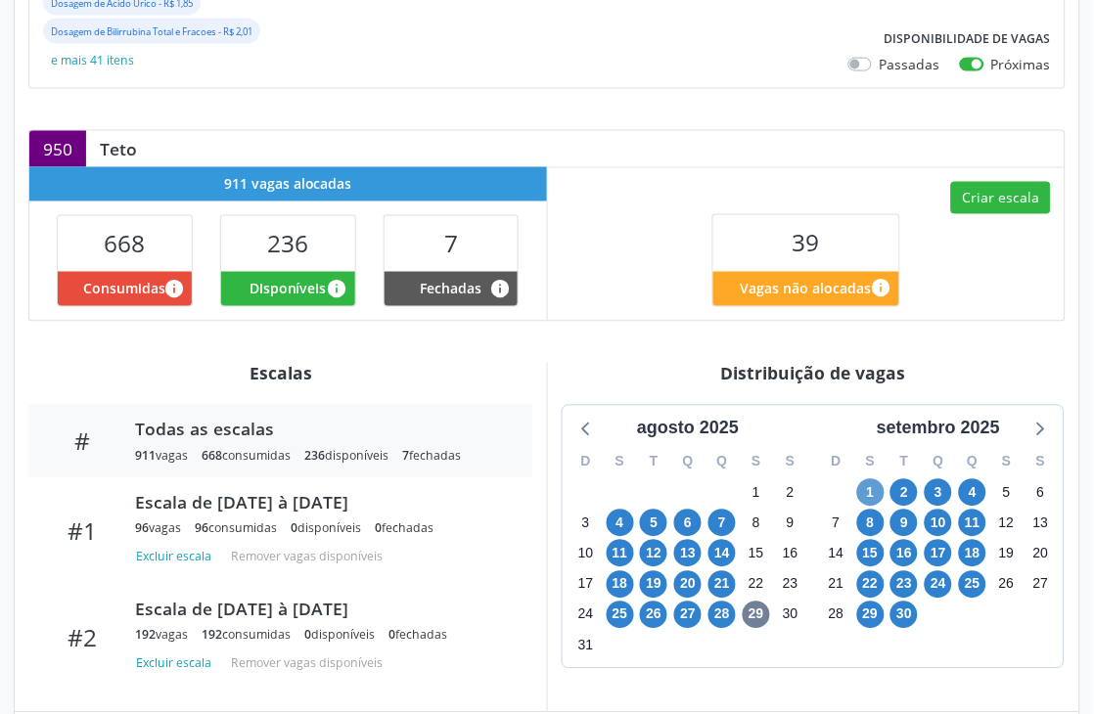
scroll to position [568, 0]
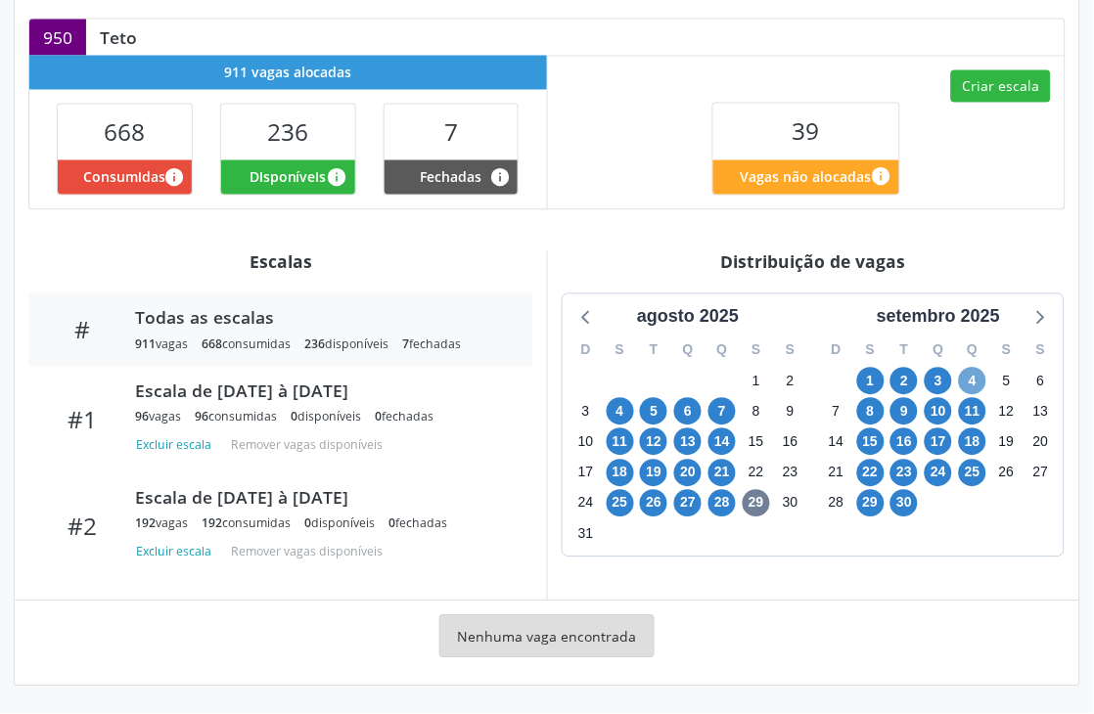
click at [972, 380] on span "4" at bounding box center [972, 381] width 27 height 27
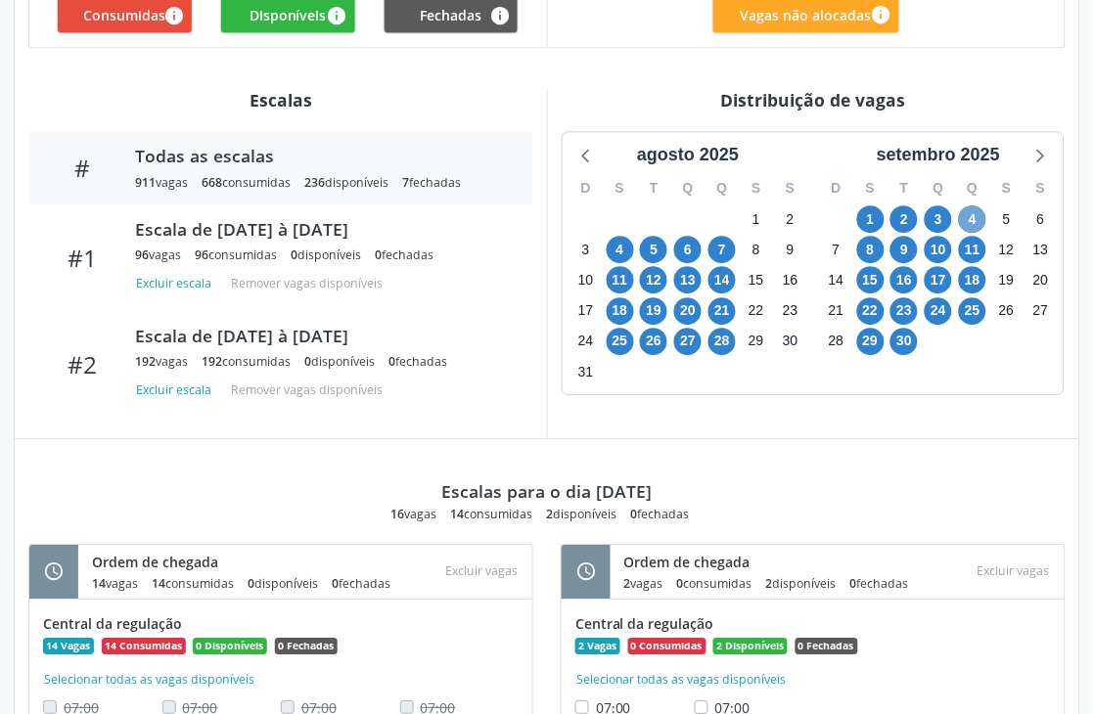
scroll to position [872, 0]
